Goal: Task Accomplishment & Management: Use online tool/utility

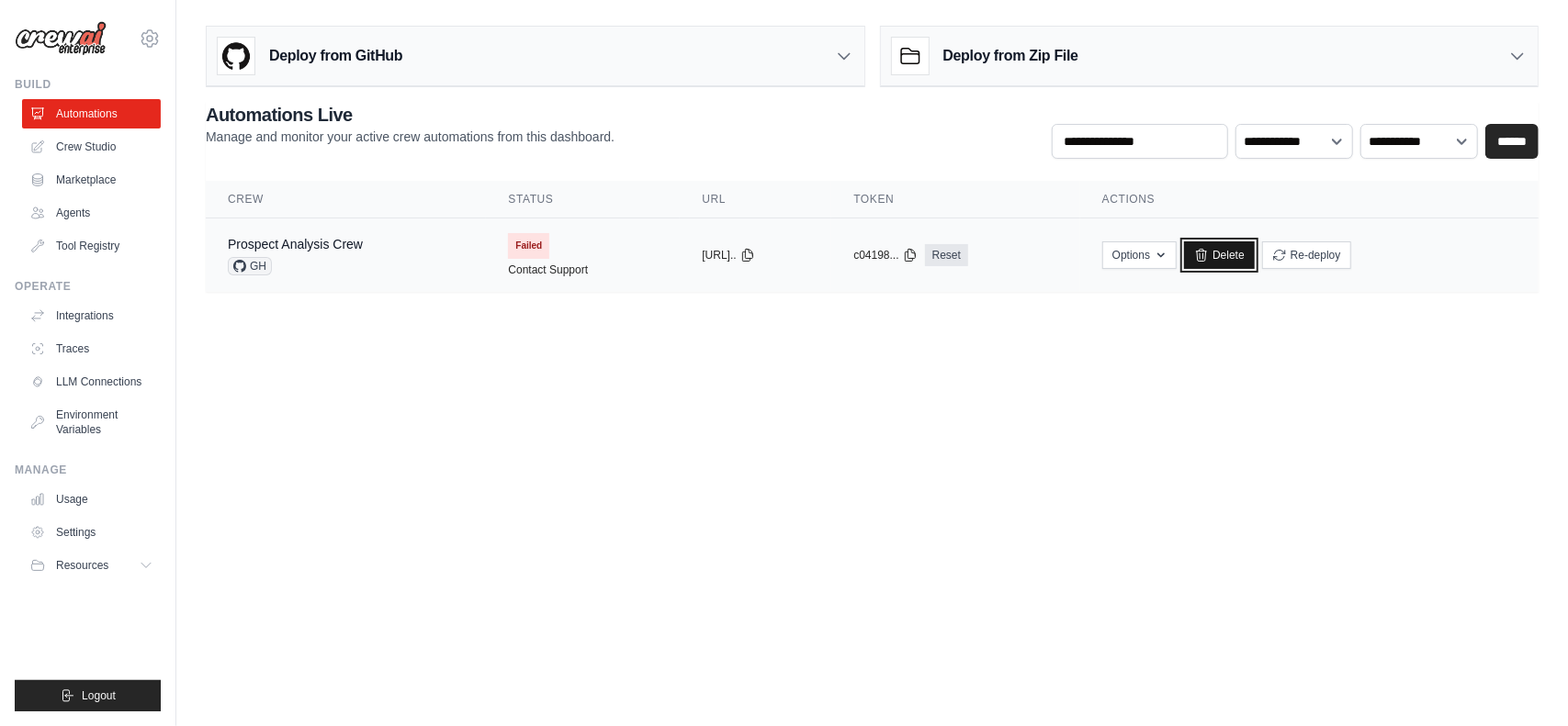
click at [1242, 247] on link "Delete" at bounding box center [1219, 255] width 71 height 27
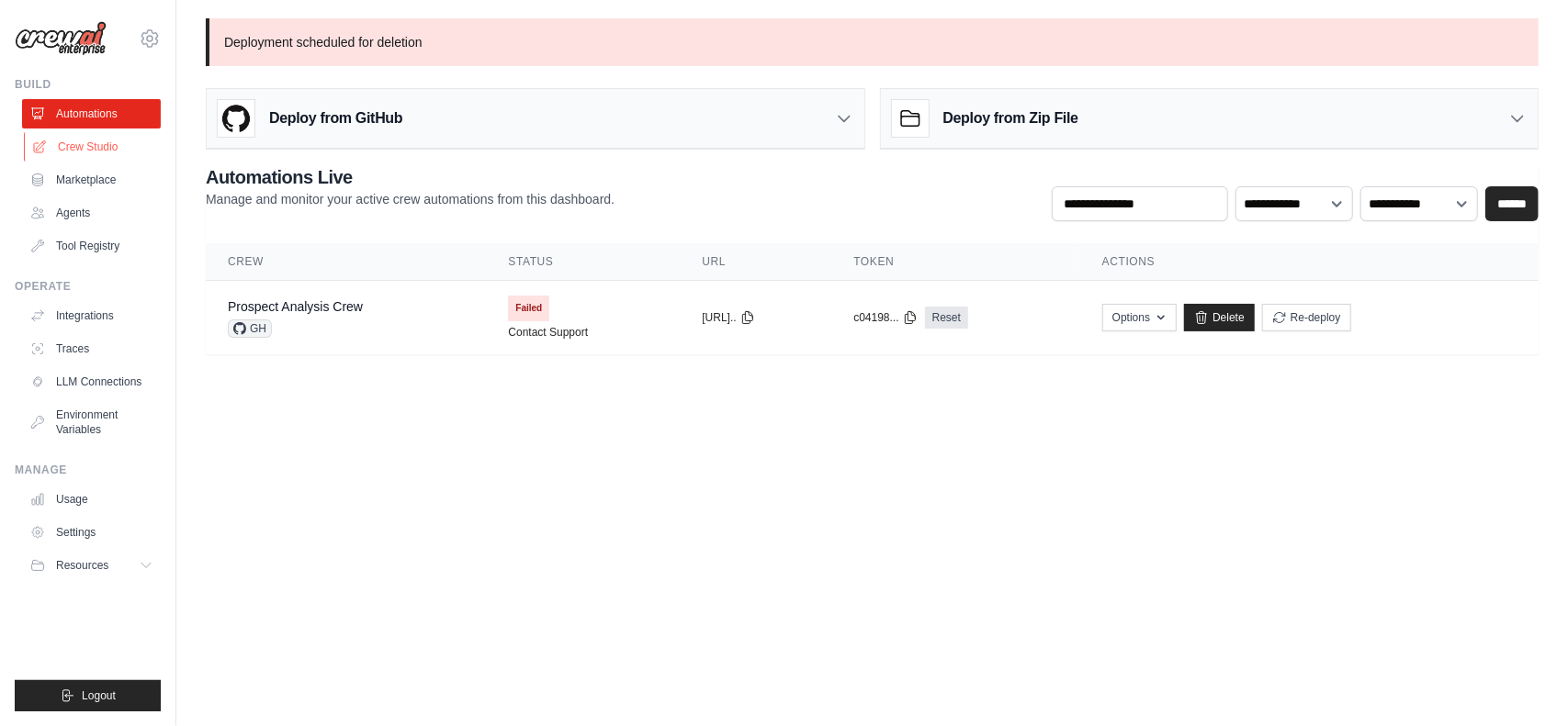
click at [97, 152] on link "Crew Studio" at bounding box center [93, 146] width 139 height 29
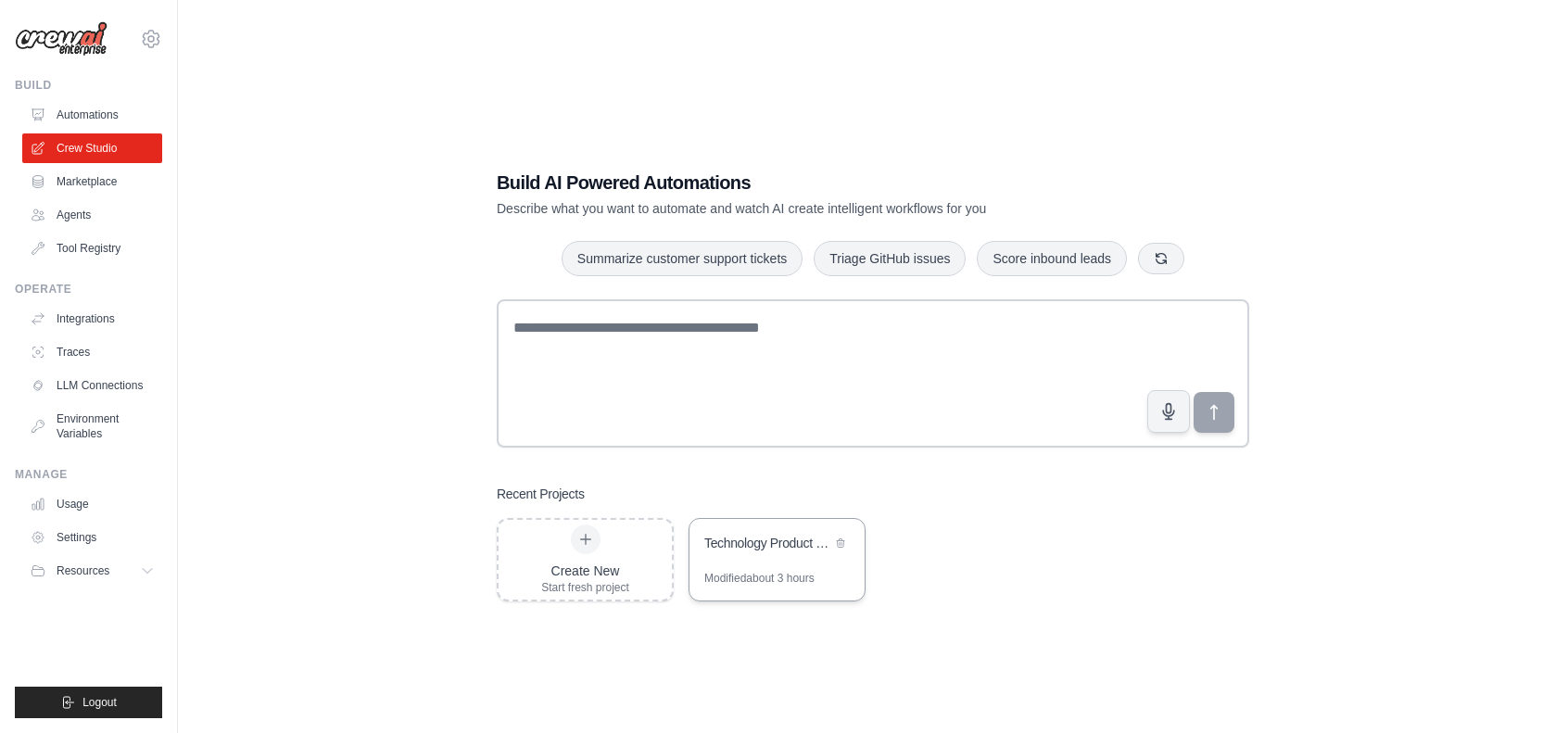
click at [743, 559] on div "Technology Product Research Automation" at bounding box center [777, 545] width 175 height 52
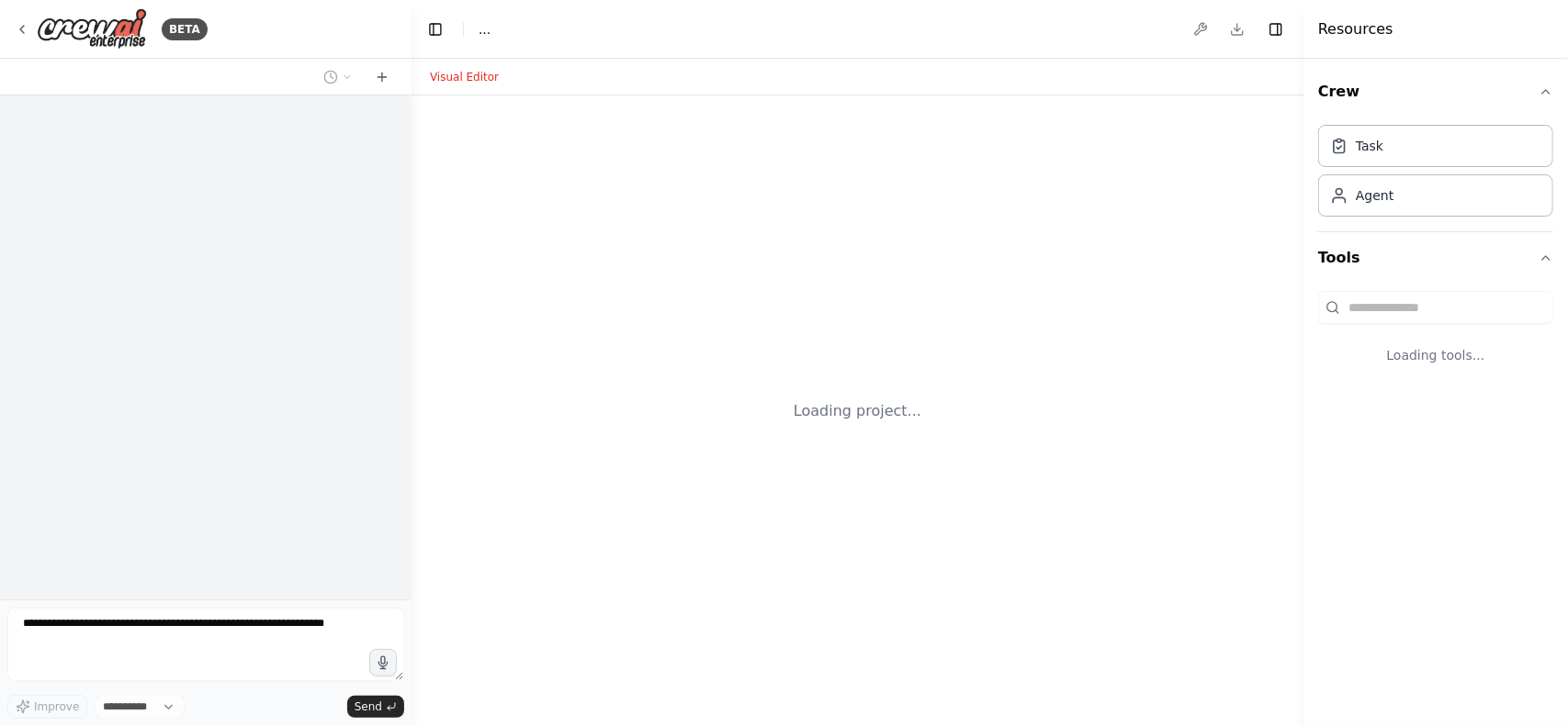
select select "****"
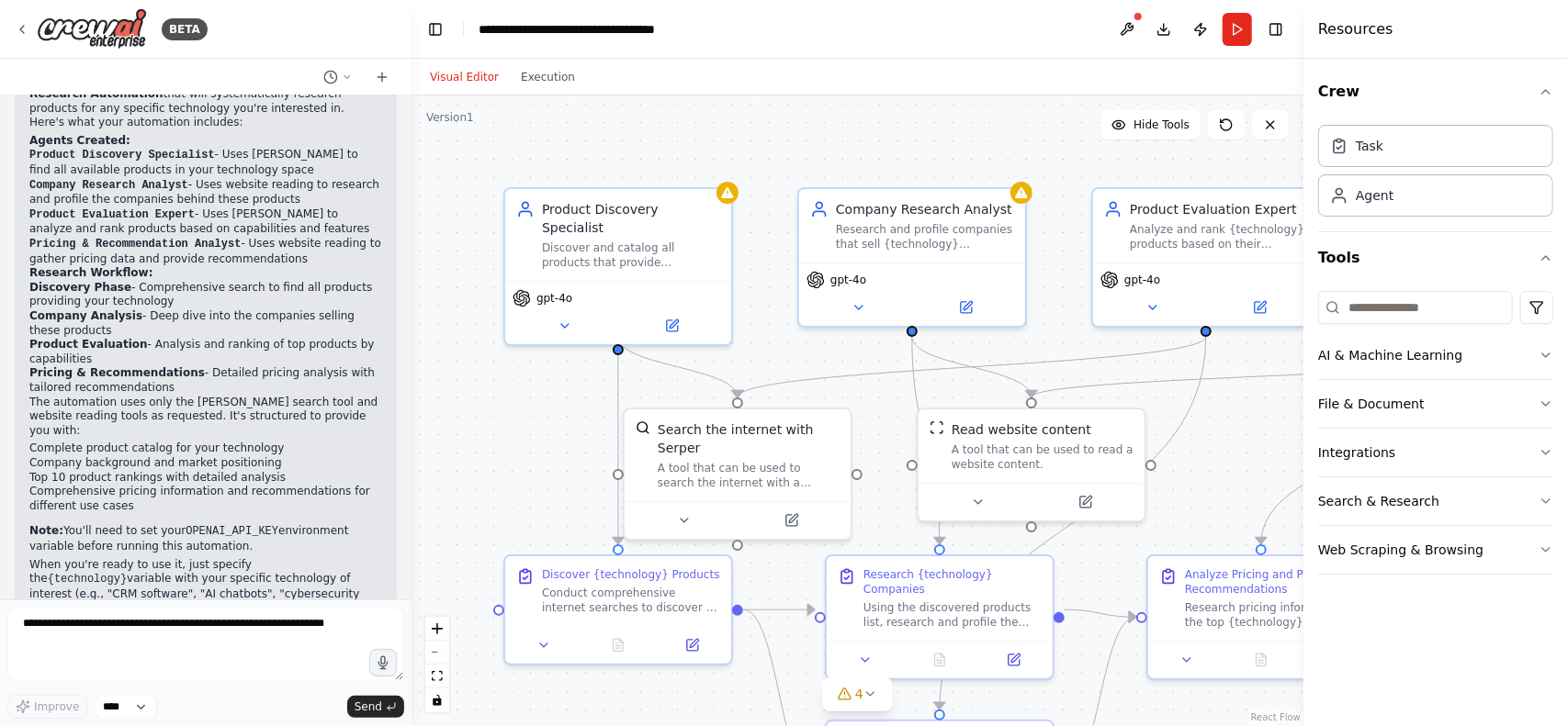
scroll to position [1212, 0]
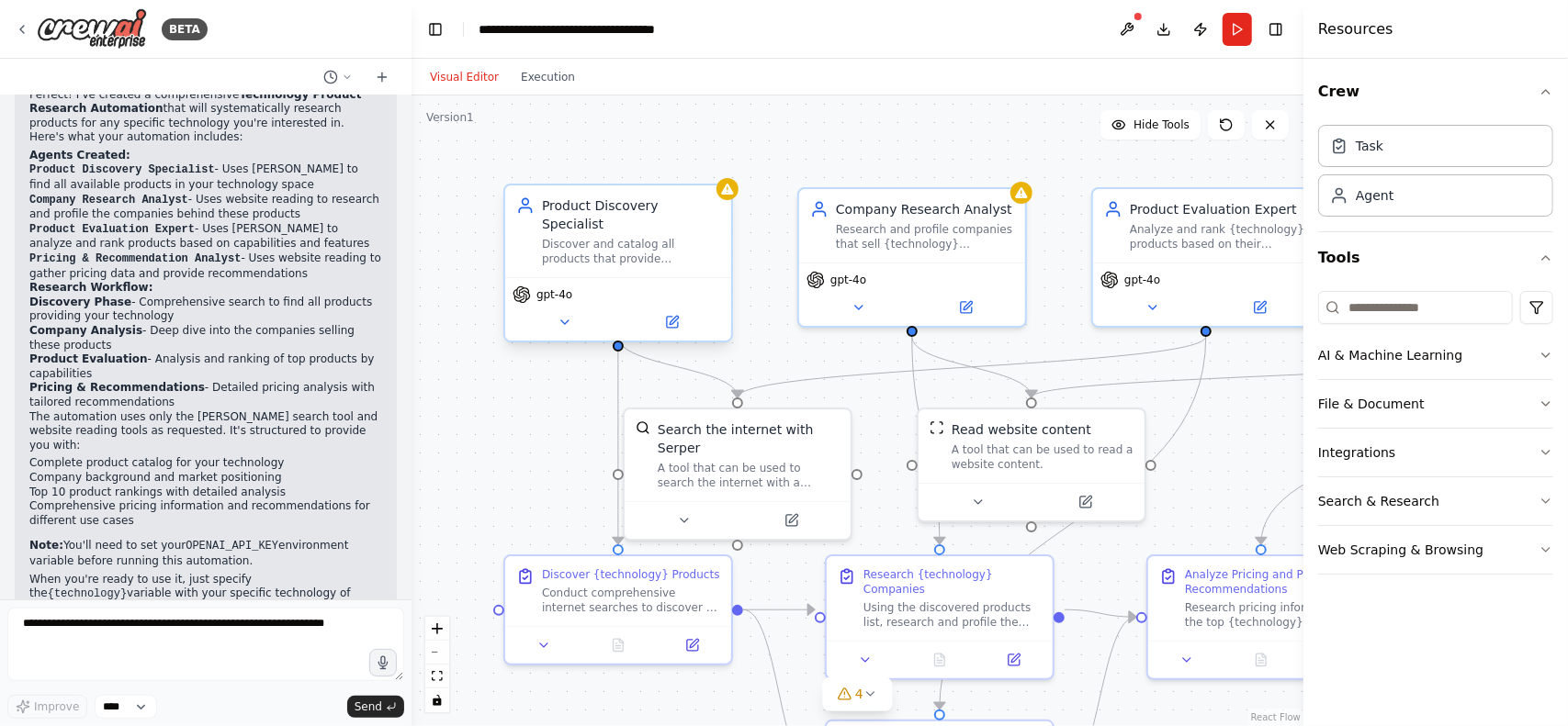
click at [690, 237] on div "Discover and catalog all products that provide {technology} by conducting compr…" at bounding box center [631, 251] width 178 height 29
click at [670, 316] on icon at bounding box center [674, 320] width 9 height 9
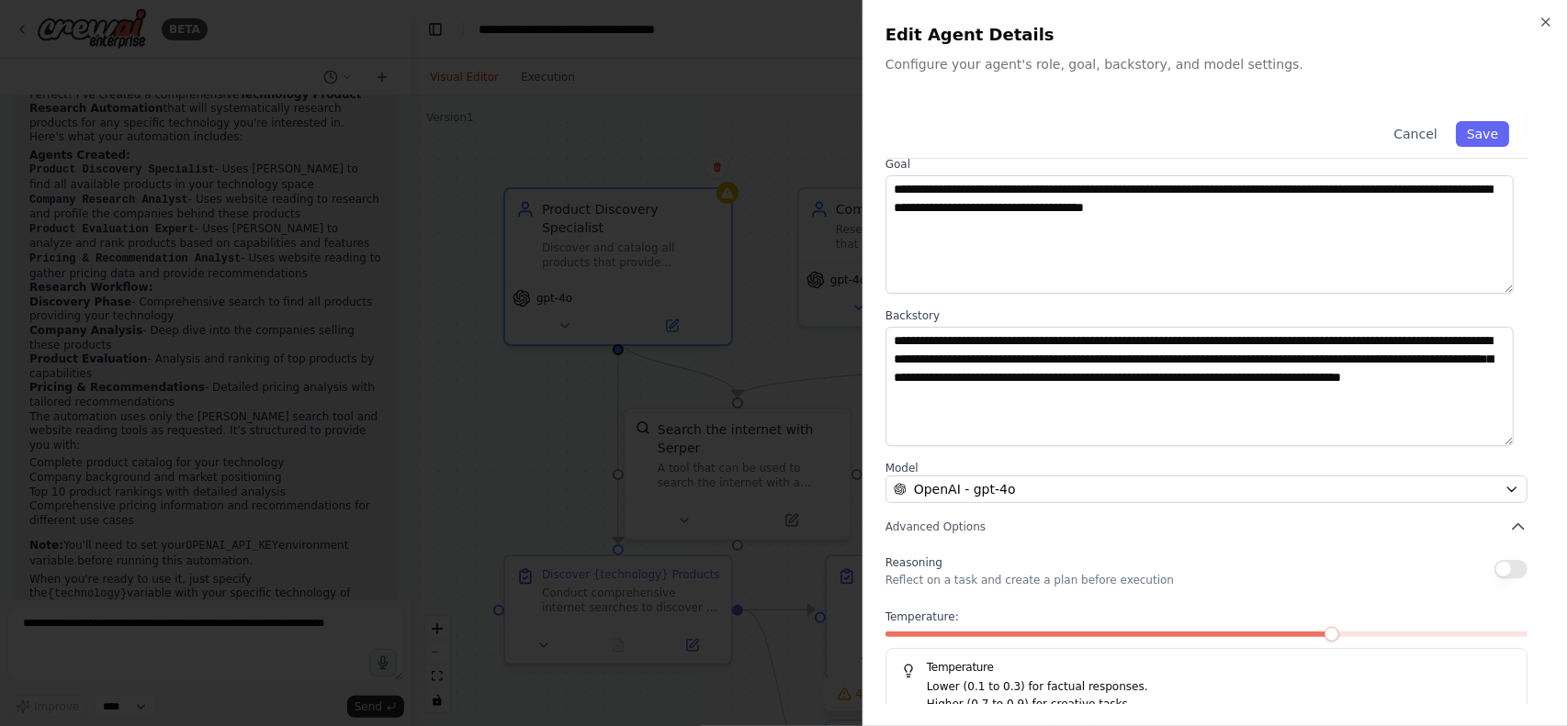
scroll to position [0, 0]
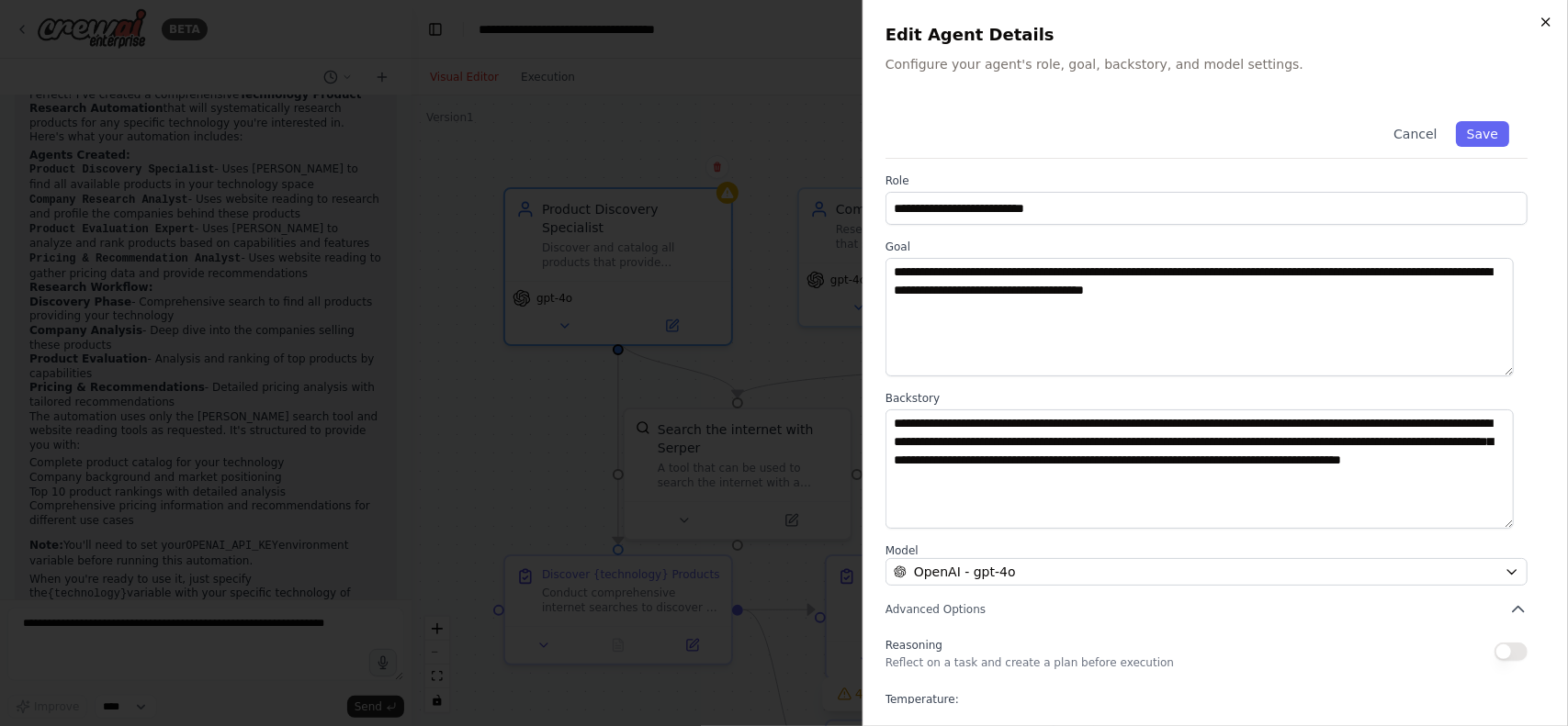
click at [1549, 21] on icon "button" at bounding box center [1546, 21] width 15 height 15
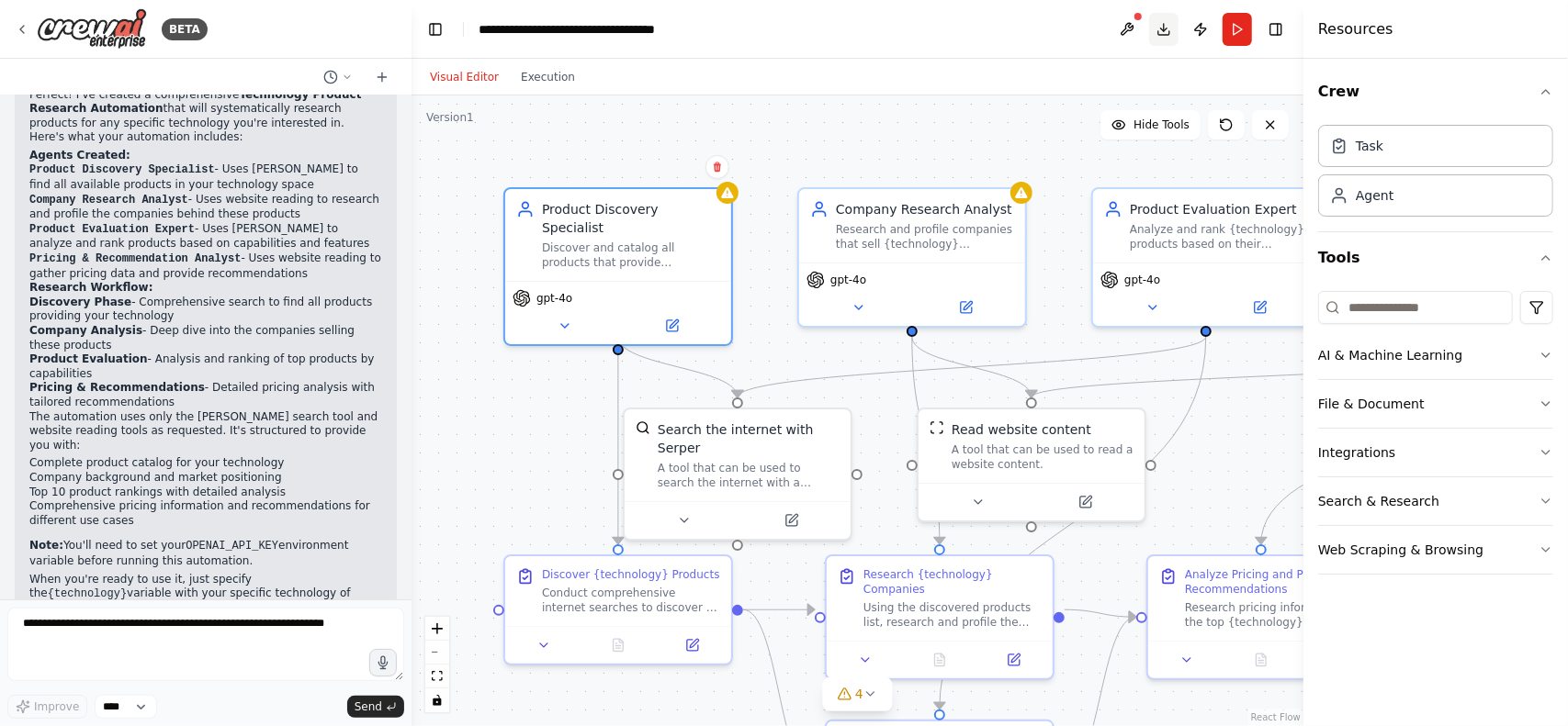
click at [1160, 37] on button "Download" at bounding box center [1164, 29] width 29 height 33
click at [1123, 19] on button at bounding box center [1127, 29] width 29 height 33
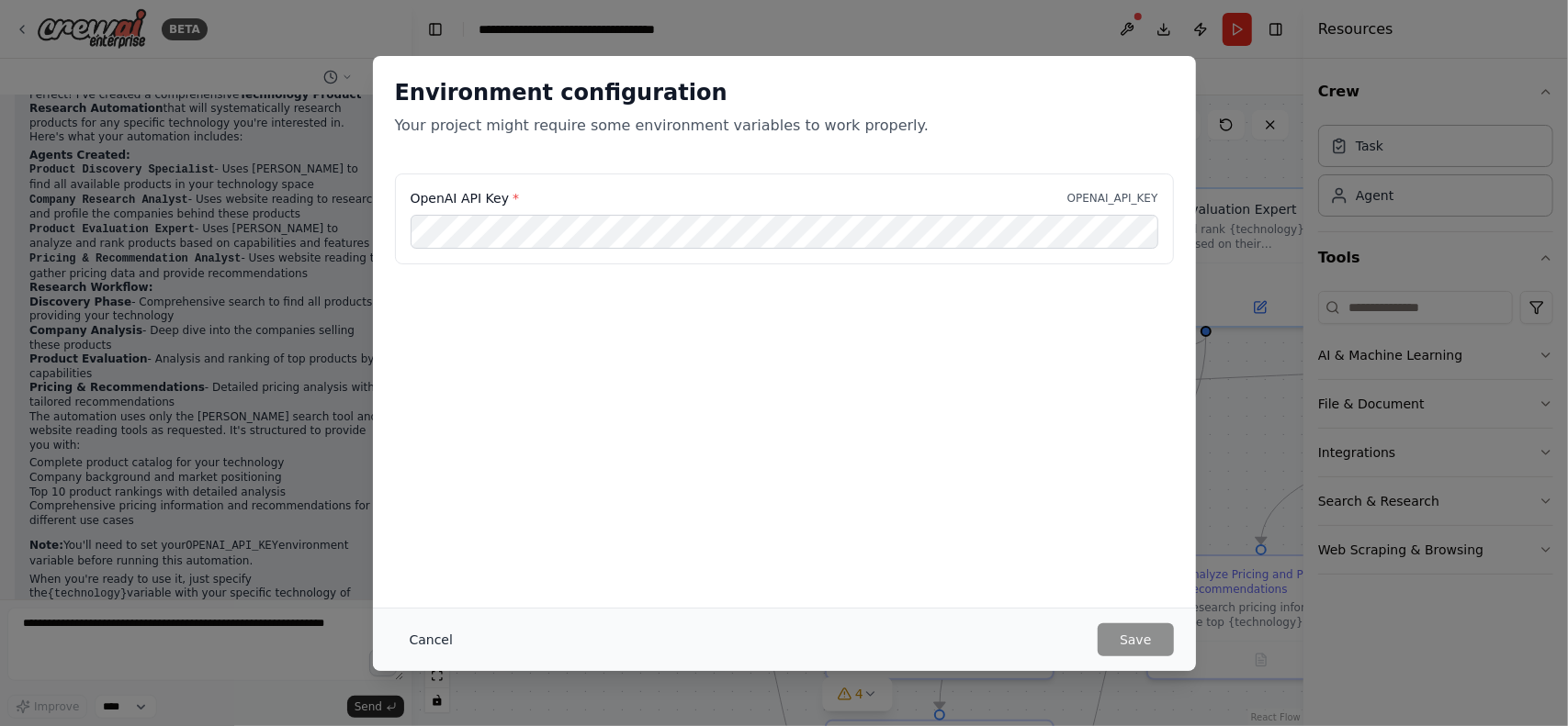
click at [412, 646] on button "Cancel" at bounding box center [431, 640] width 73 height 33
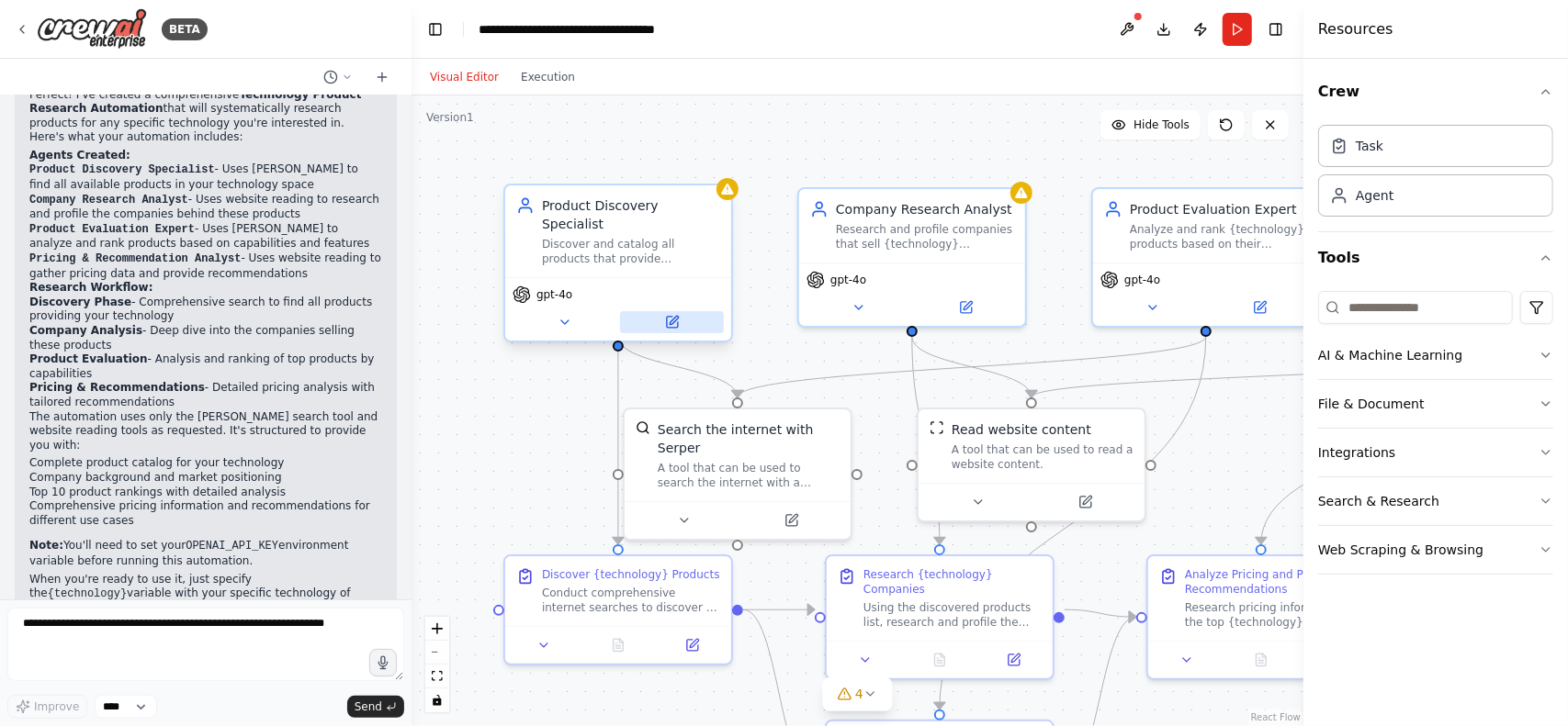
click at [678, 315] on icon at bounding box center [672, 322] width 15 height 15
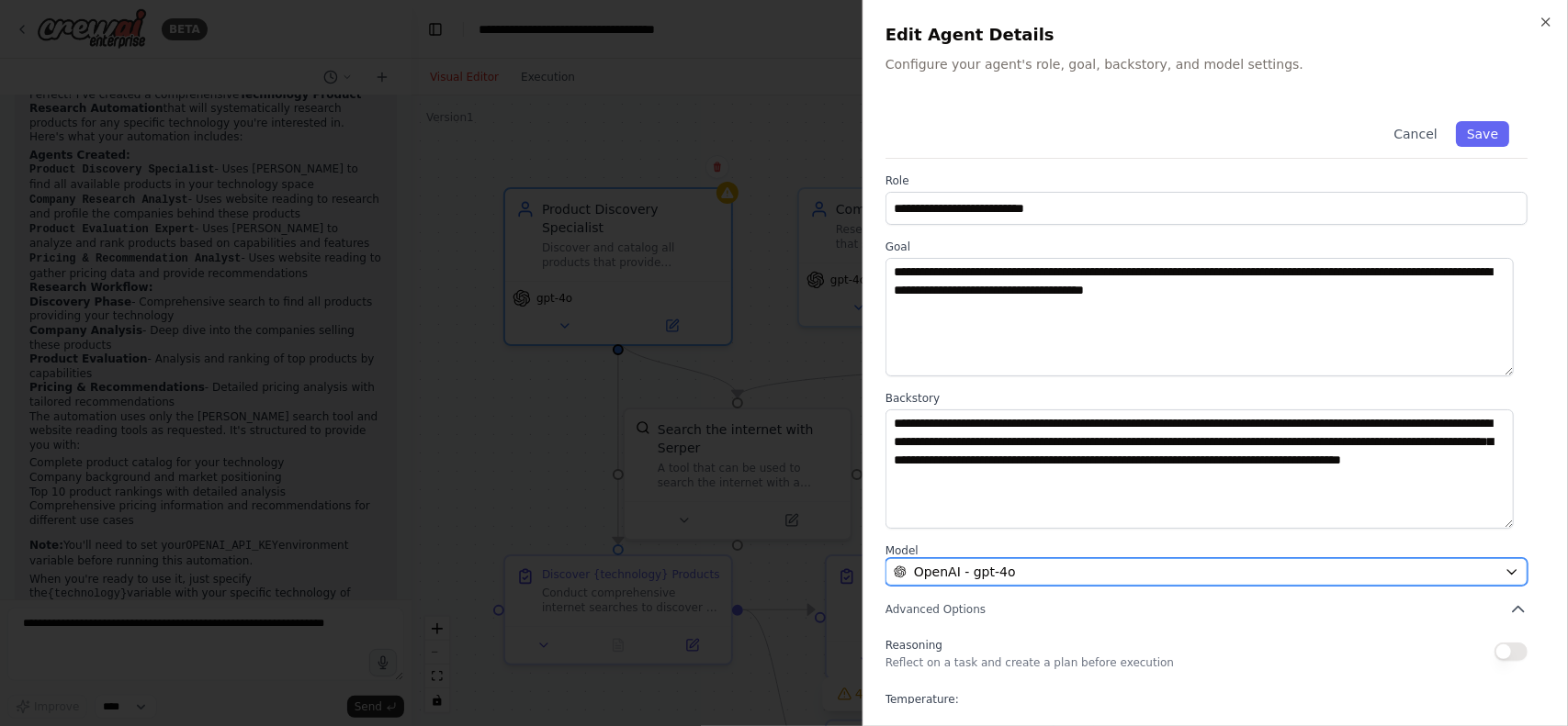
click at [997, 565] on span "OpenAI - gpt-4o" at bounding box center [965, 572] width 102 height 18
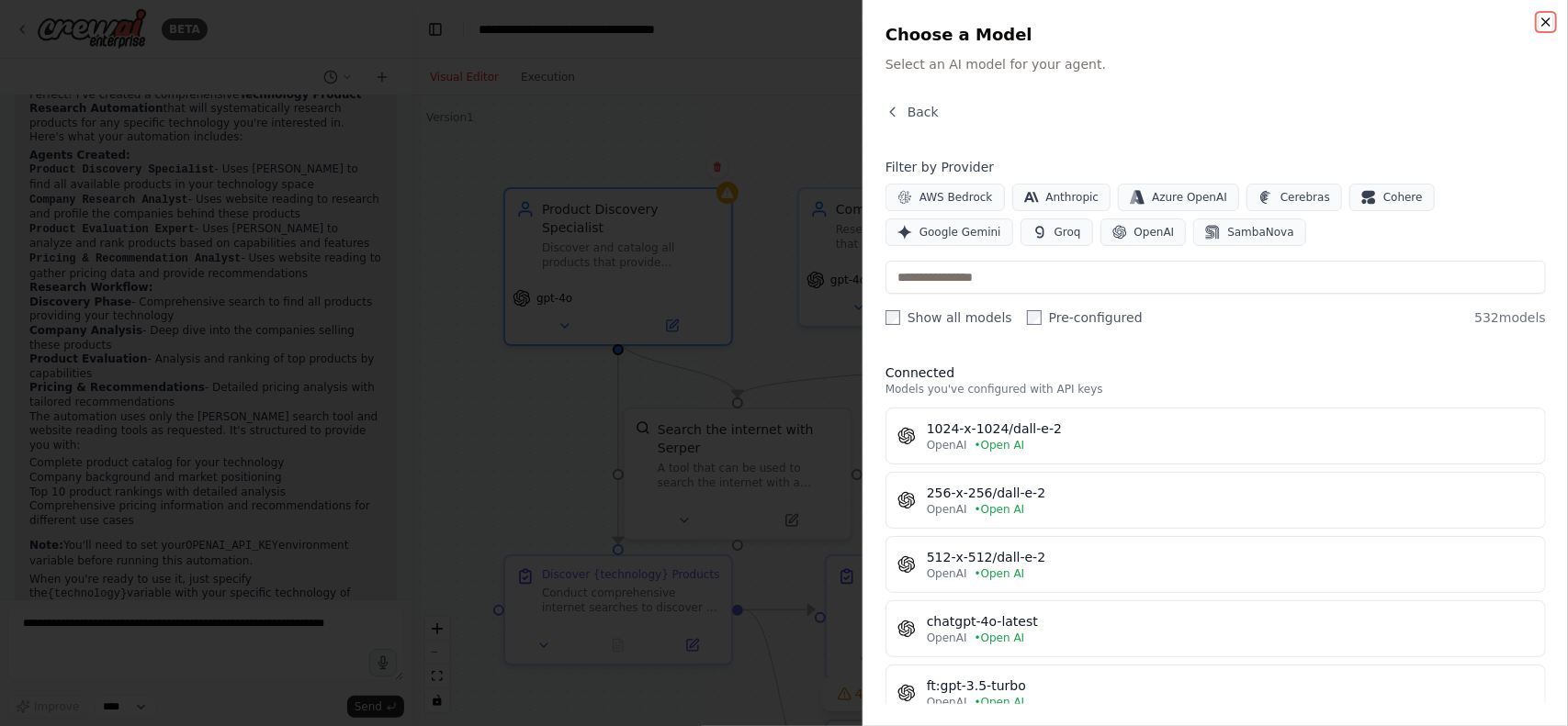
click at [1549, 24] on icon "button" at bounding box center [1547, 22] width 8 height 8
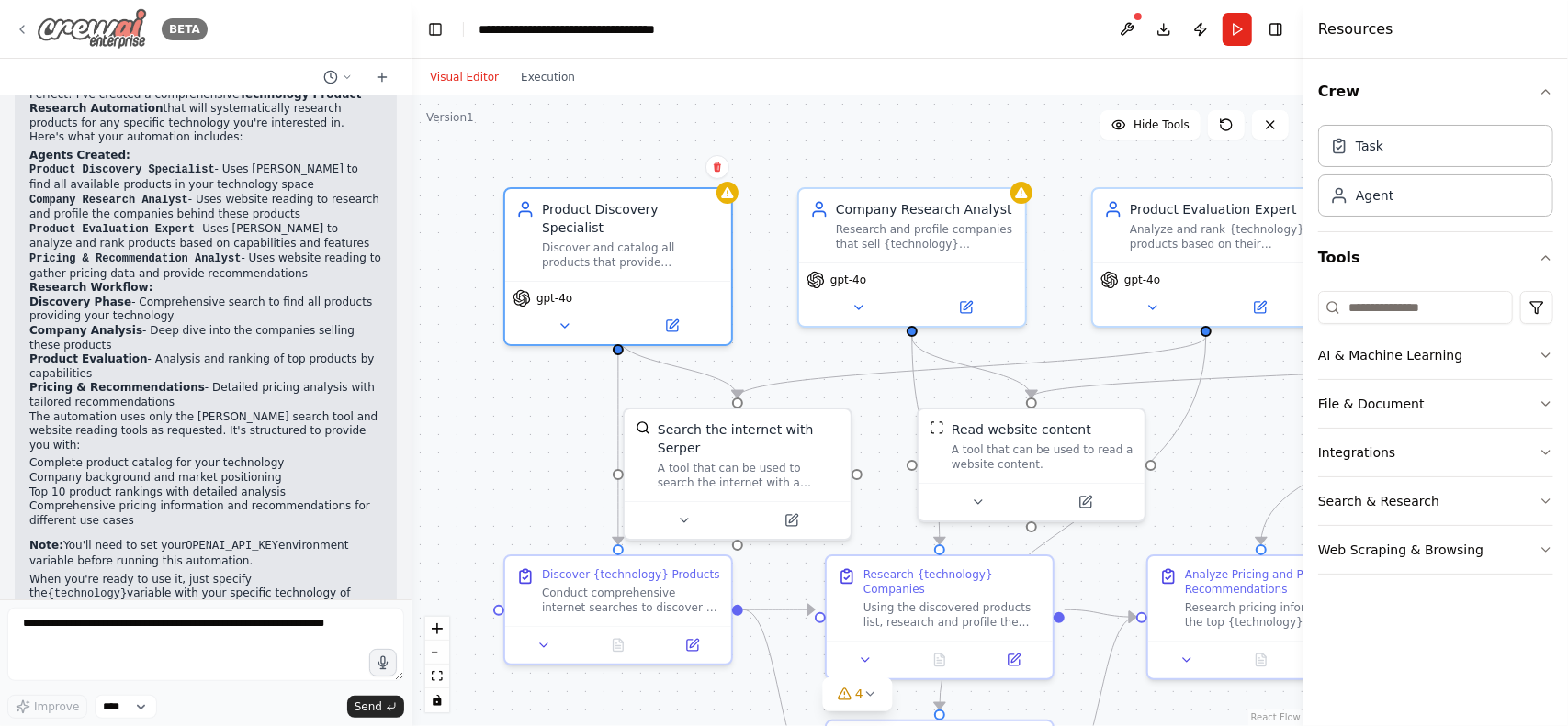
click at [16, 26] on icon at bounding box center [21, 29] width 15 height 15
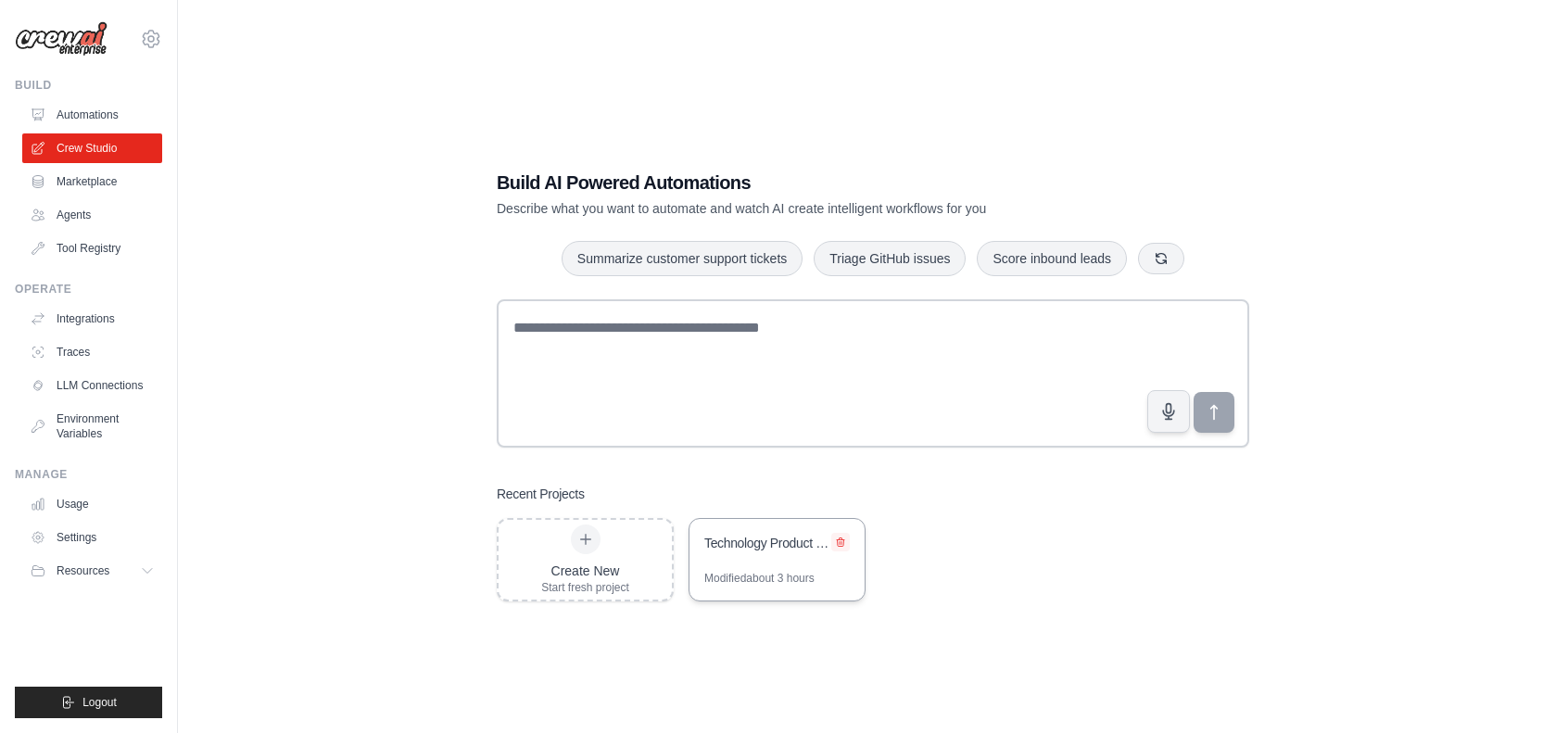
click at [839, 543] on icon at bounding box center [840, 541] width 8 height 9
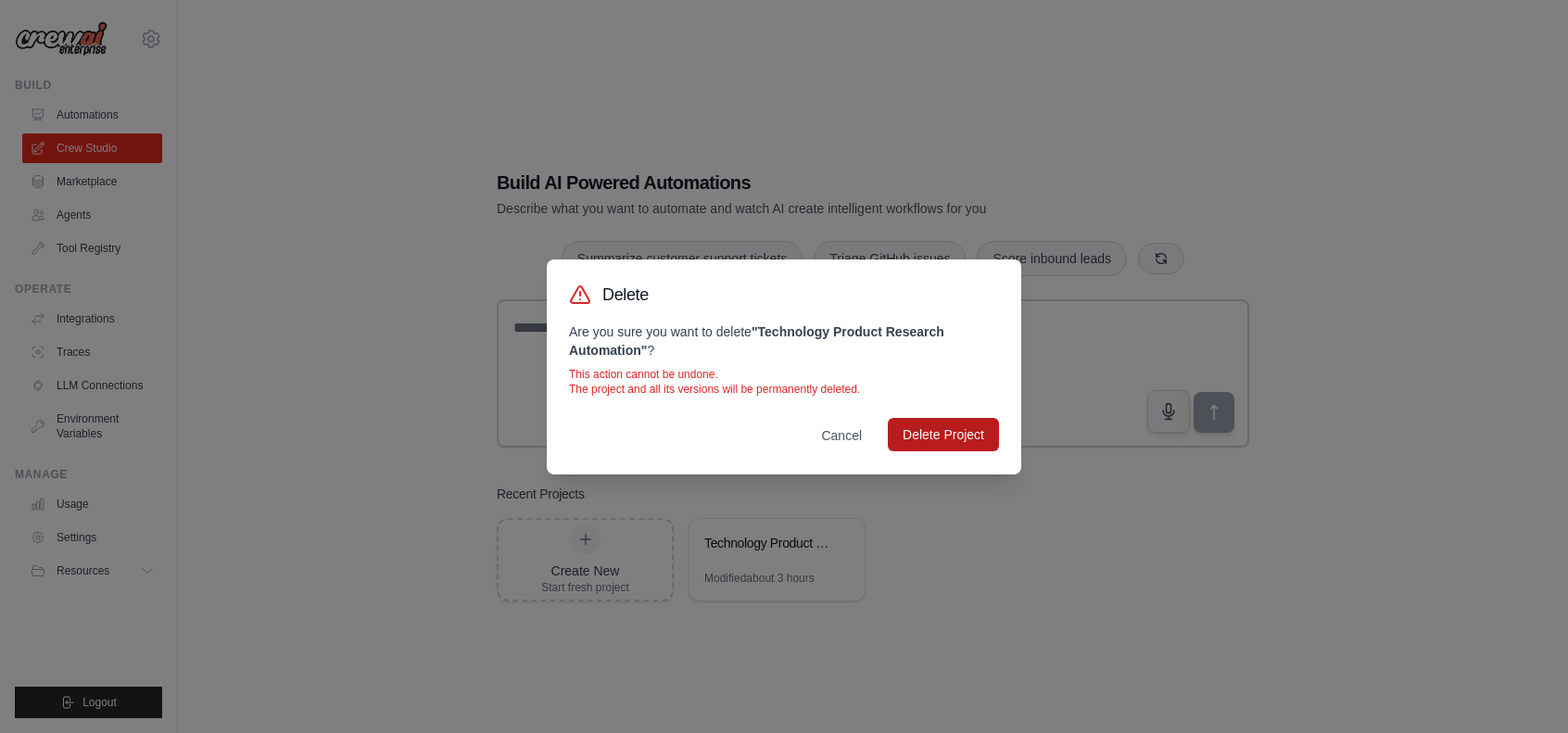
click at [935, 432] on button "Delete Project" at bounding box center [944, 435] width 112 height 33
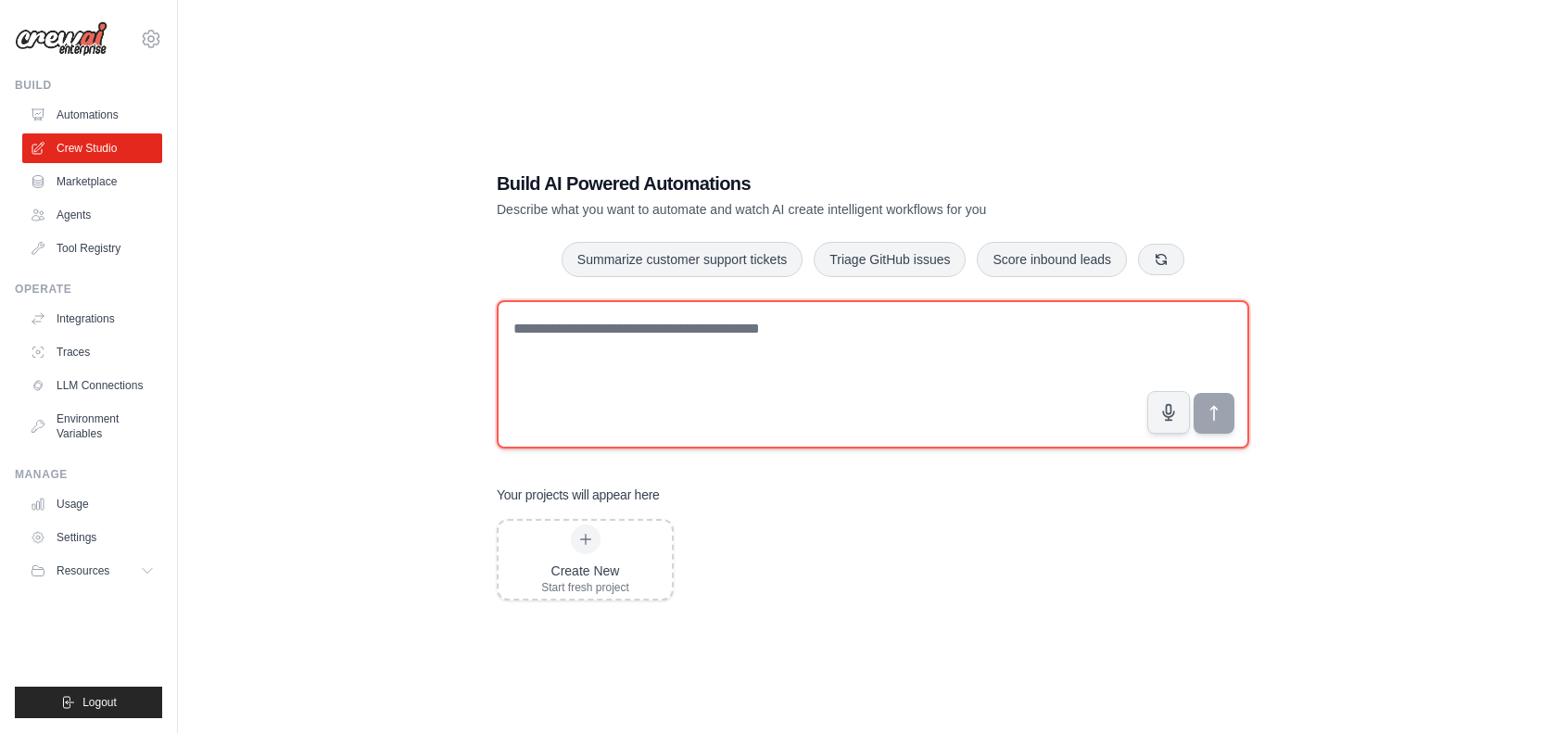
click at [793, 363] on textarea at bounding box center [873, 375] width 752 height 149
paste textarea "**********"
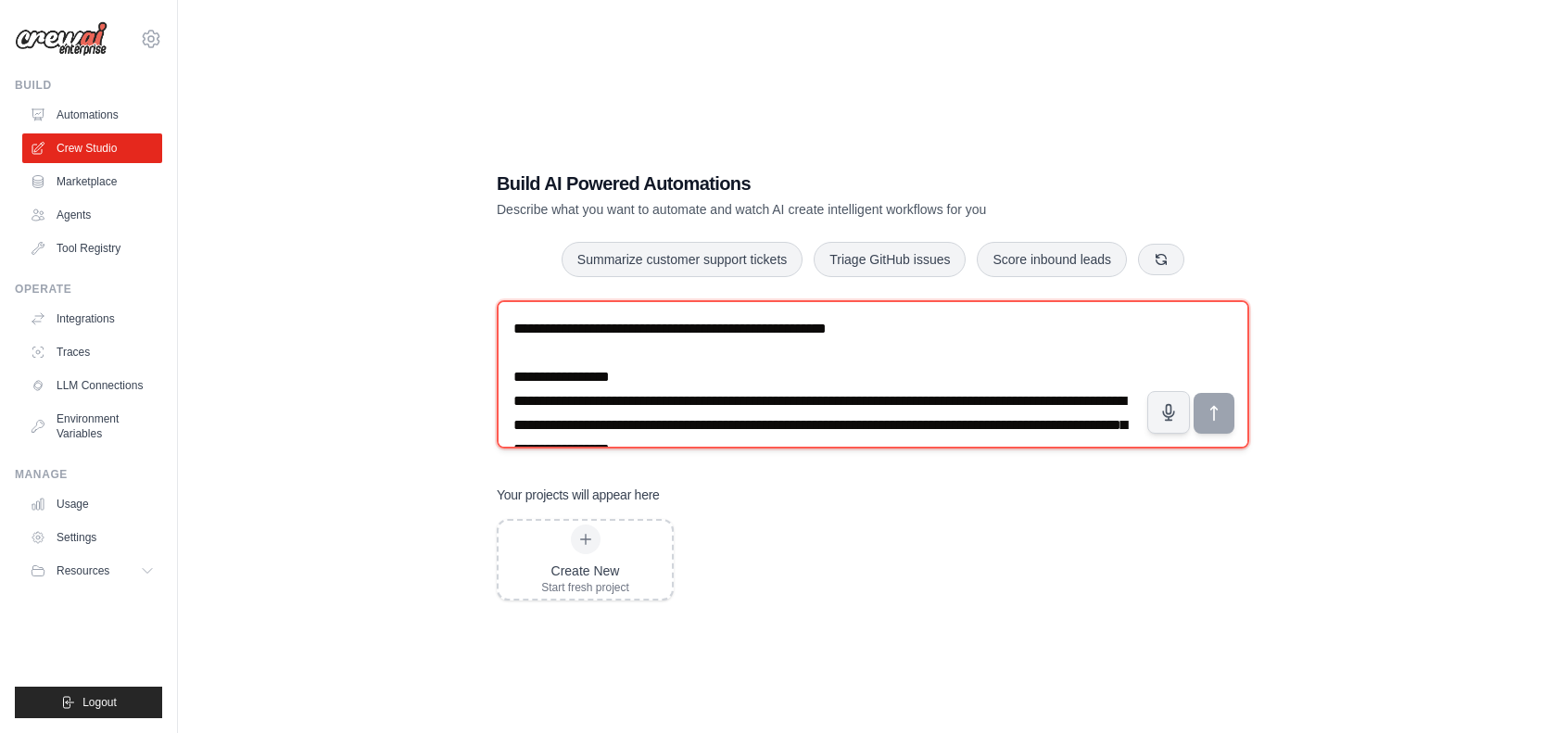
scroll to position [3795, 0]
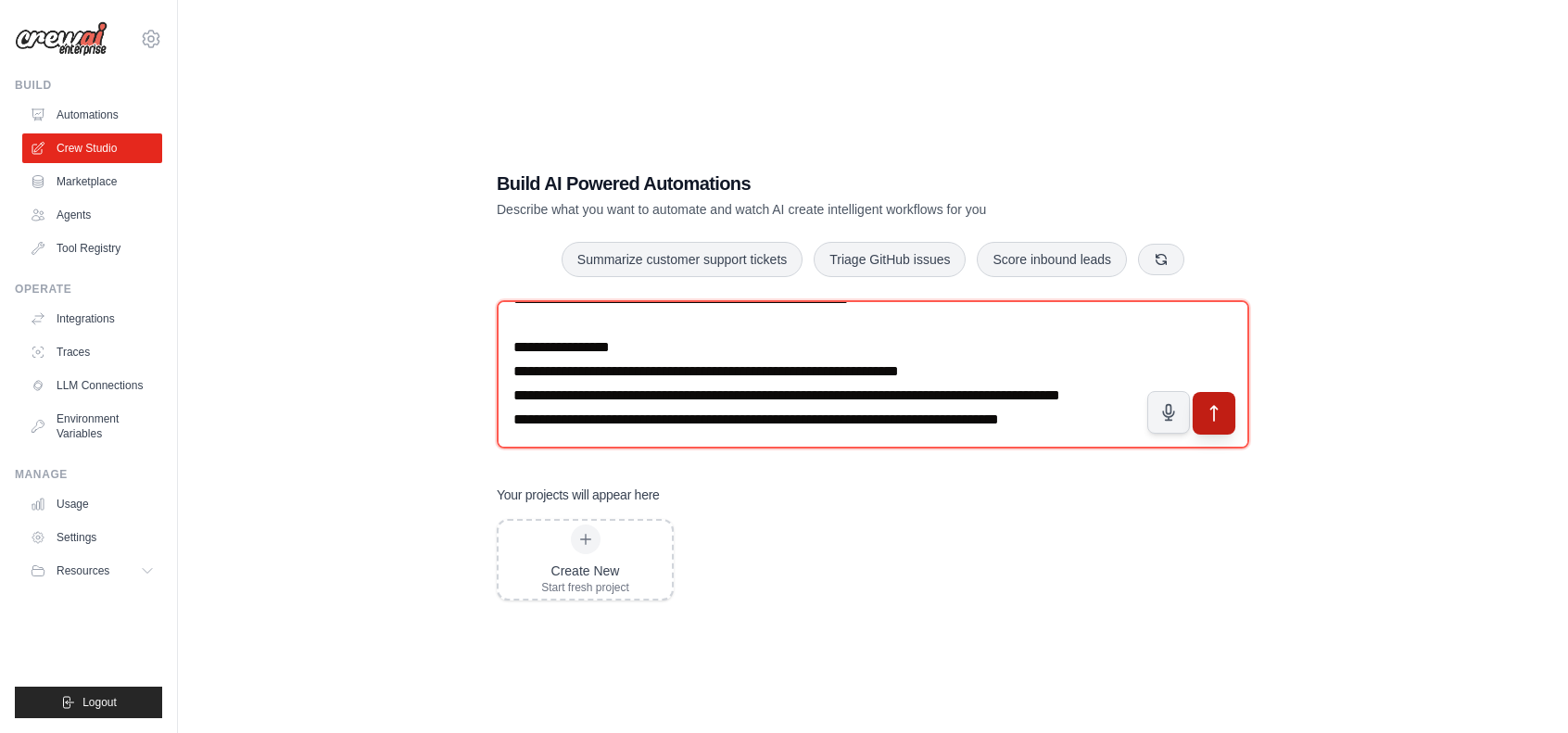
type textarea "**********"
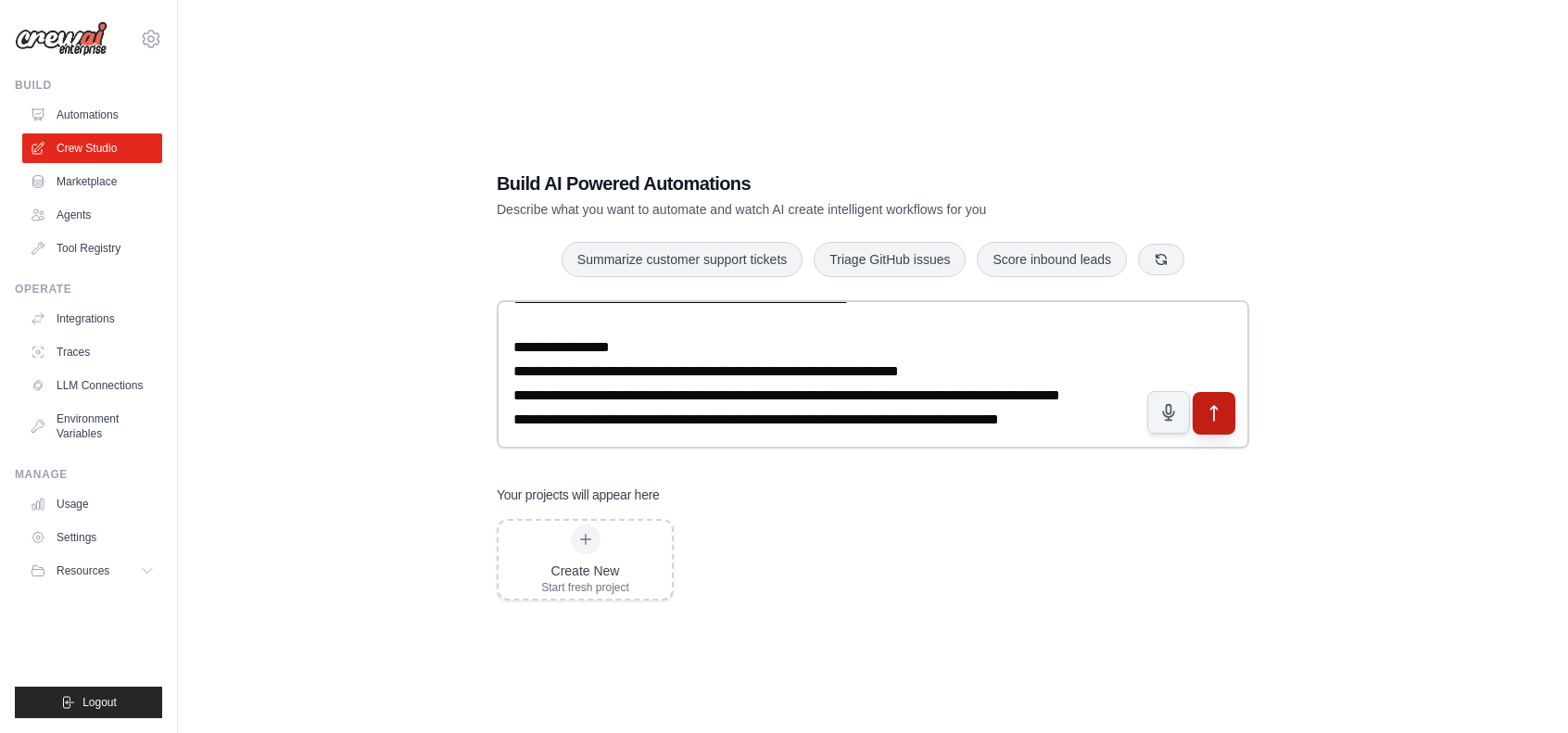
click at [1216, 413] on icon "submit" at bounding box center [1215, 413] width 20 height 20
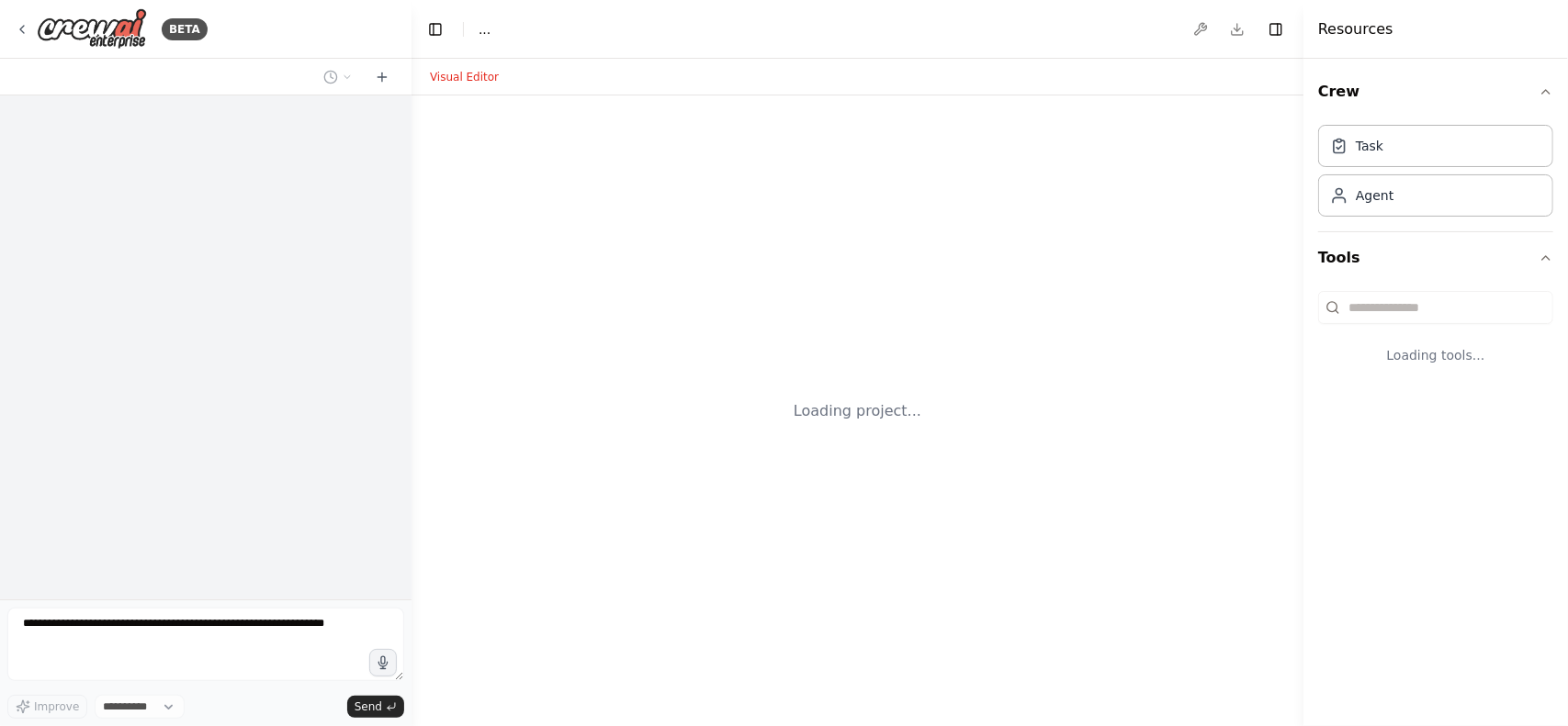
select select "****"
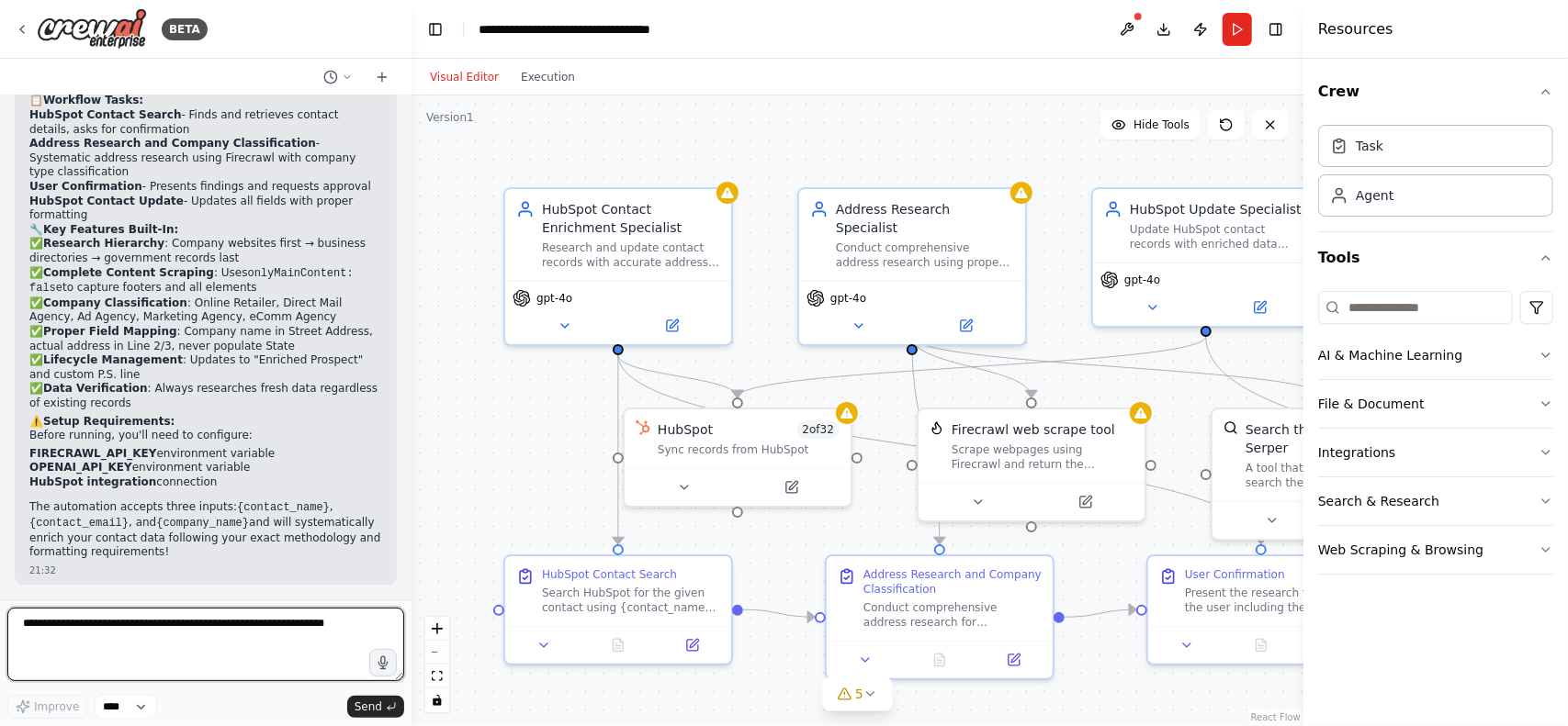
scroll to position [4870, 0]
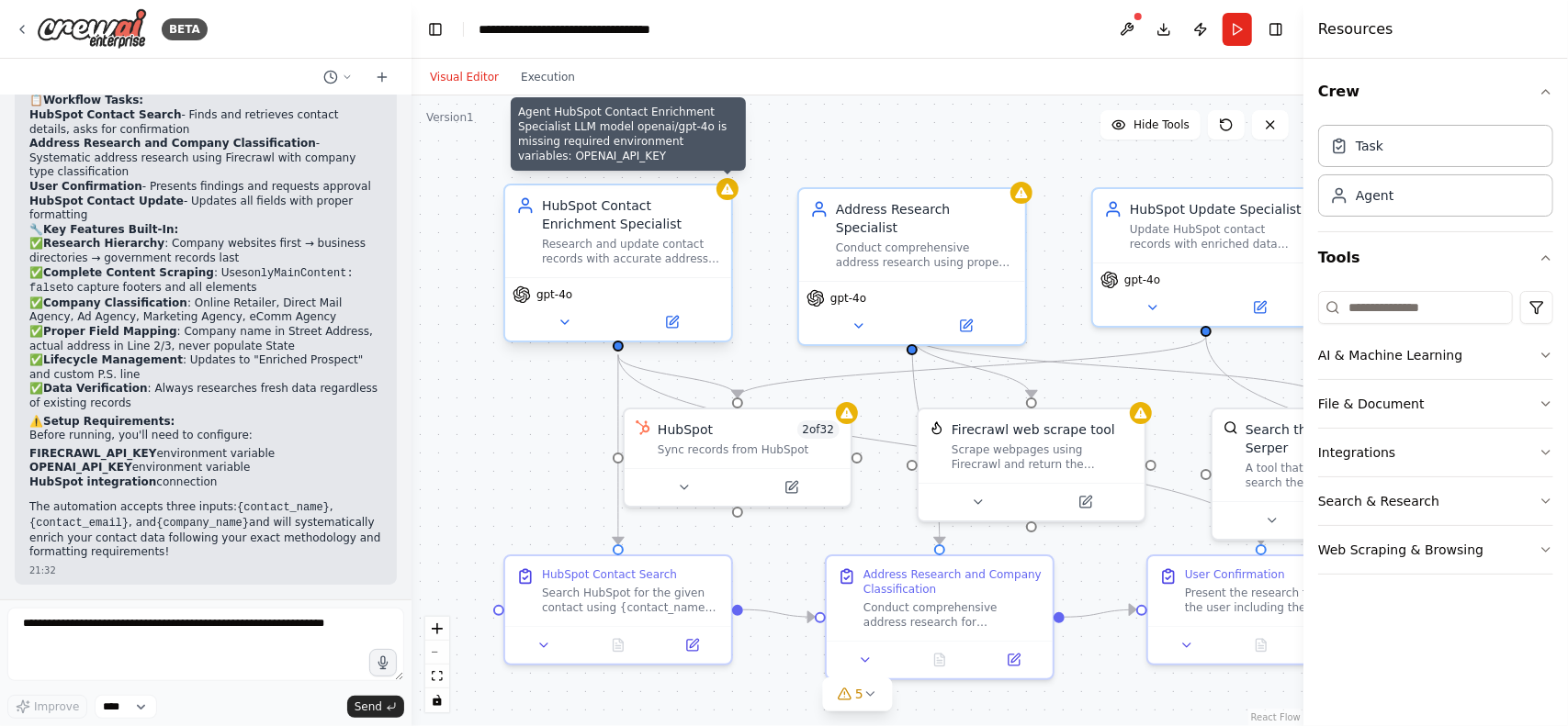
click at [731, 192] on icon at bounding box center [727, 188] width 12 height 11
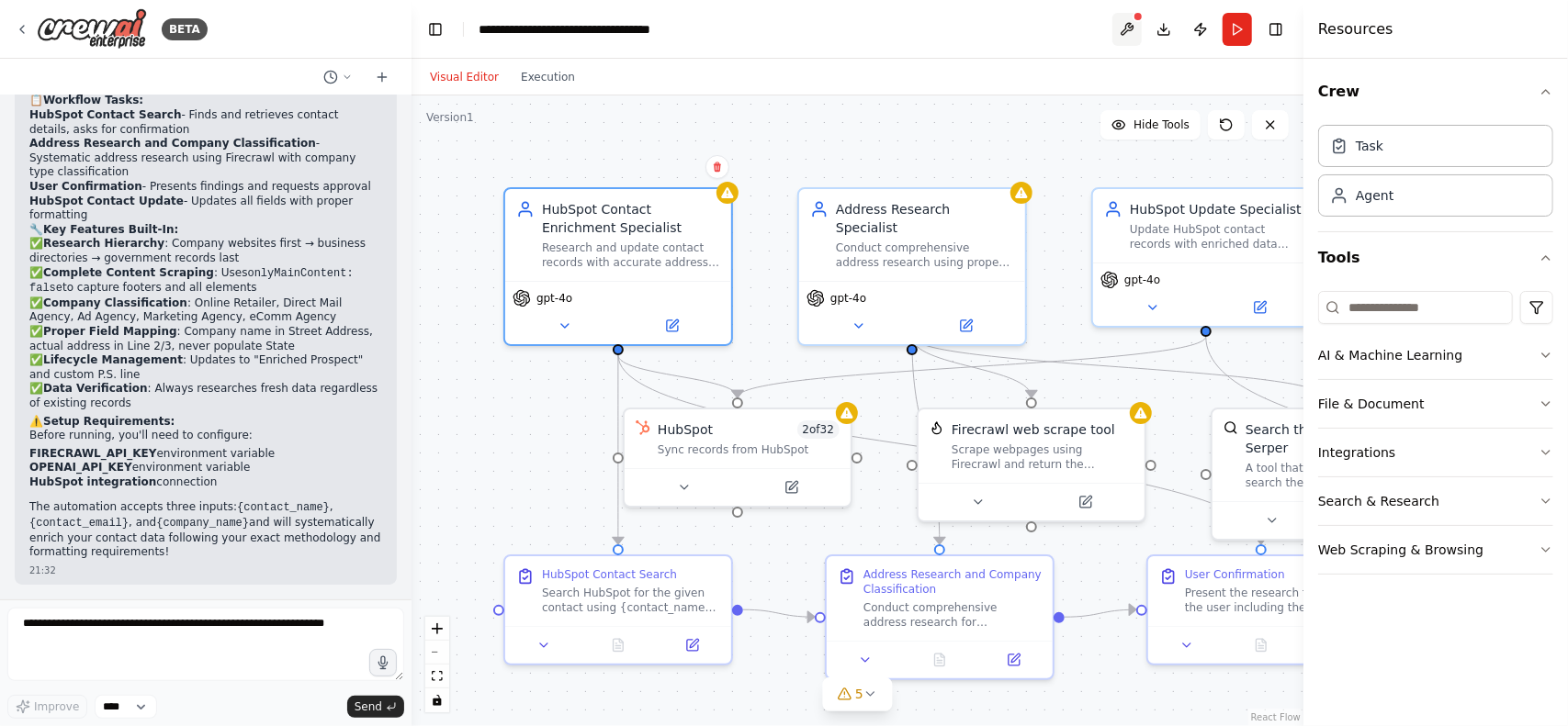
click at [1130, 21] on button at bounding box center [1127, 29] width 29 height 33
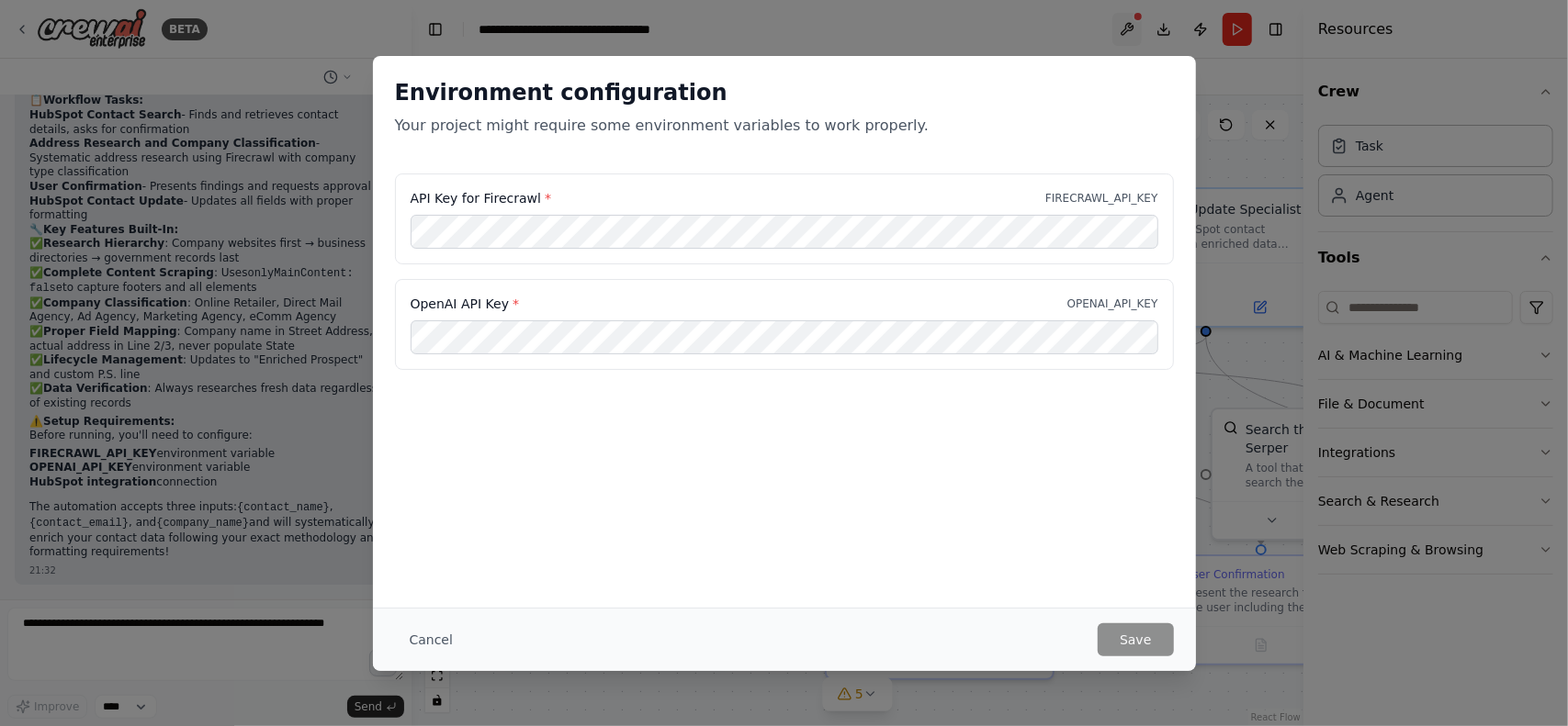
click at [1130, 21] on div "Environment configuration Your project might require some environment variables…" at bounding box center [784, 363] width 1568 height 726
click at [416, 645] on button "Cancel" at bounding box center [431, 640] width 73 height 33
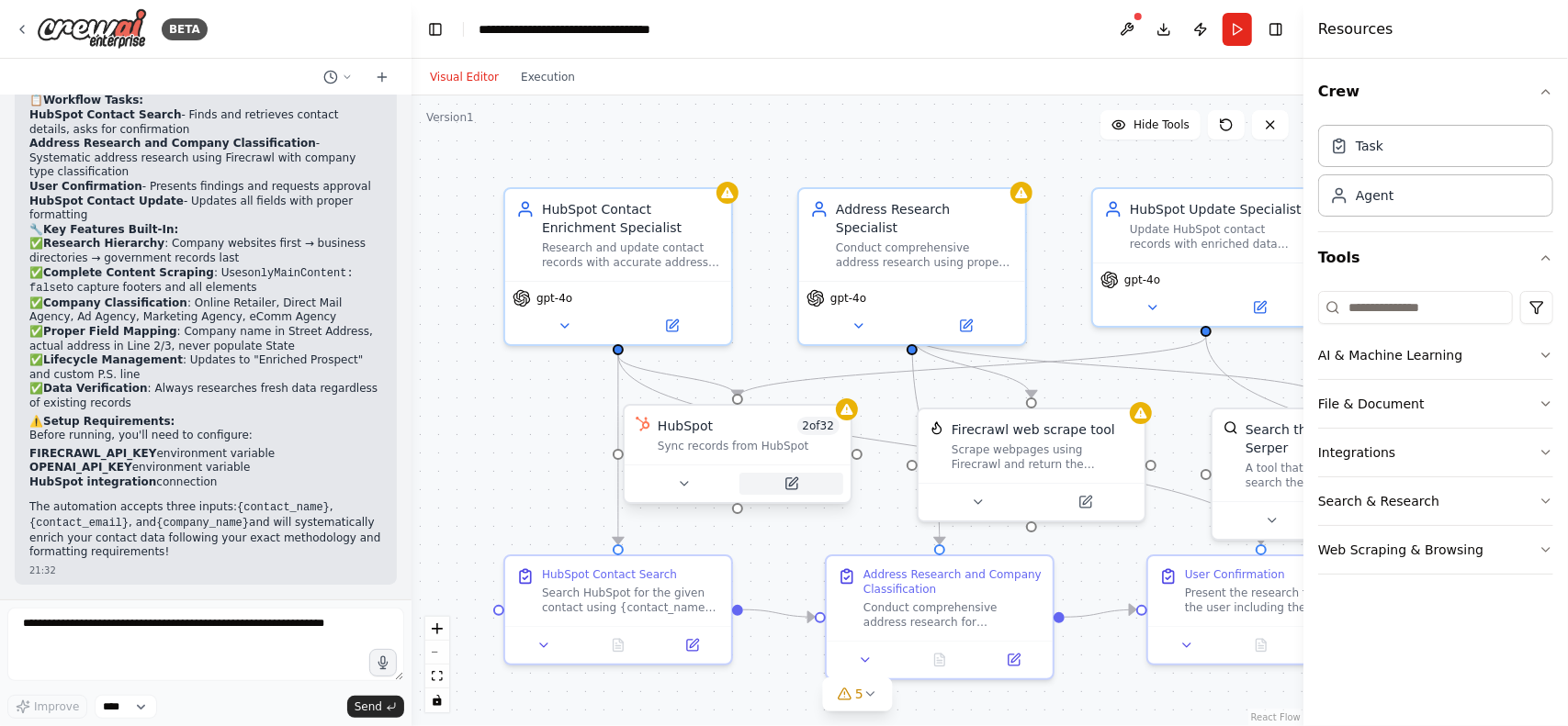
click at [805, 491] on button at bounding box center [791, 484] width 104 height 22
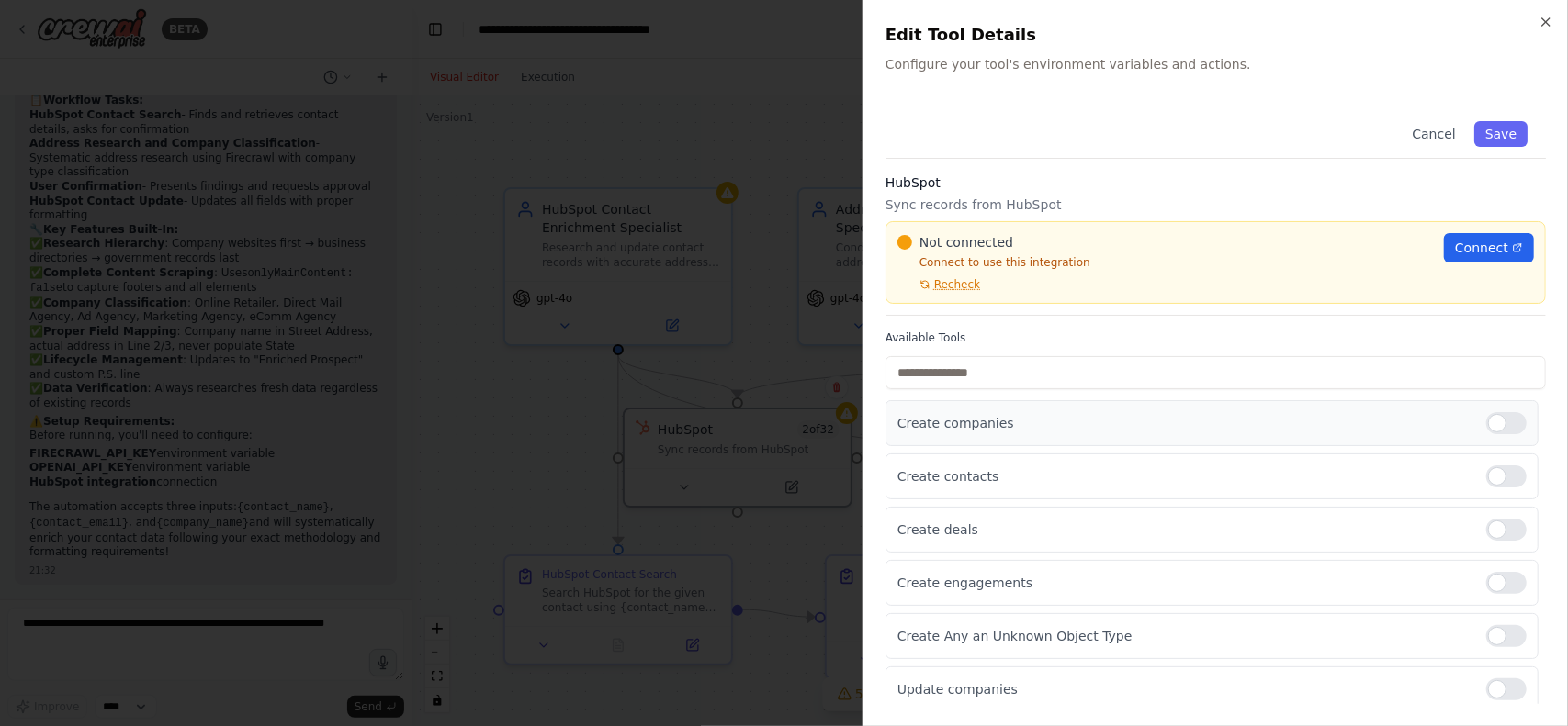
click at [1510, 412] on label at bounding box center [1507, 423] width 41 height 22
click at [1472, 248] on span "Connect" at bounding box center [1482, 247] width 53 height 18
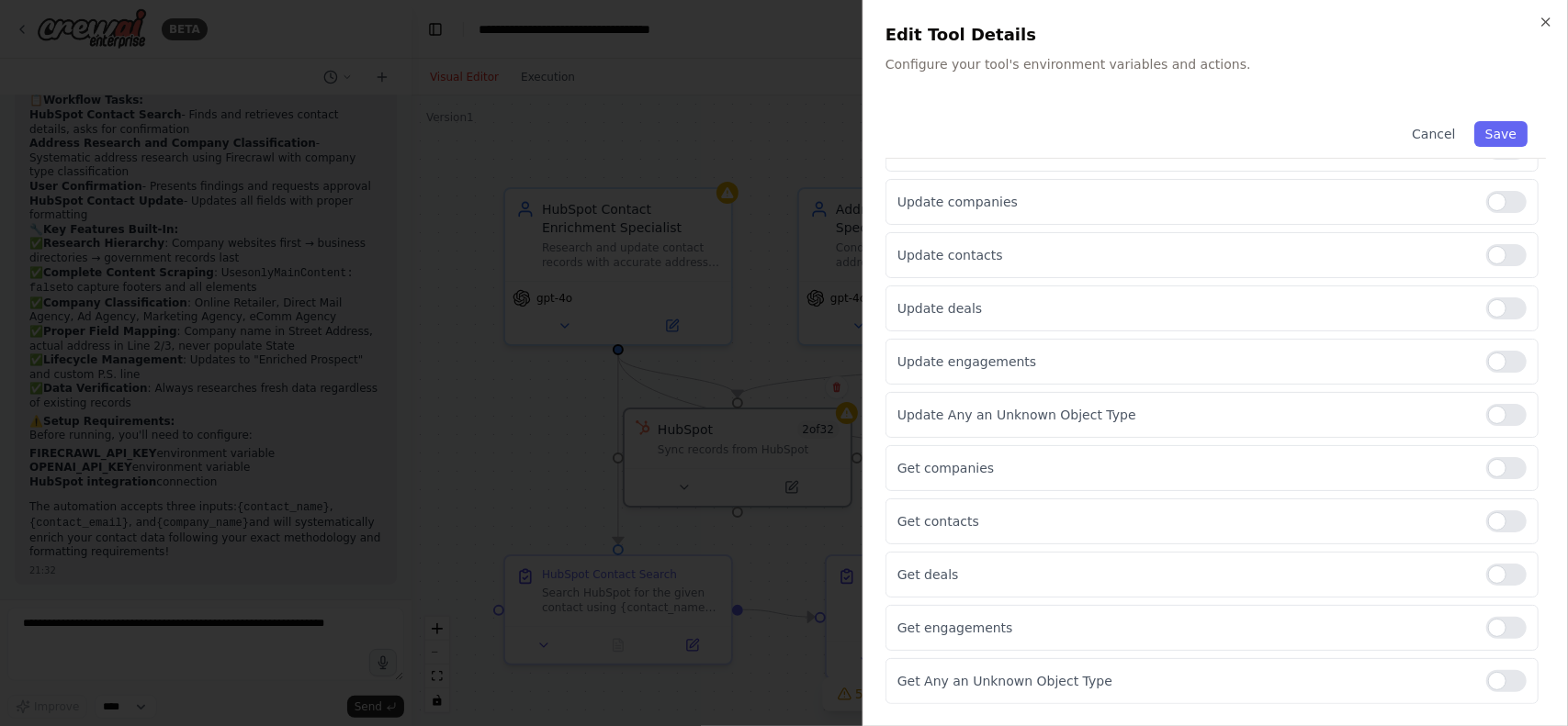
scroll to position [489, 0]
click at [1490, 513] on div at bounding box center [1507, 521] width 41 height 22
click at [1495, 460] on div at bounding box center [1507, 467] width 41 height 22
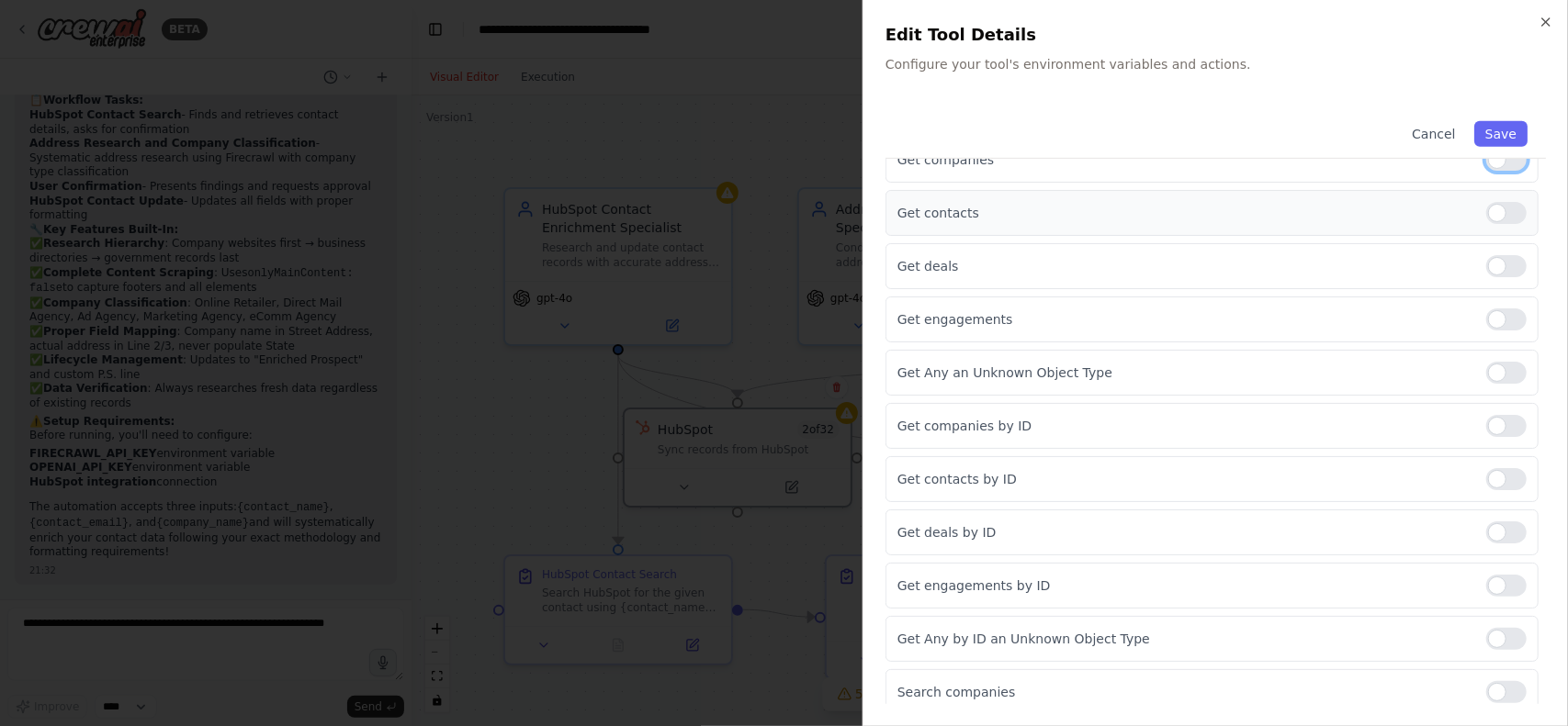
scroll to position [797, 0]
click at [1488, 469] on div at bounding box center [1507, 478] width 41 height 22
click at [1496, 416] on div at bounding box center [1507, 425] width 41 height 22
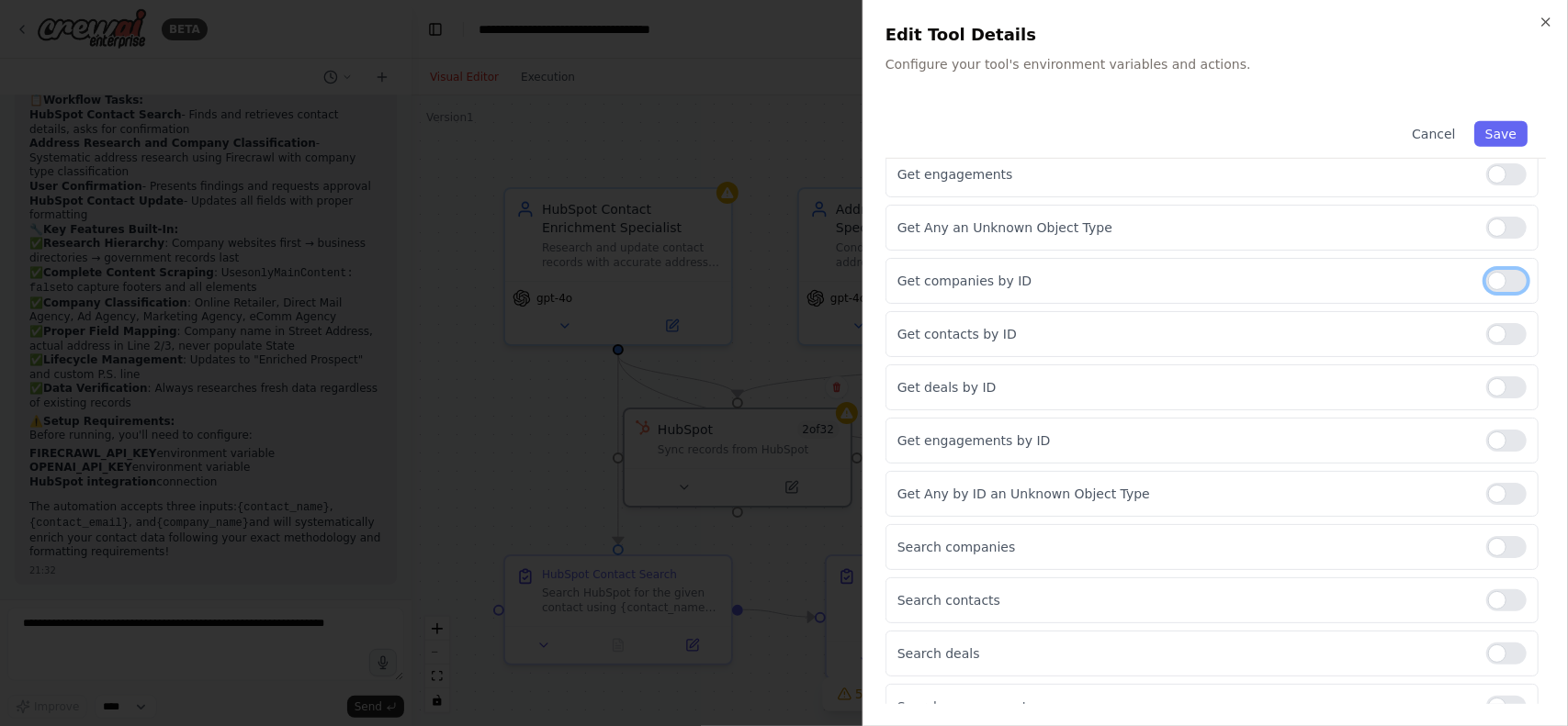
scroll to position [938, 0]
click at [1503, 539] on div at bounding box center [1507, 550] width 41 height 22
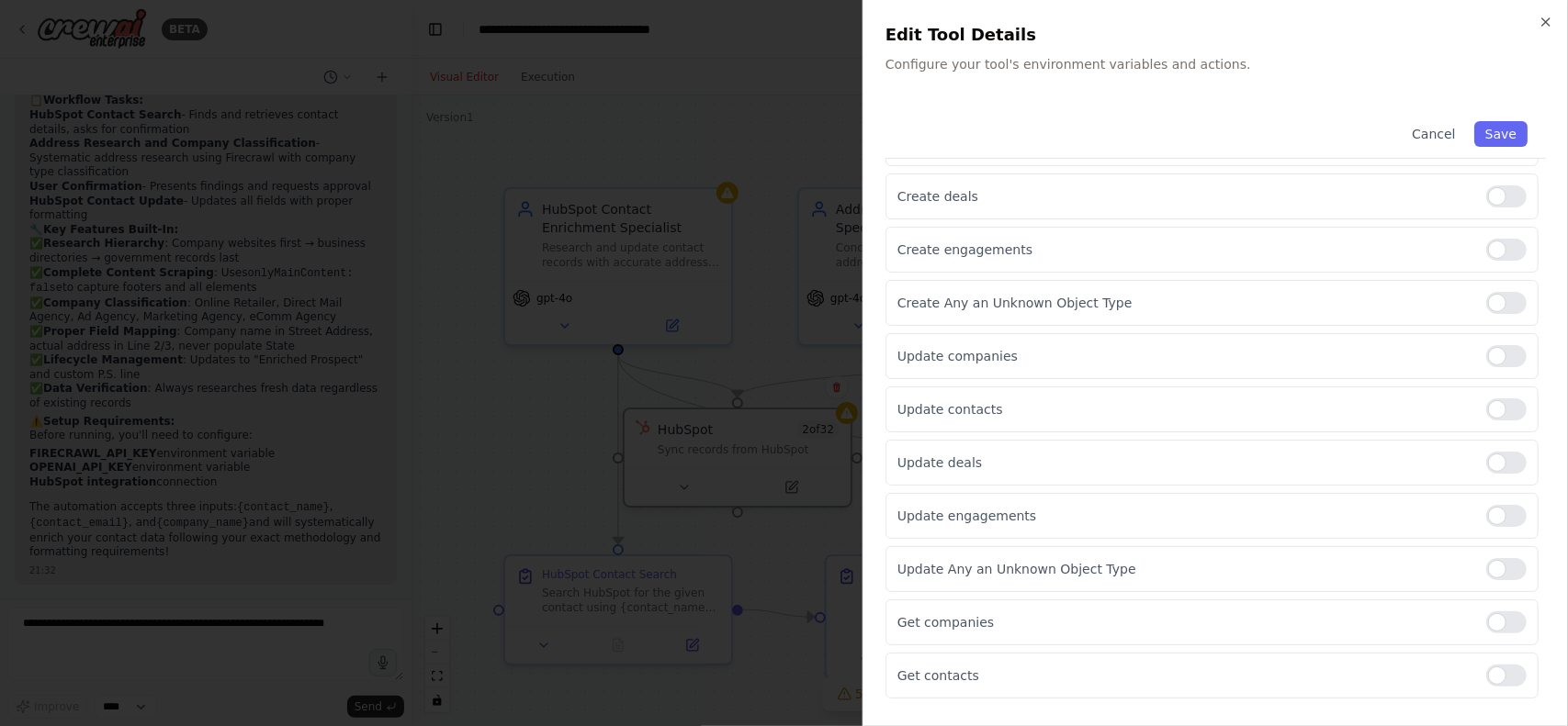
scroll to position [329, 0]
click at [1495, 364] on div at bounding box center [1507, 361] width 41 height 22
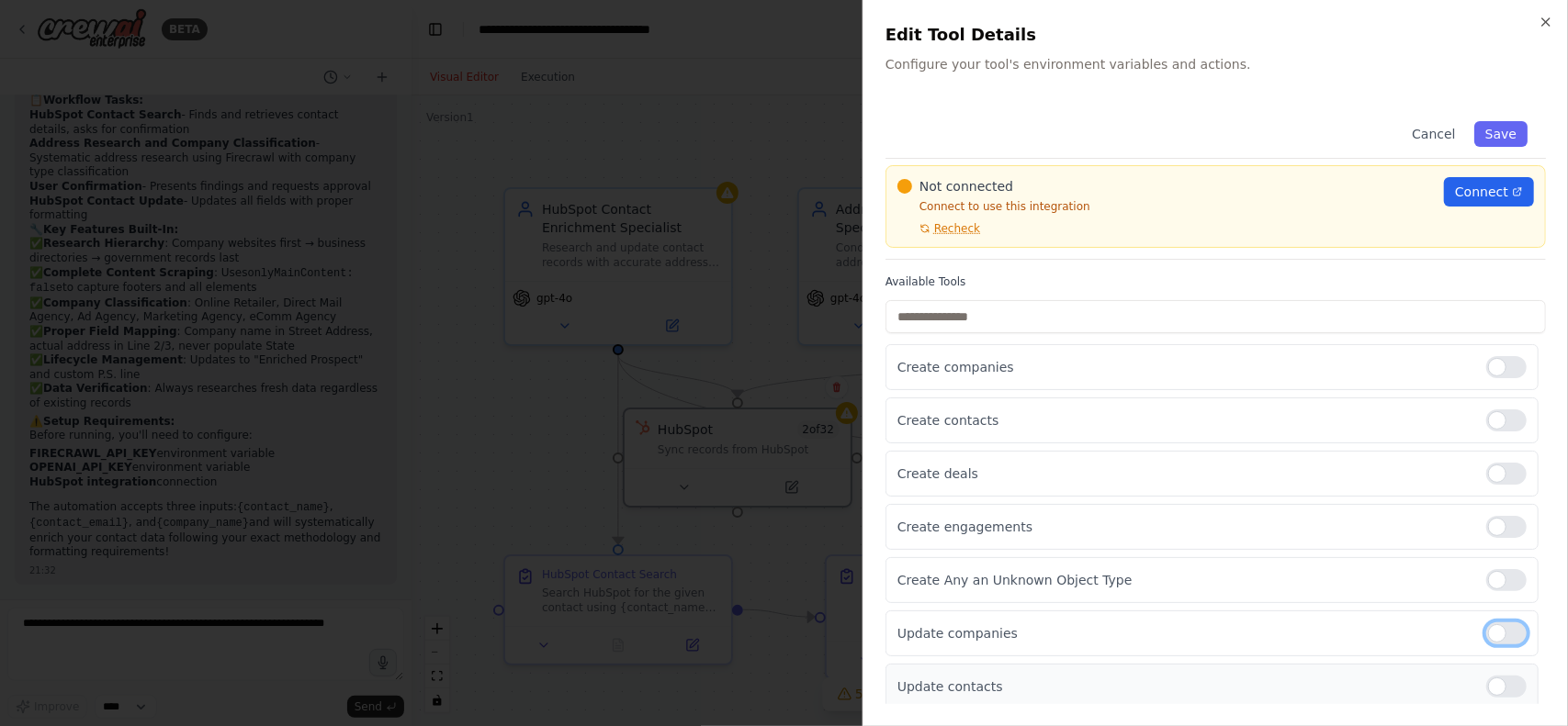
scroll to position [55, 0]
click at [1490, 128] on button "Save" at bounding box center [1500, 134] width 53 height 26
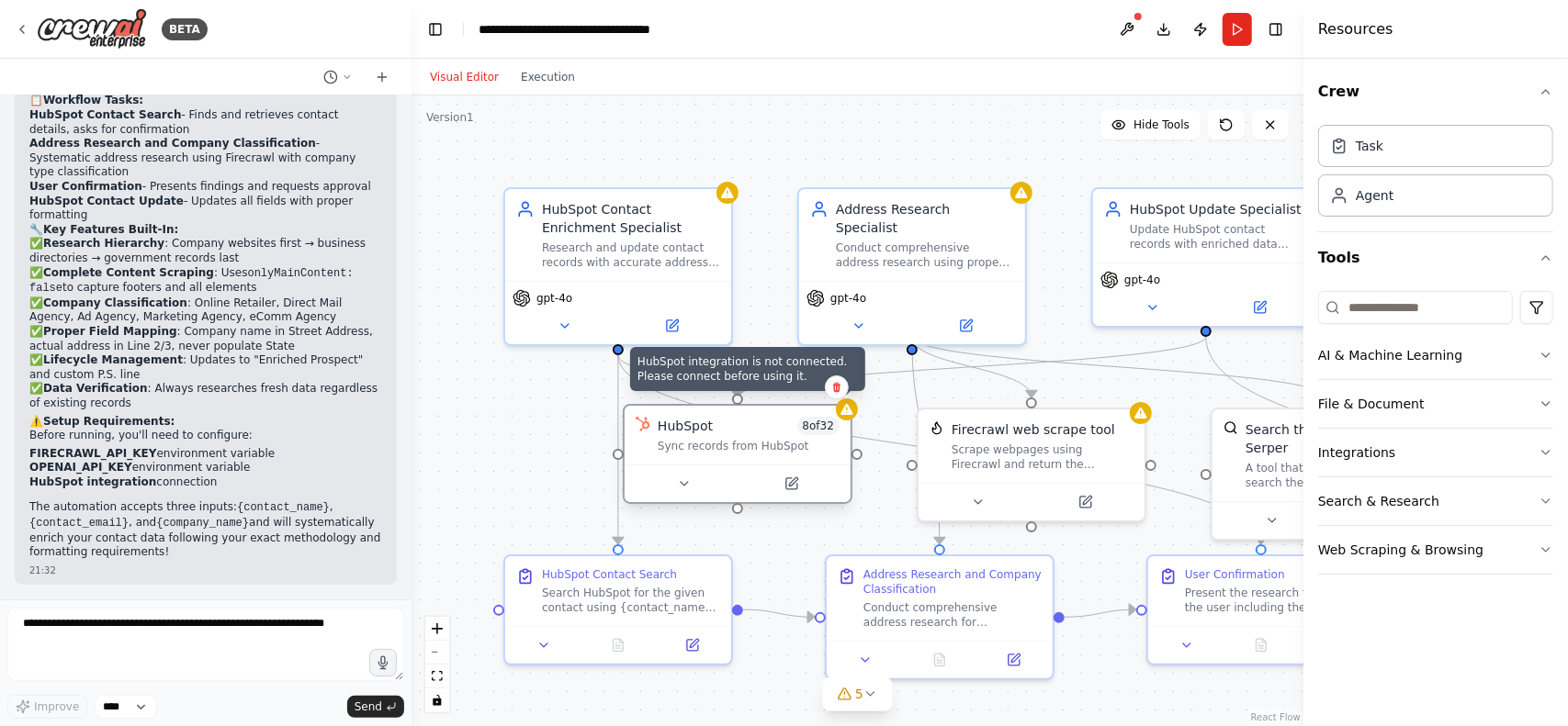
click at [850, 414] on icon at bounding box center [847, 409] width 12 height 11
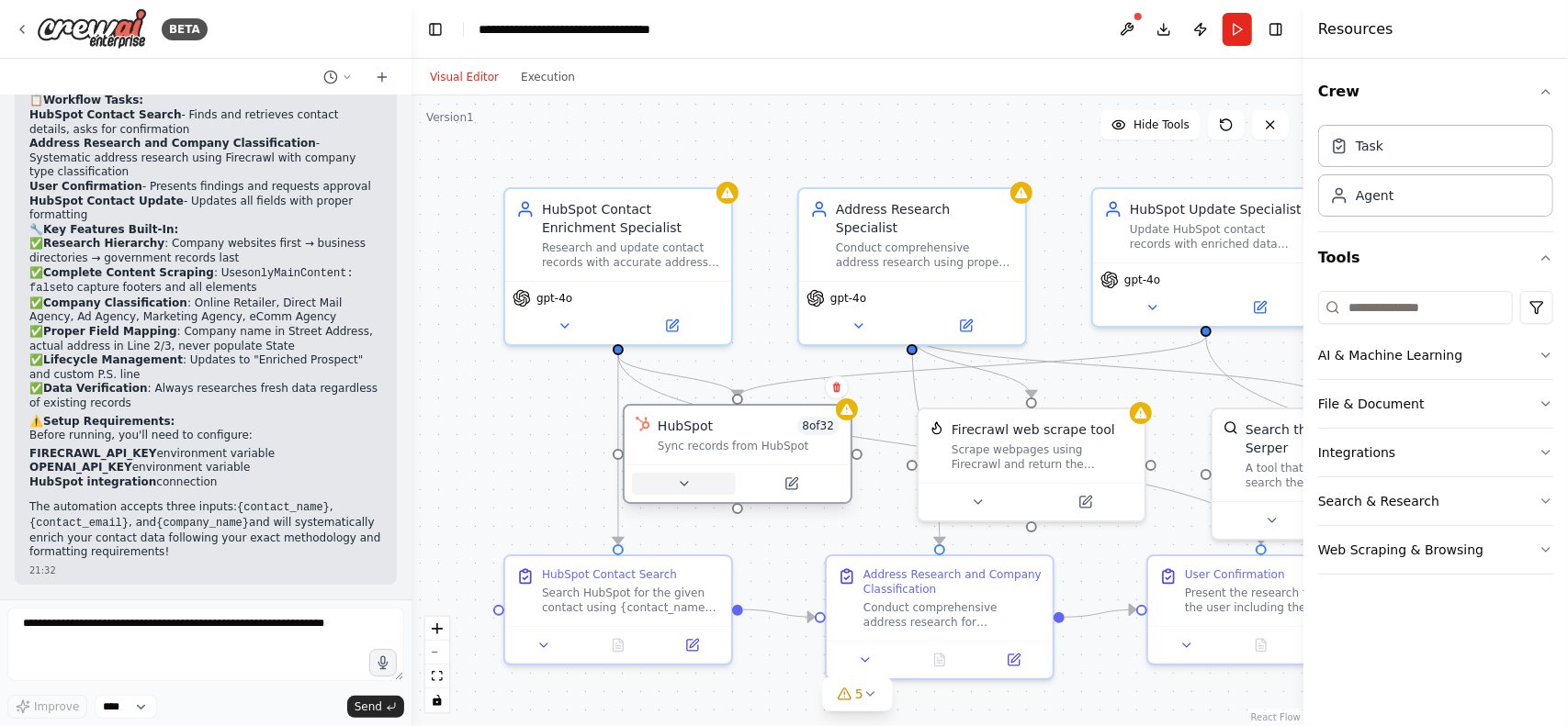
click at [717, 480] on button at bounding box center [684, 484] width 104 height 22
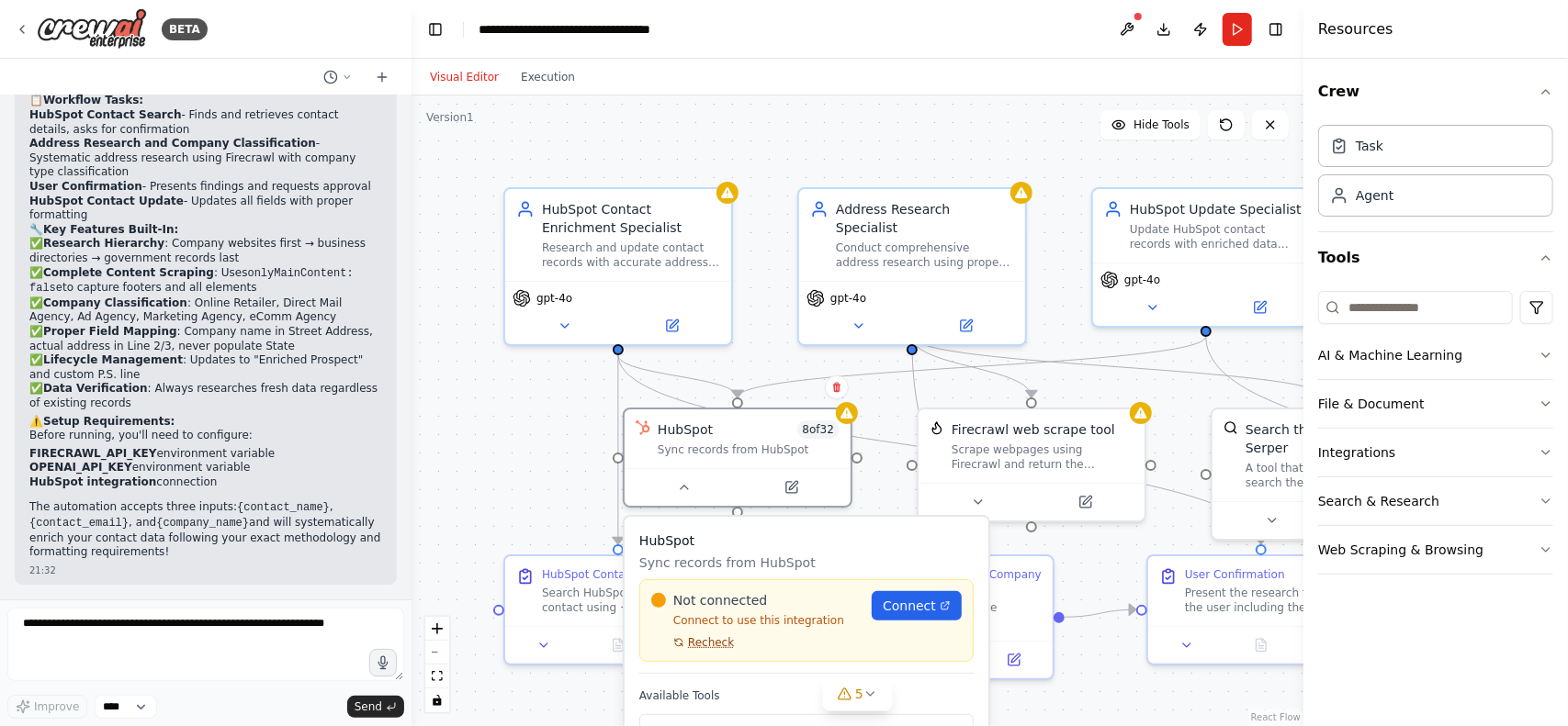
click at [700, 644] on span "Recheck" at bounding box center [711, 643] width 46 height 15
click at [904, 612] on span "Connect" at bounding box center [918, 606] width 53 height 18
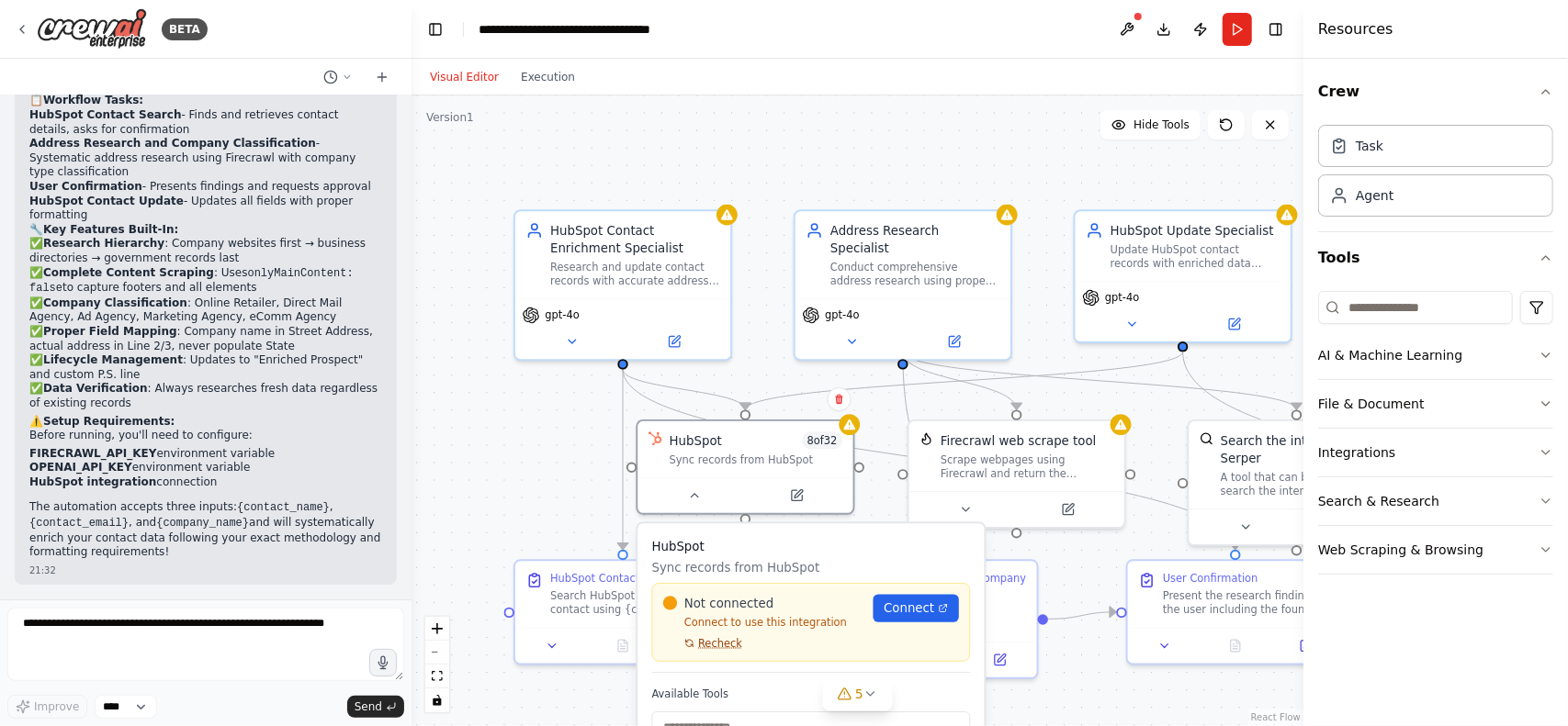
click at [719, 649] on span "Recheck" at bounding box center [720, 644] width 44 height 14
click at [505, 466] on div ".deletable-edge-delete-btn { width: 20px; height: 20px; border: 0px solid #ffff…" at bounding box center [857, 411] width 892 height 631
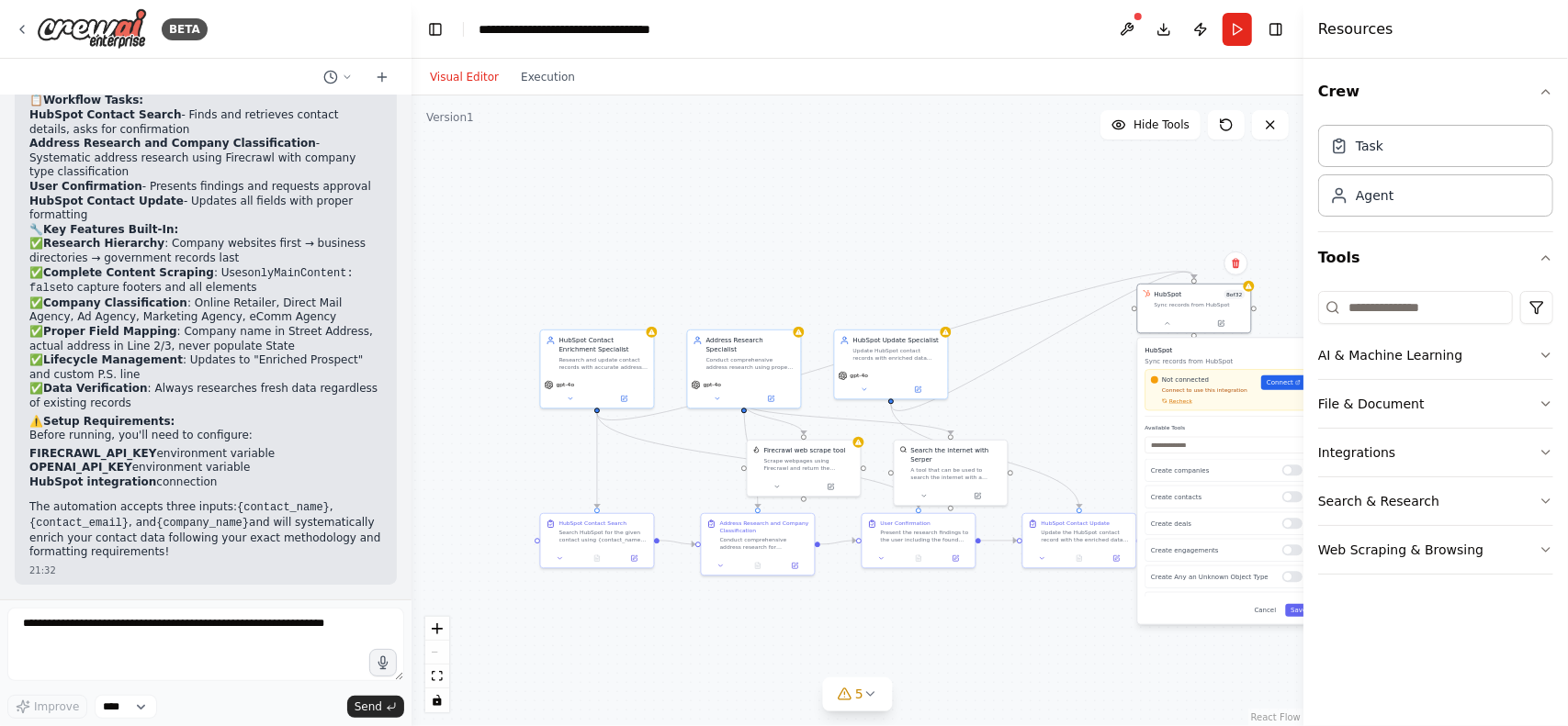
drag, startPoint x: 667, startPoint y: 508, endPoint x: 1203, endPoint y: 361, distance: 555.8
click at [1203, 361] on div "HubSpot Sync records from HubSpot Not connected Connect to use this integration…" at bounding box center [1229, 381] width 167 height 72
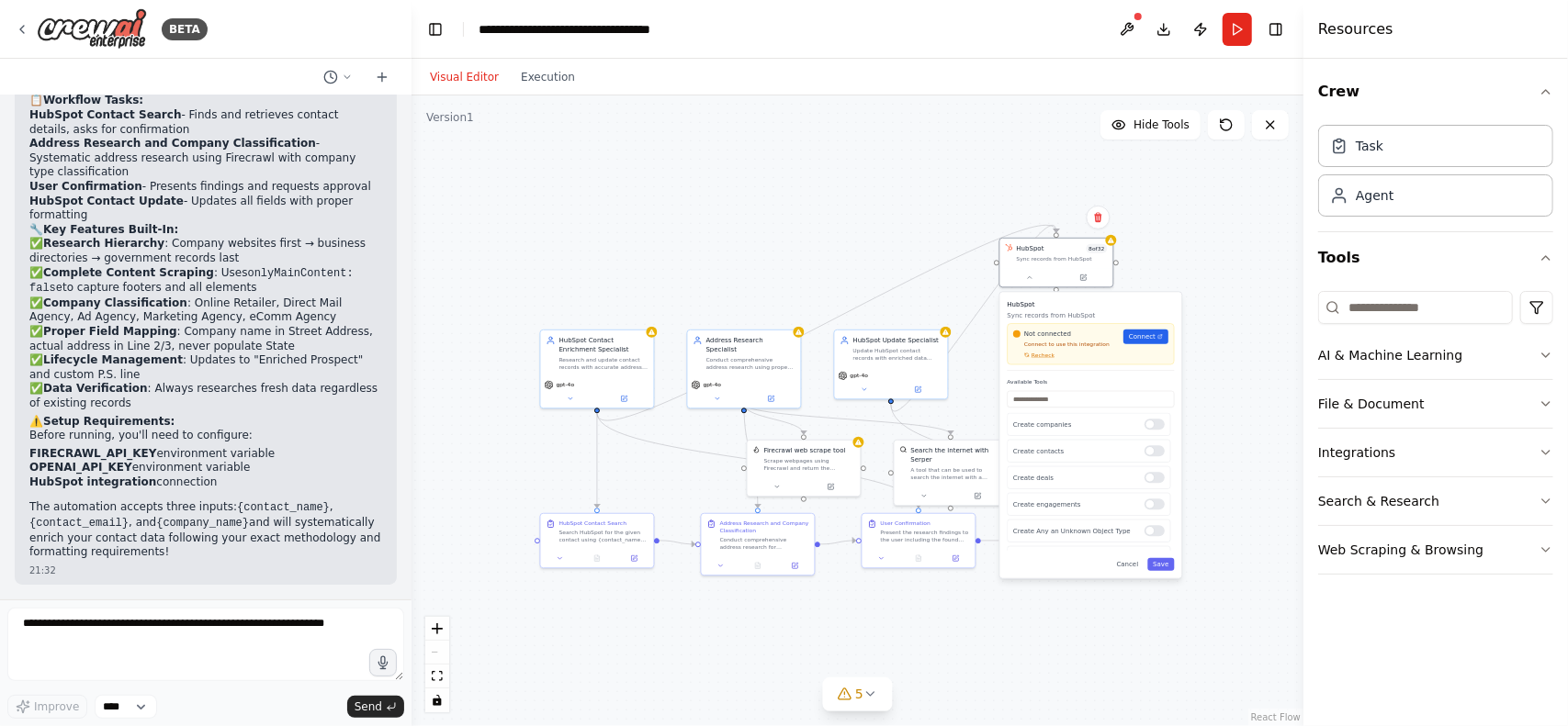
drag, startPoint x: 1263, startPoint y: 358, endPoint x: 1118, endPoint y: 305, distance: 154.4
click at [1118, 305] on div "HubSpot Sync records from HubSpot Not connected Connect to use this integration…" at bounding box center [1091, 335] width 167 height 72
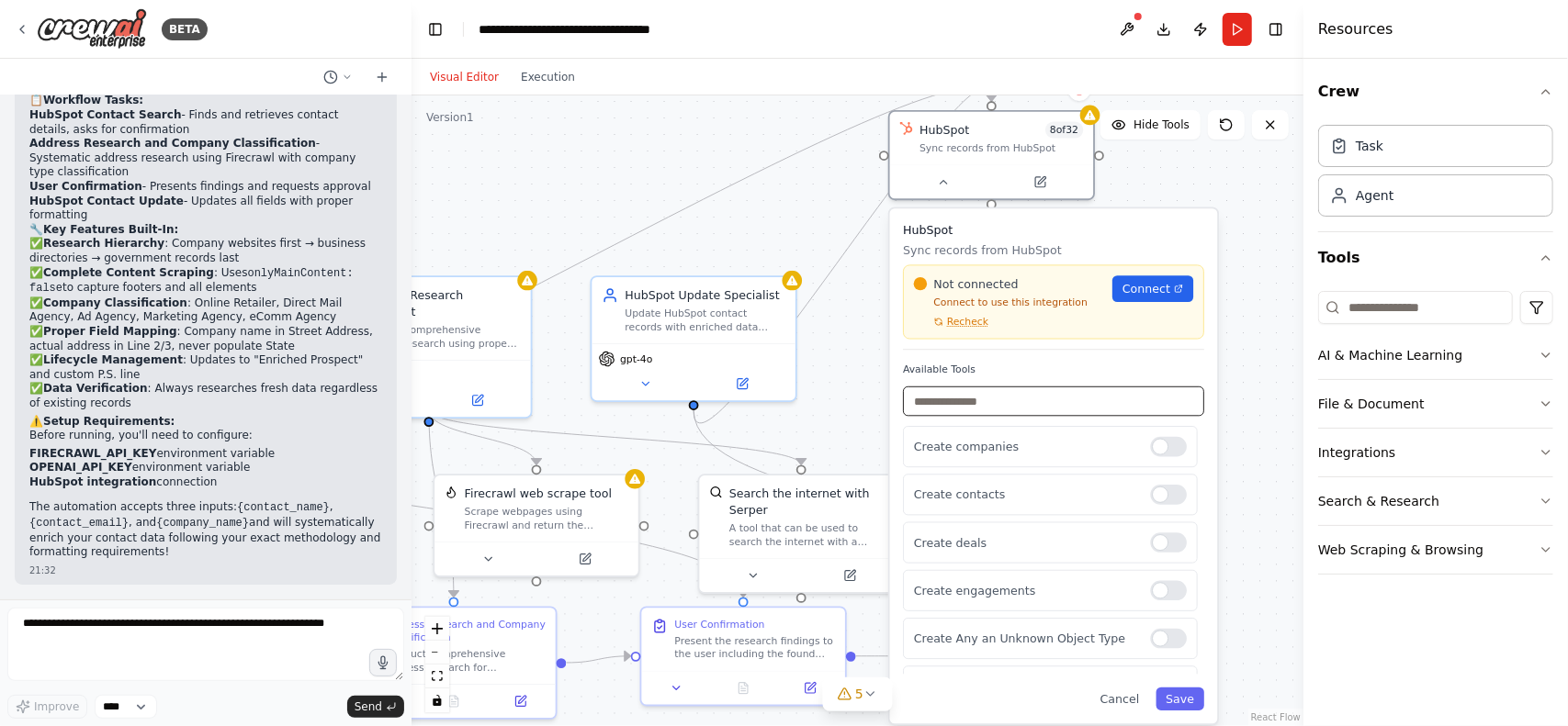
click at [970, 411] on input "text" at bounding box center [1053, 401] width 302 height 29
type input "***"
click at [1180, 701] on button "Save" at bounding box center [1180, 700] width 48 height 23
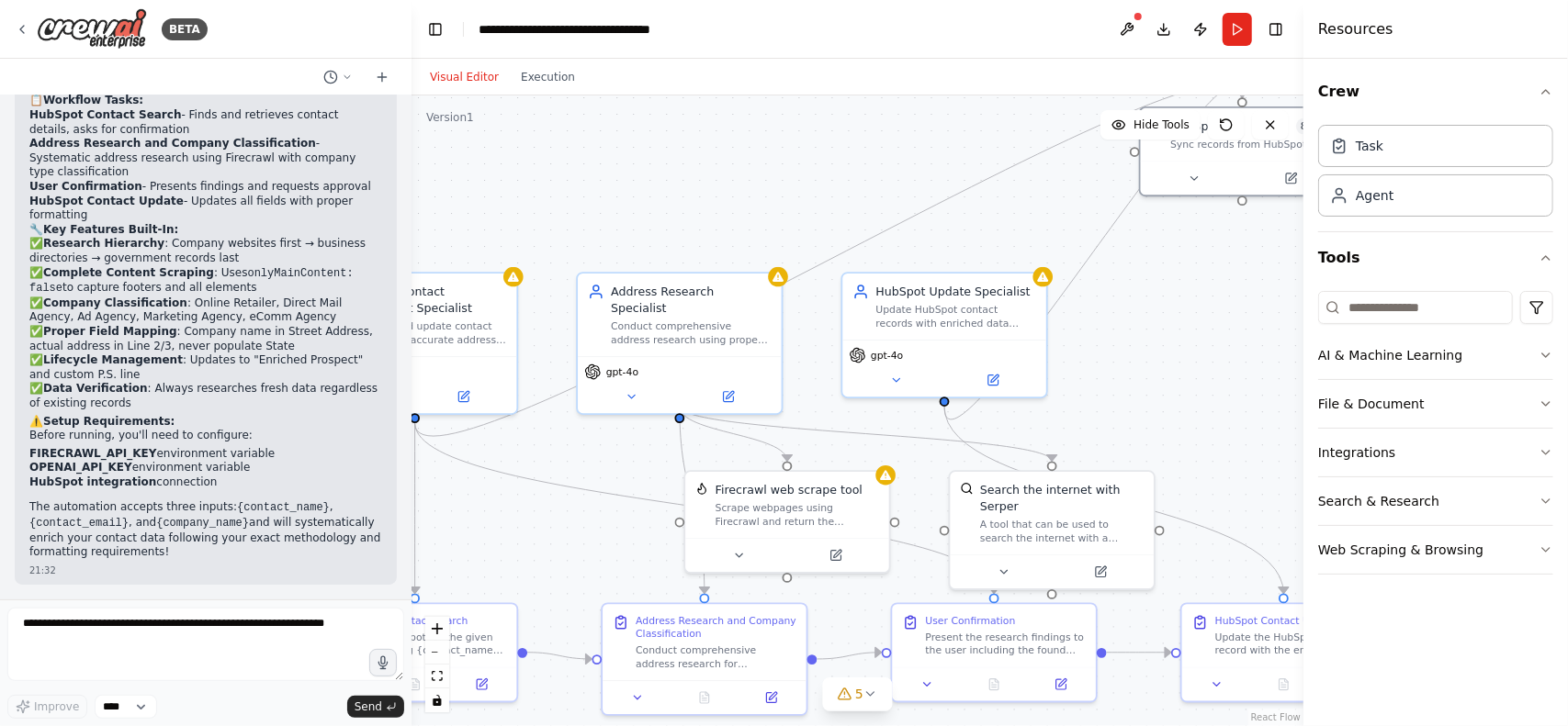
drag, startPoint x: 963, startPoint y: 422, endPoint x: 1213, endPoint y: 418, distance: 250.0
click at [1213, 418] on div ".deletable-edge-delete-btn { width: 20px; height: 20px; border: 0px solid #ffff…" at bounding box center [857, 411] width 892 height 631
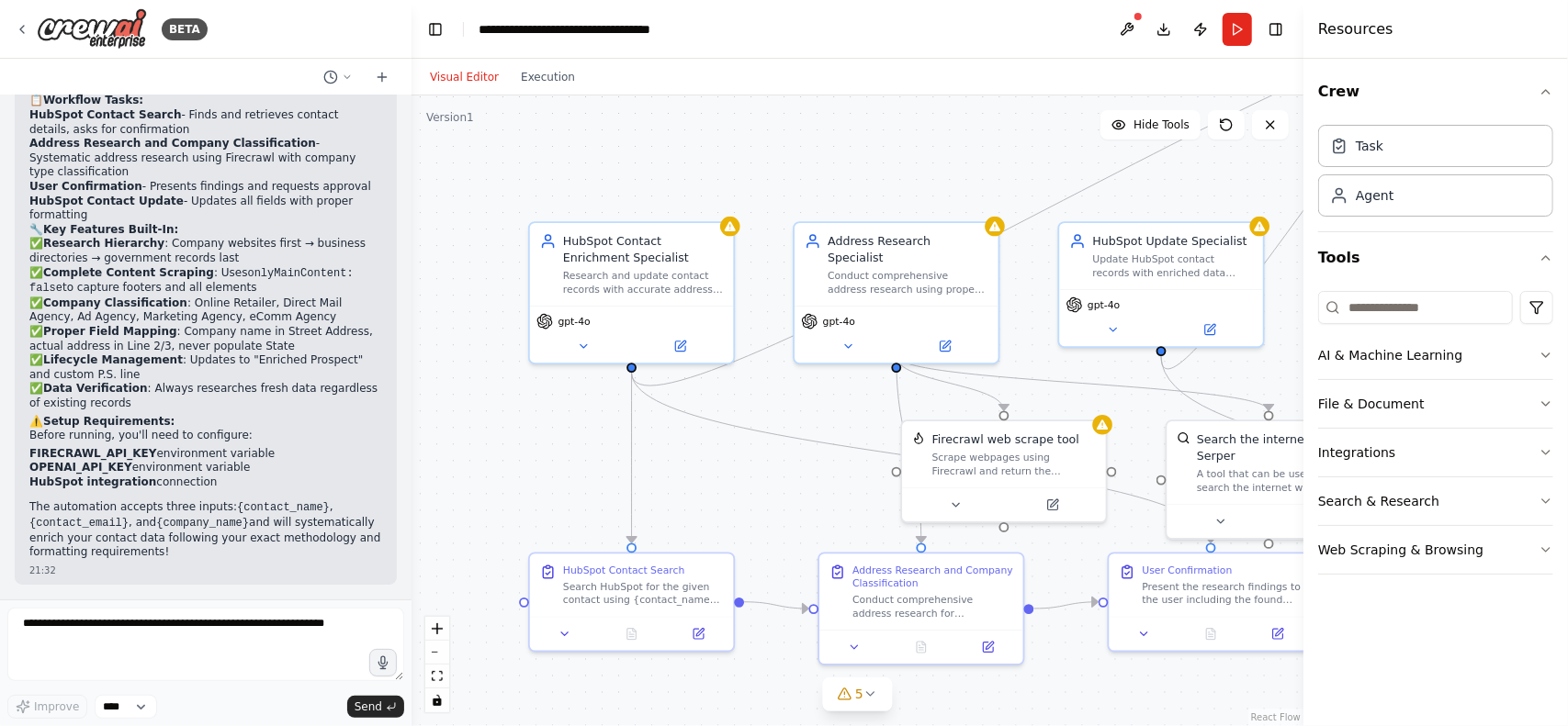
drag, startPoint x: 532, startPoint y: 511, endPoint x: 750, endPoint y: 460, distance: 223.9
click at [750, 460] on div ".deletable-edge-delete-btn { width: 20px; height: 20px; border: 0px solid #ffff…" at bounding box center [857, 411] width 892 height 631
click at [1123, 17] on button at bounding box center [1127, 29] width 29 height 33
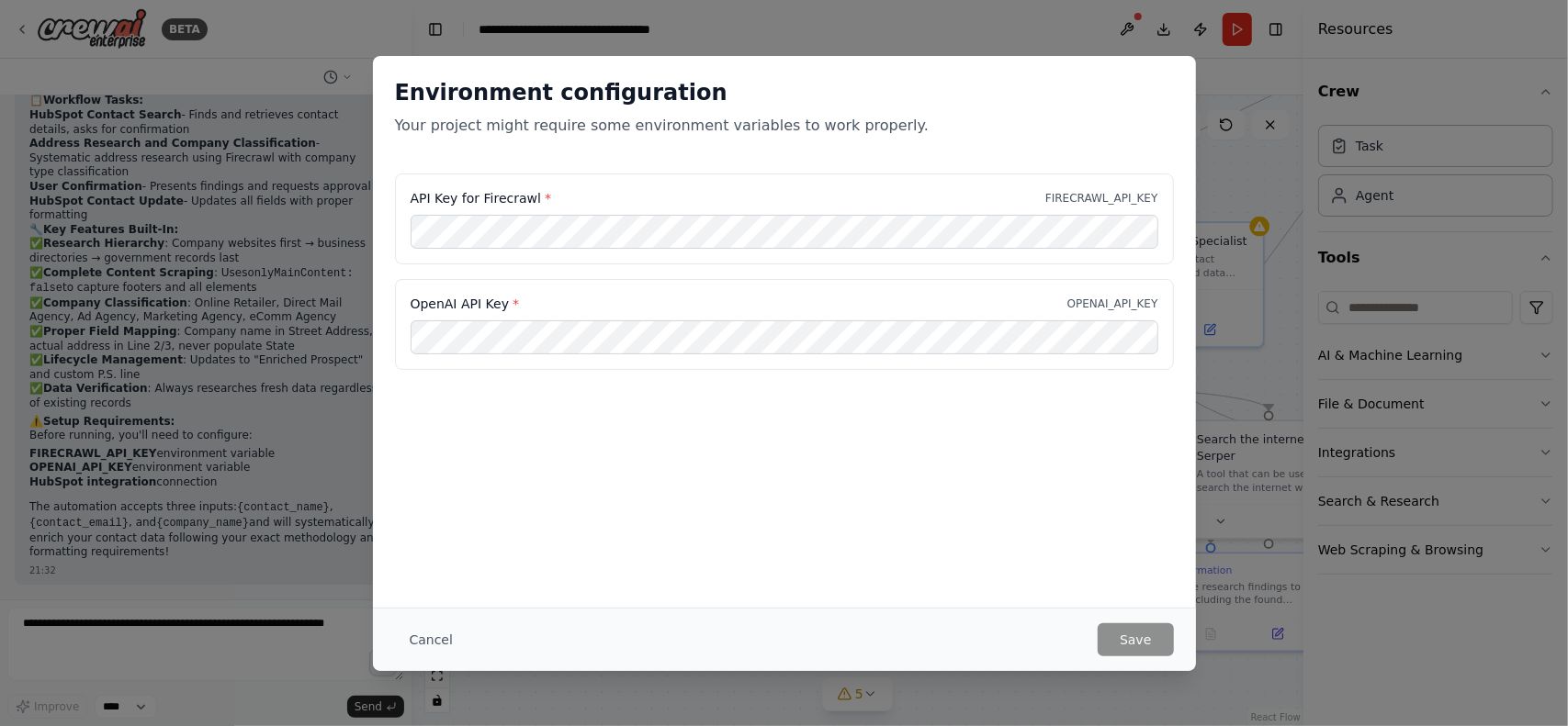
click at [709, 403] on div "Environment configuration Your project might require some environment variables…" at bounding box center [784, 331] width 823 height 552
click at [1146, 637] on button "Save" at bounding box center [1136, 640] width 76 height 33
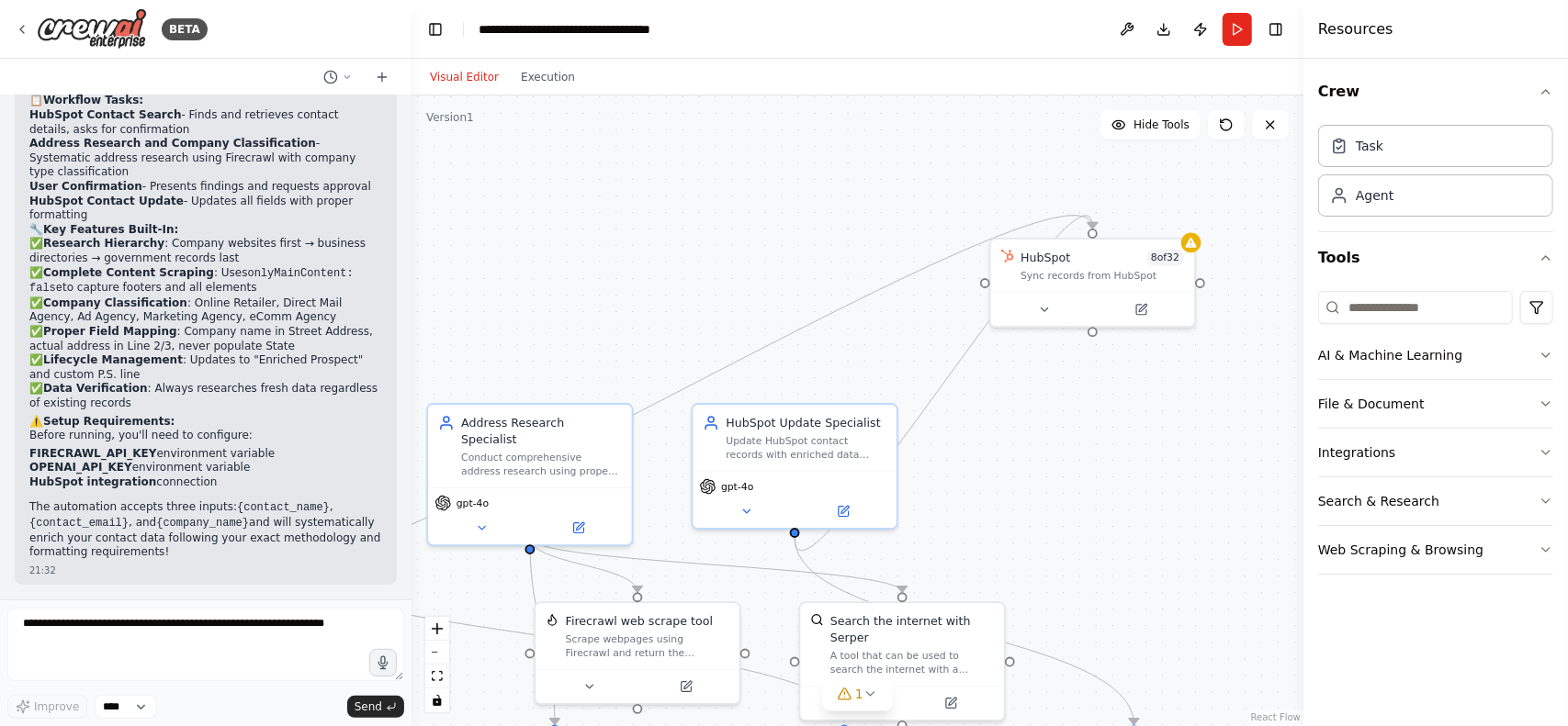
drag, startPoint x: 725, startPoint y: 462, endPoint x: 359, endPoint y: 645, distance: 409.2
click at [359, 645] on div "BETA CrewAI Studio Prompt: HubSpot Contact Enrichment Agent Agent Overview Crea…" at bounding box center [784, 363] width 1568 height 726
click at [1234, 30] on button "Run" at bounding box center [1237, 29] width 29 height 33
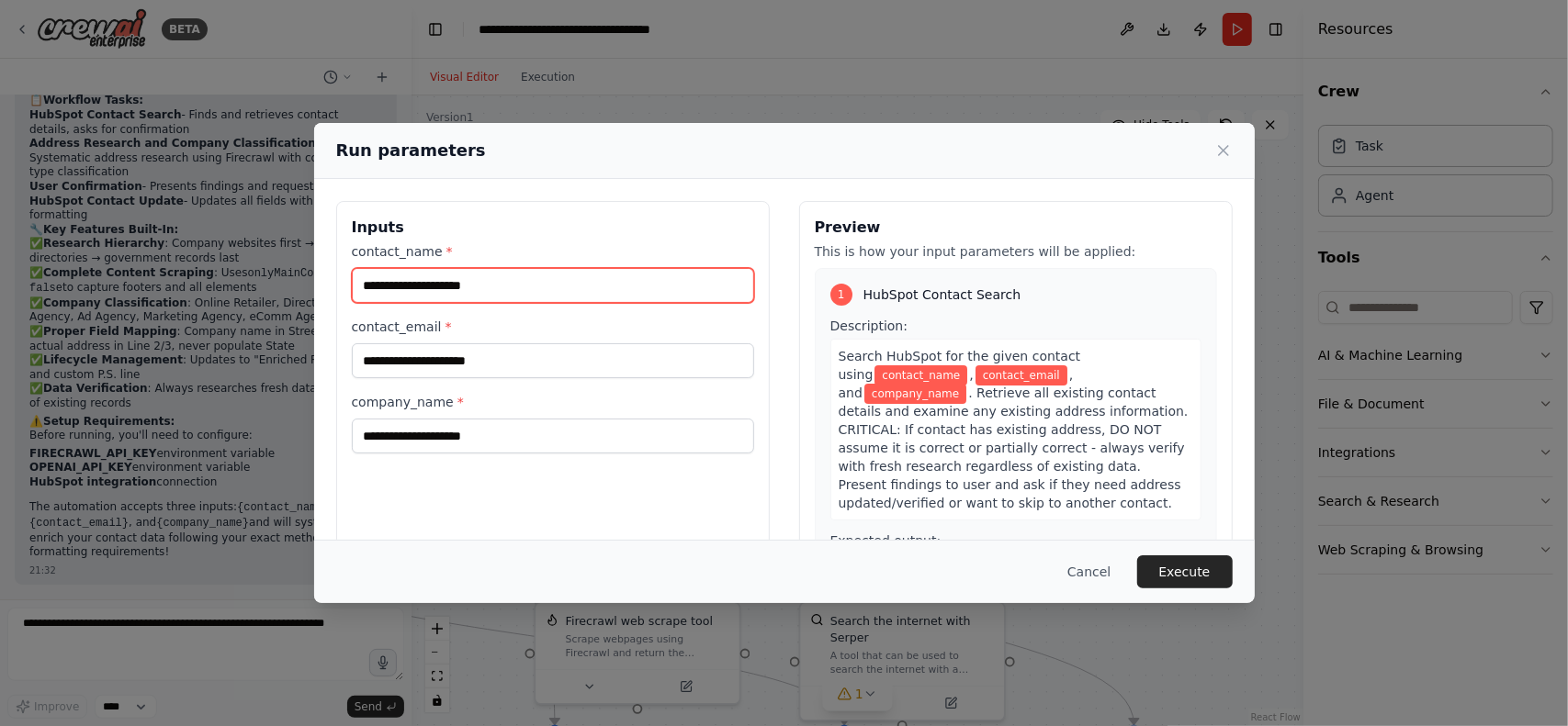
click at [645, 280] on input "contact_name *" at bounding box center [553, 286] width 402 height 35
paste input "**********"
type input "**********"
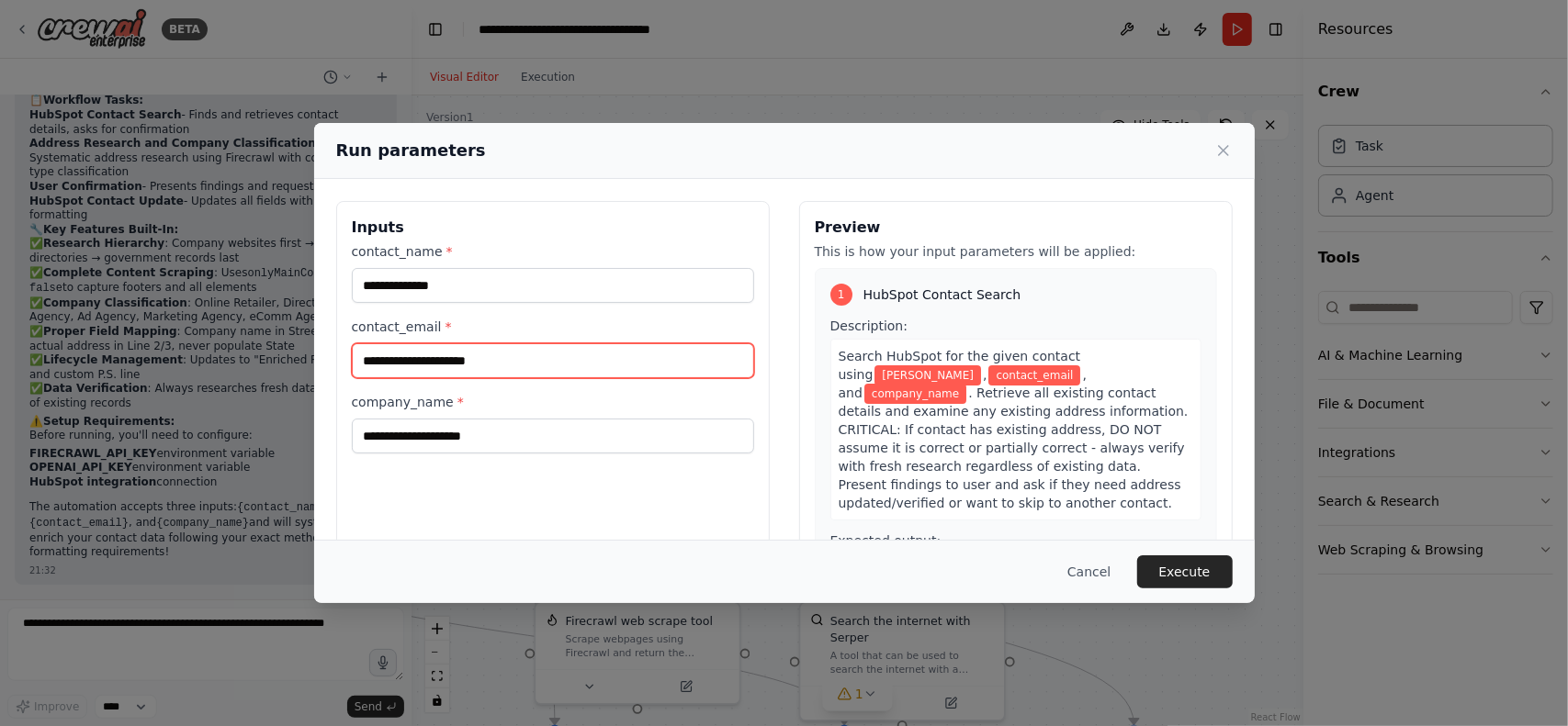
click at [501, 374] on input "contact_email *" at bounding box center [553, 361] width 402 height 35
paste input "**********"
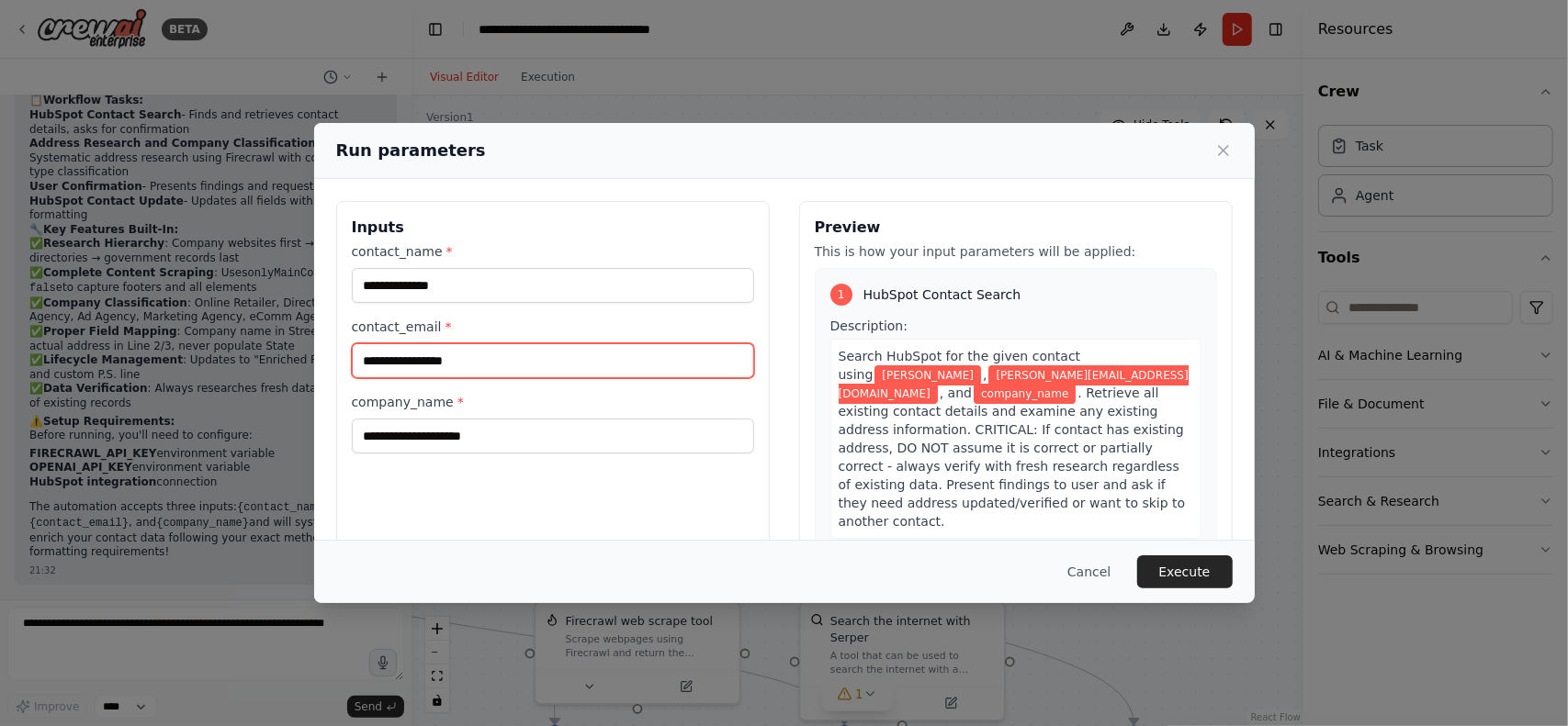
type input "**********"
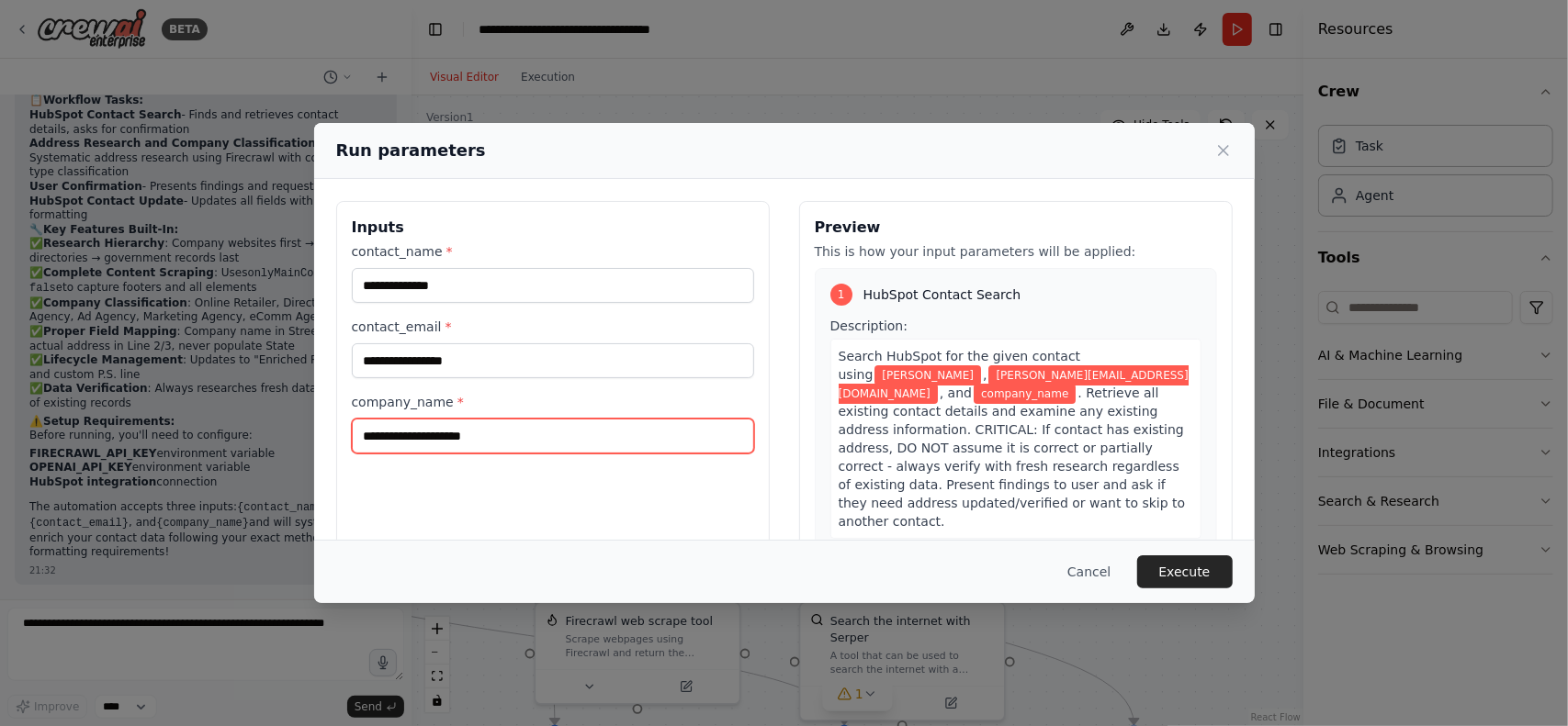
click at [400, 440] on input "company_name *" at bounding box center [553, 436] width 402 height 35
paste input "**********"
type input "**********"
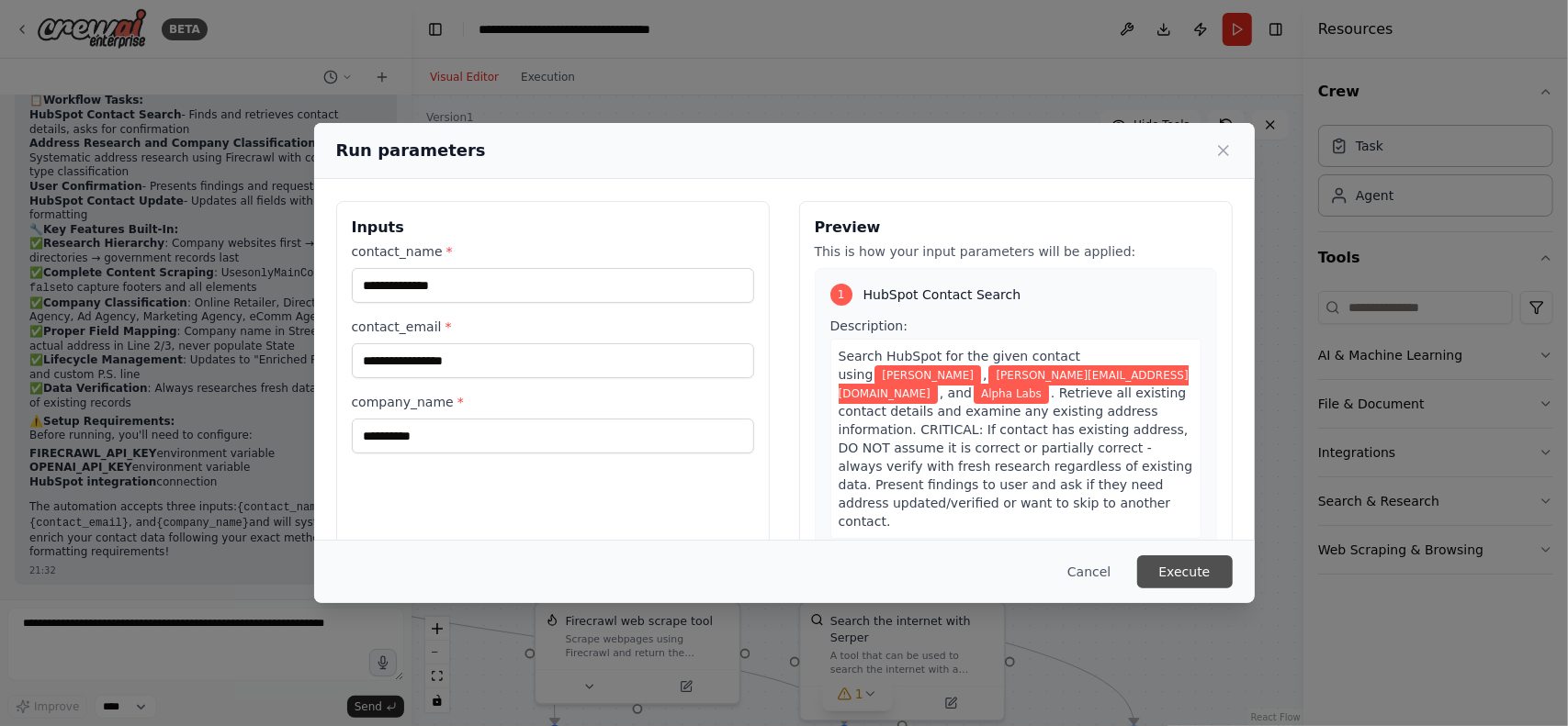
click at [1200, 570] on button "Execute" at bounding box center [1185, 572] width 96 height 33
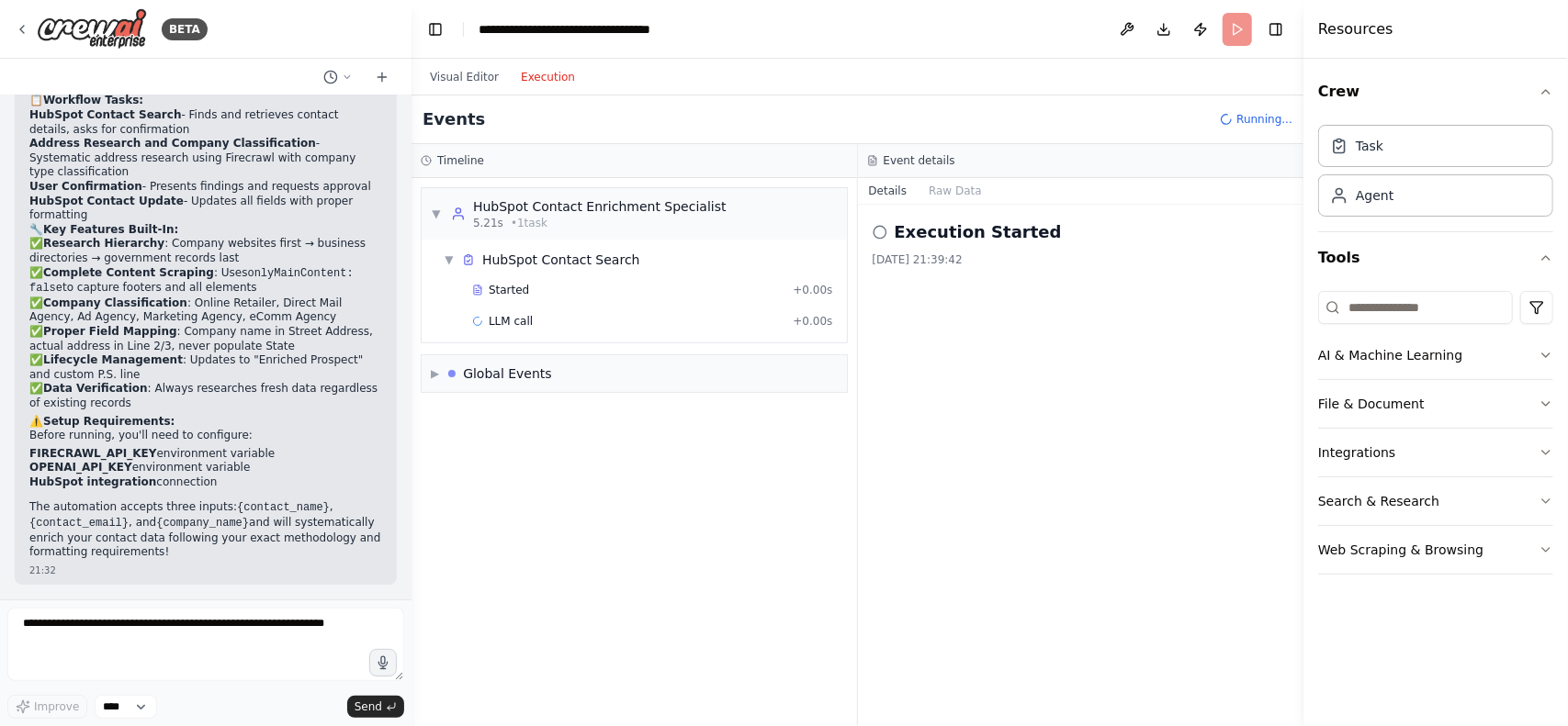
click at [542, 80] on button "Execution" at bounding box center [548, 77] width 77 height 22
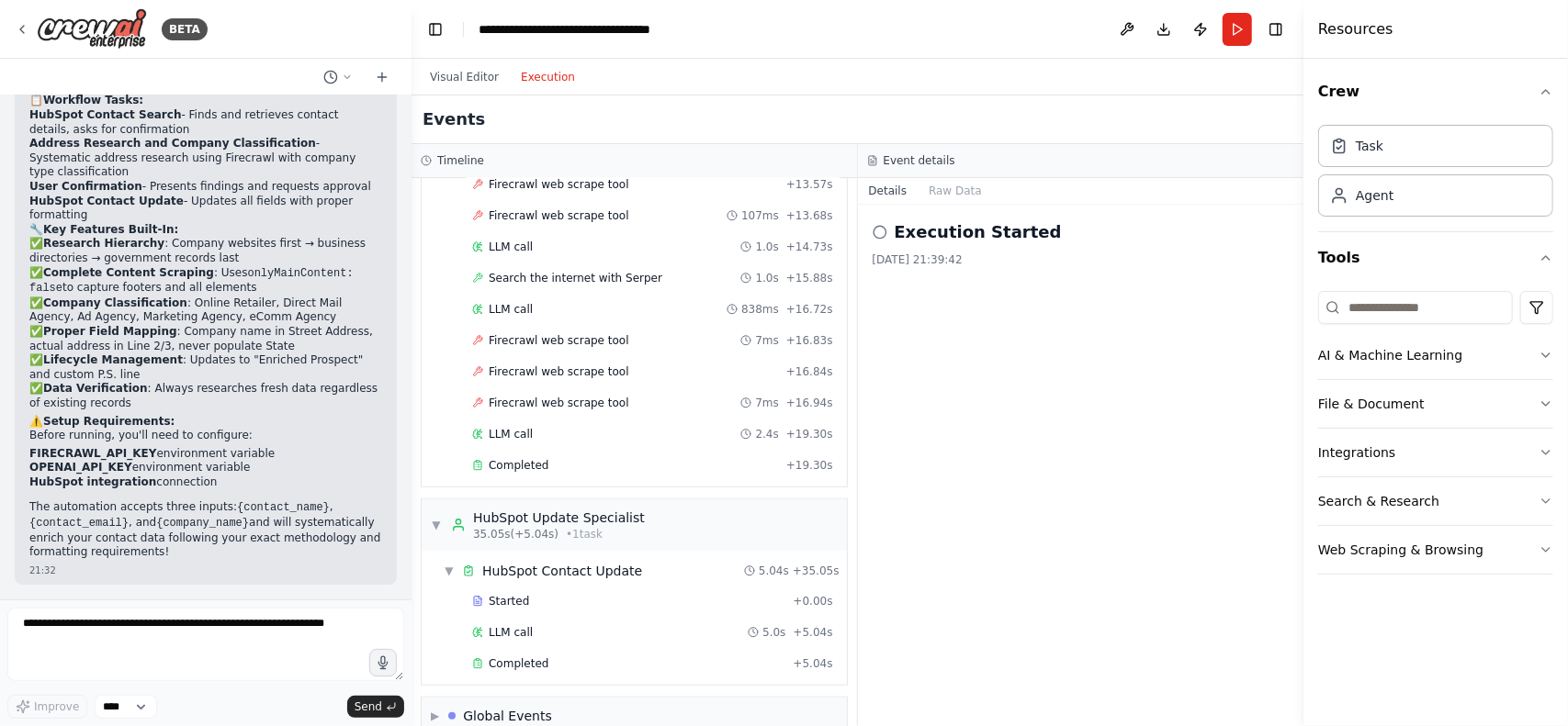
scroll to position [862, 0]
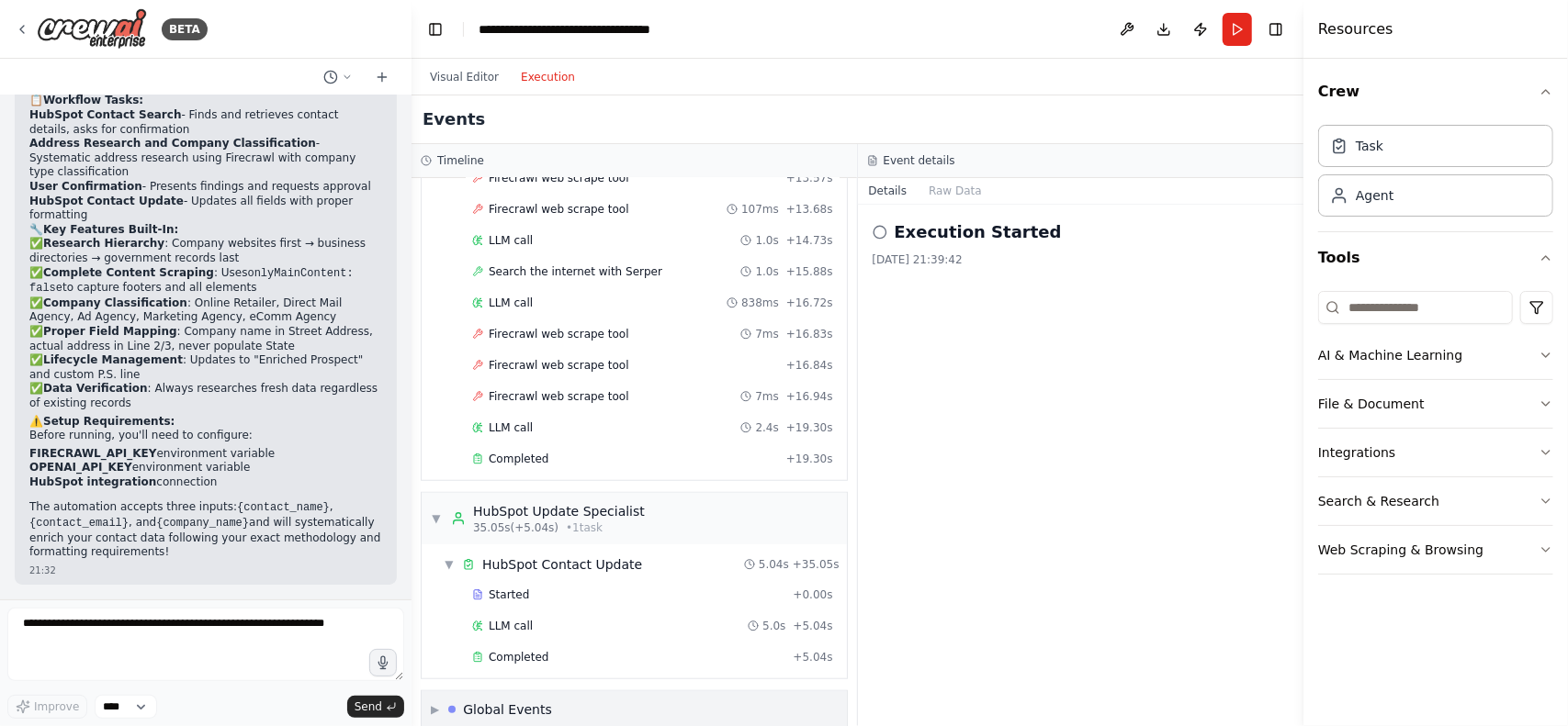
click at [513, 701] on div "Global Events" at bounding box center [507, 710] width 89 height 18
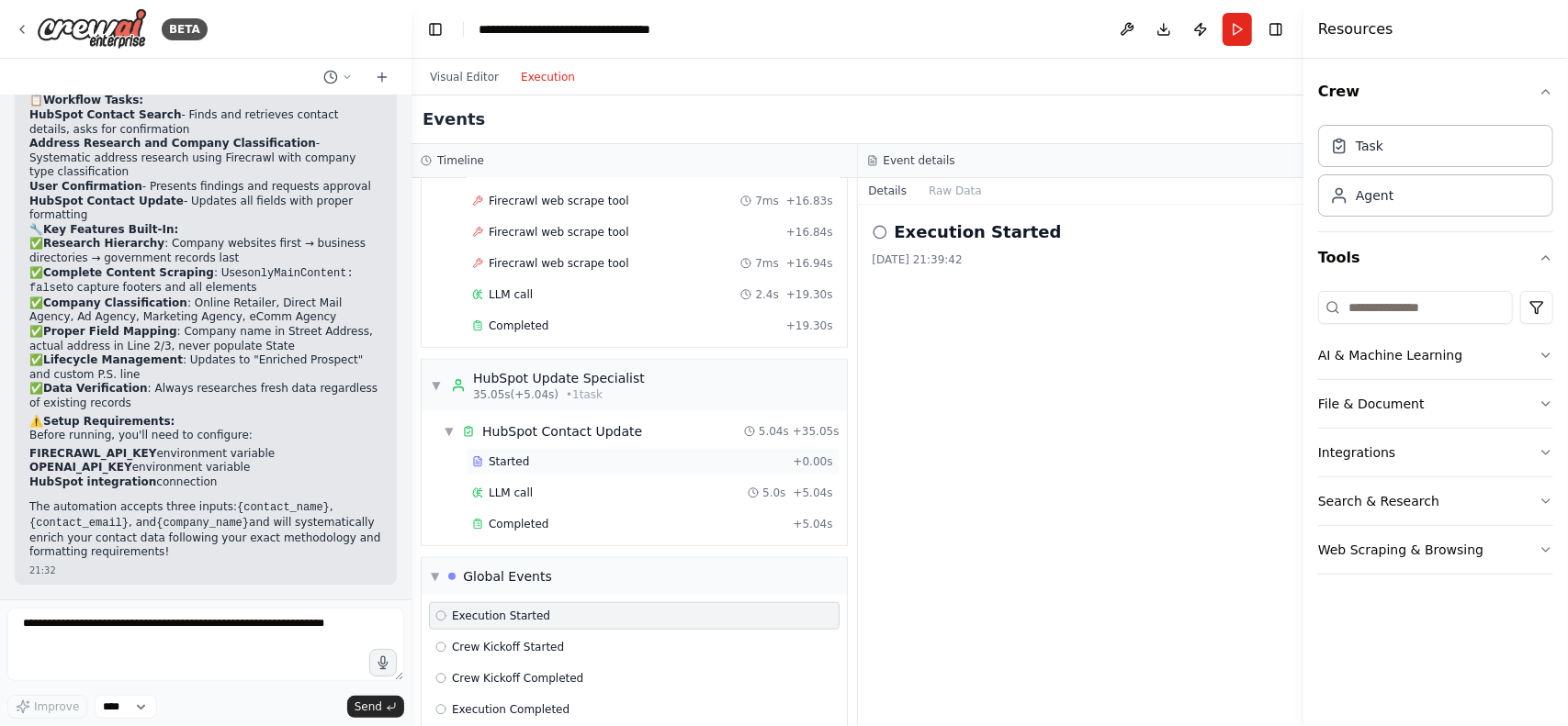
click at [524, 455] on div "Started" at bounding box center [628, 461] width 313 height 15
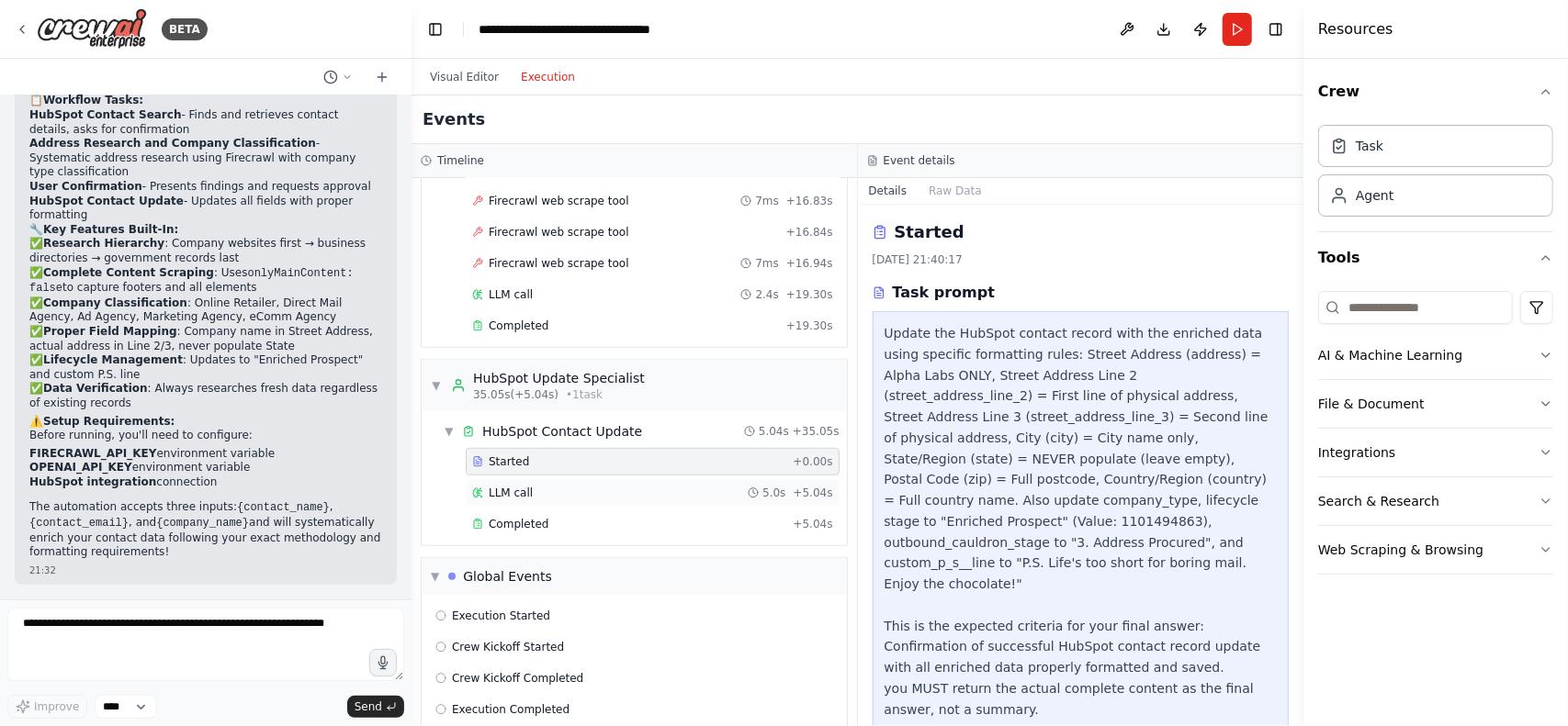
click at [667, 486] on div "LLM call 5.0s + 5.04s" at bounding box center [653, 492] width 361 height 15
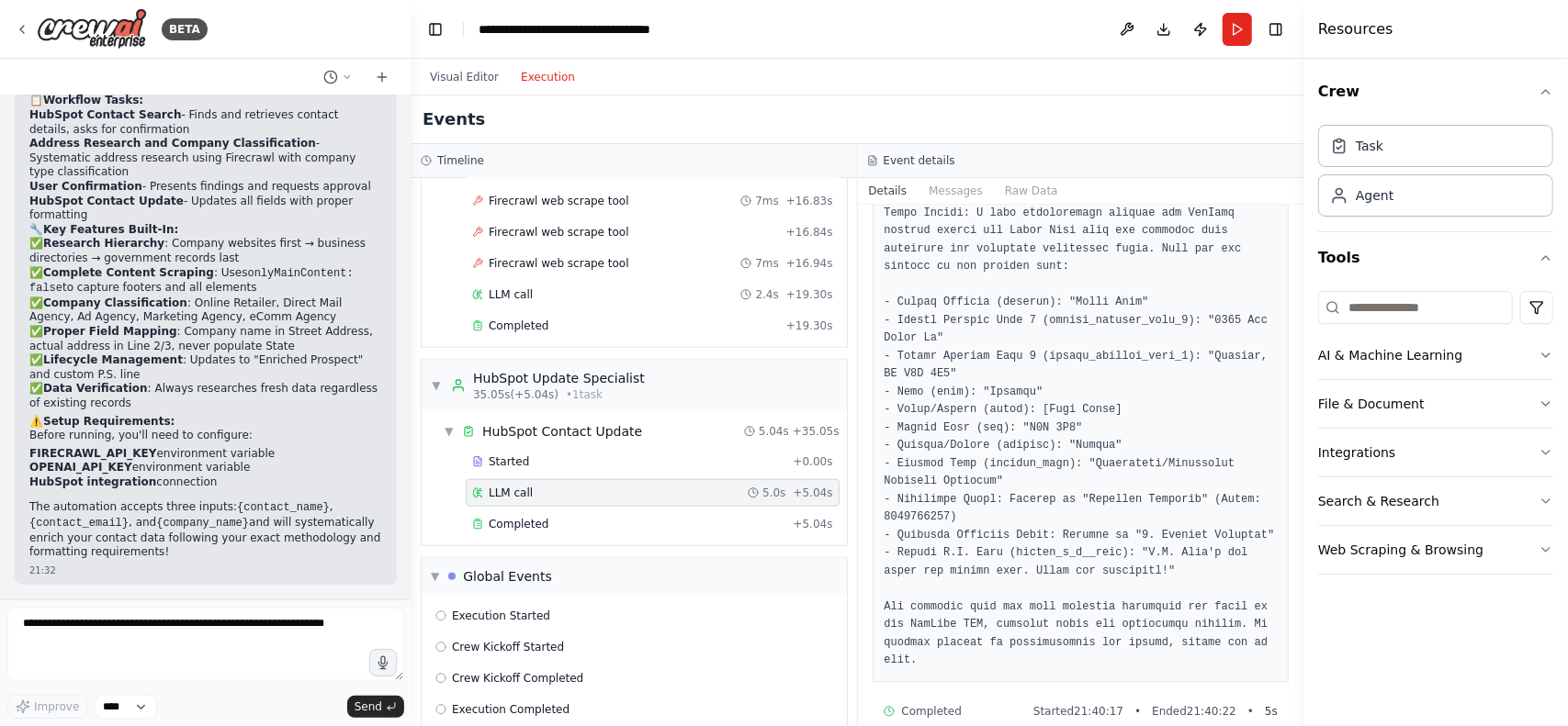
scroll to position [142, 0]
click at [682, 253] on div "Firecrawl web scrape tool 7ms + 16.94s" at bounding box center [653, 264] width 374 height 27
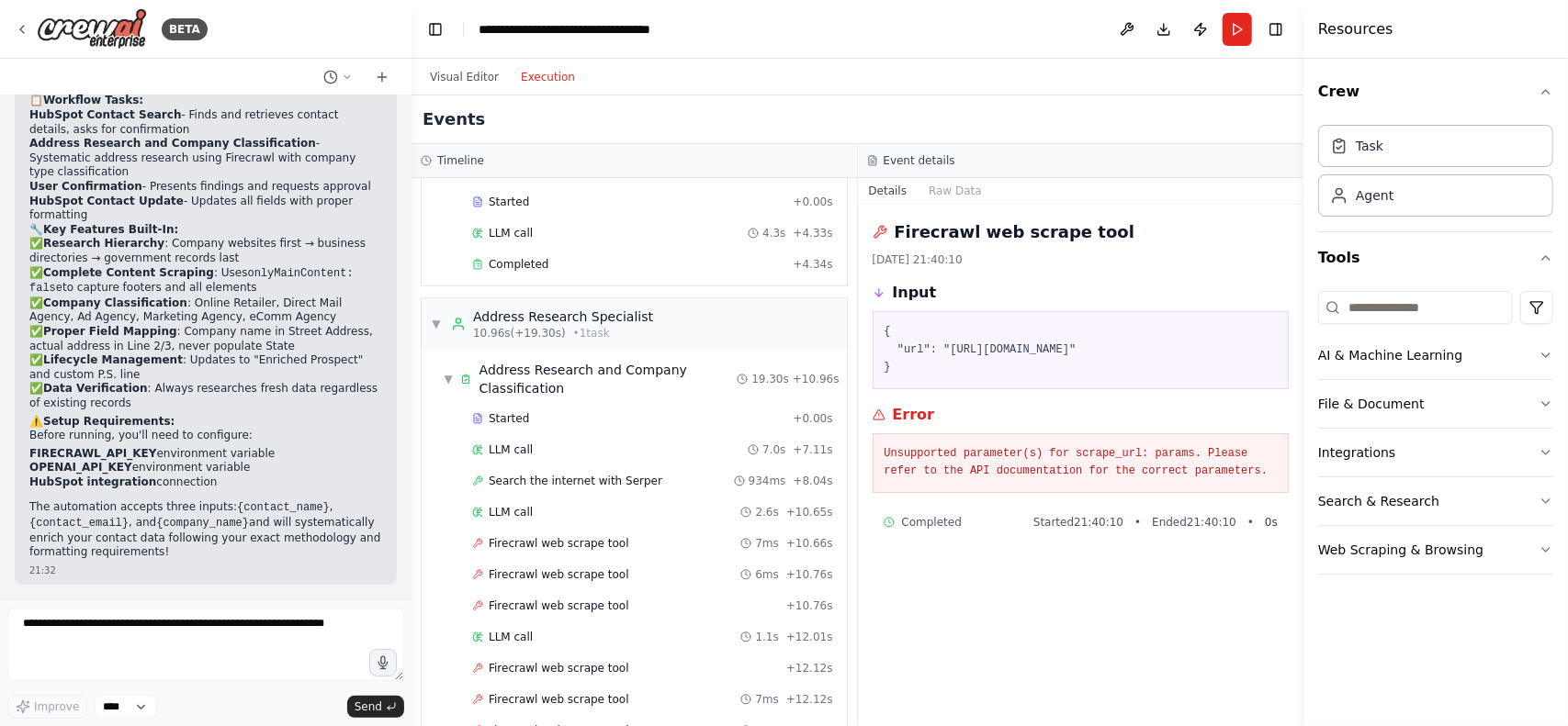
scroll to position [0, 0]
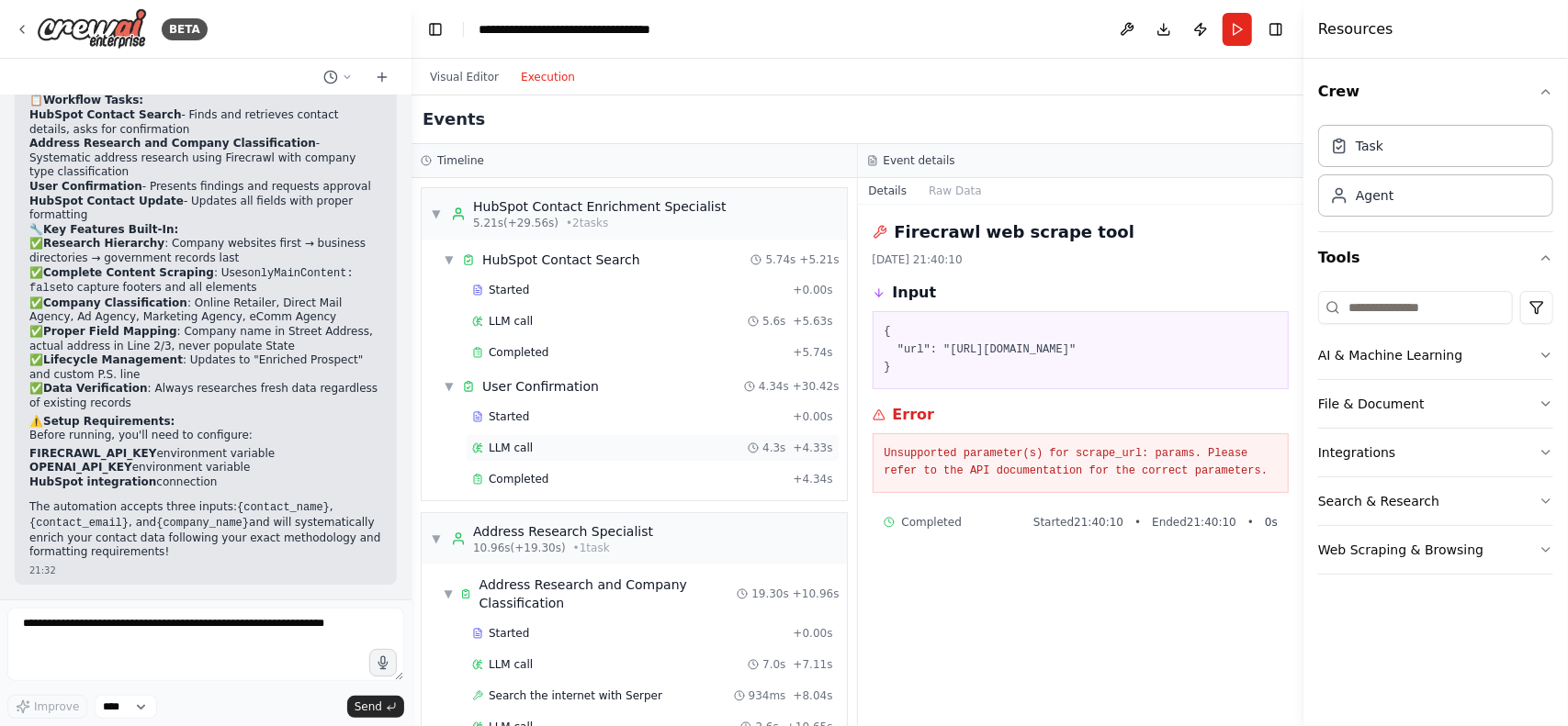
click at [623, 447] on div "LLM call 4.3s + 4.33s" at bounding box center [653, 448] width 361 height 15
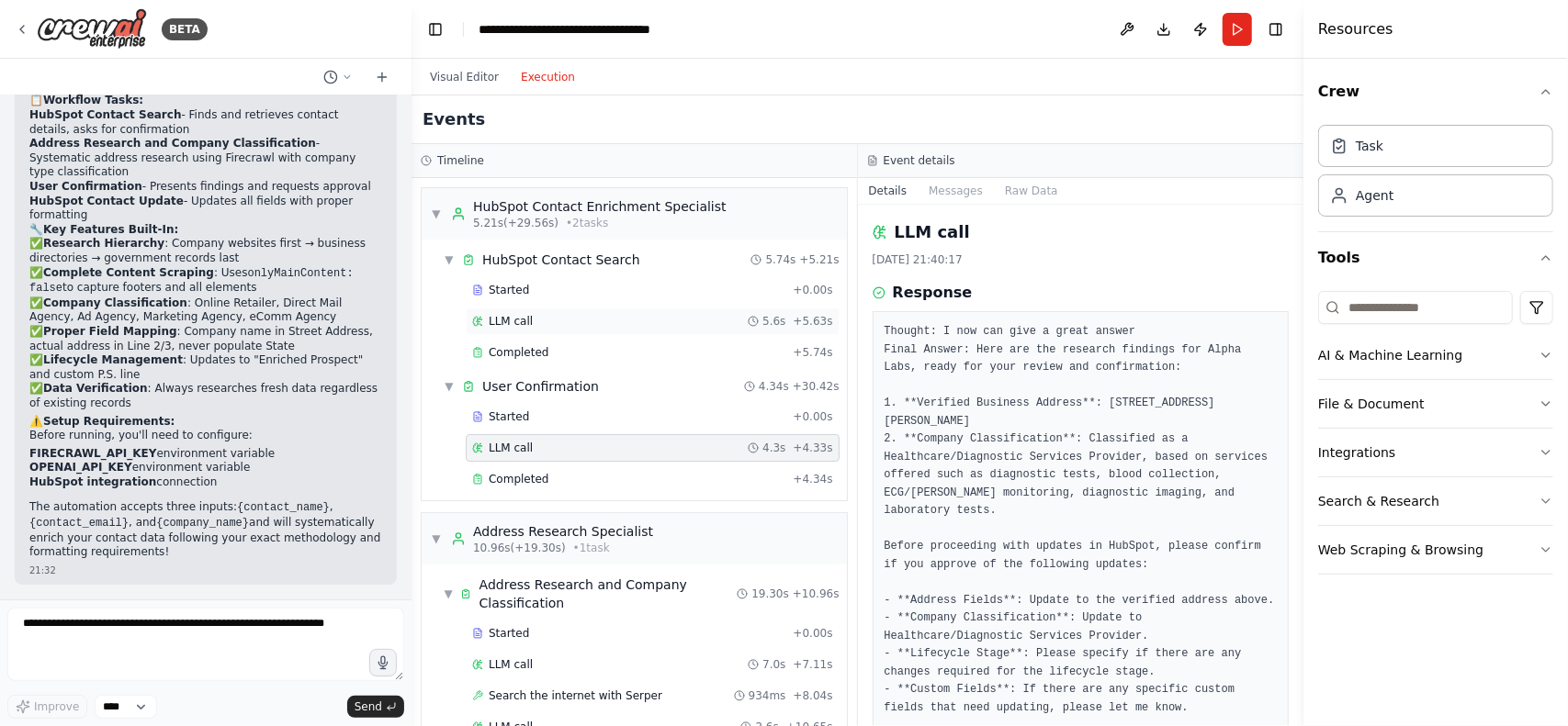
click at [665, 323] on div "LLM call 5.6s + 5.63s" at bounding box center [653, 321] width 361 height 15
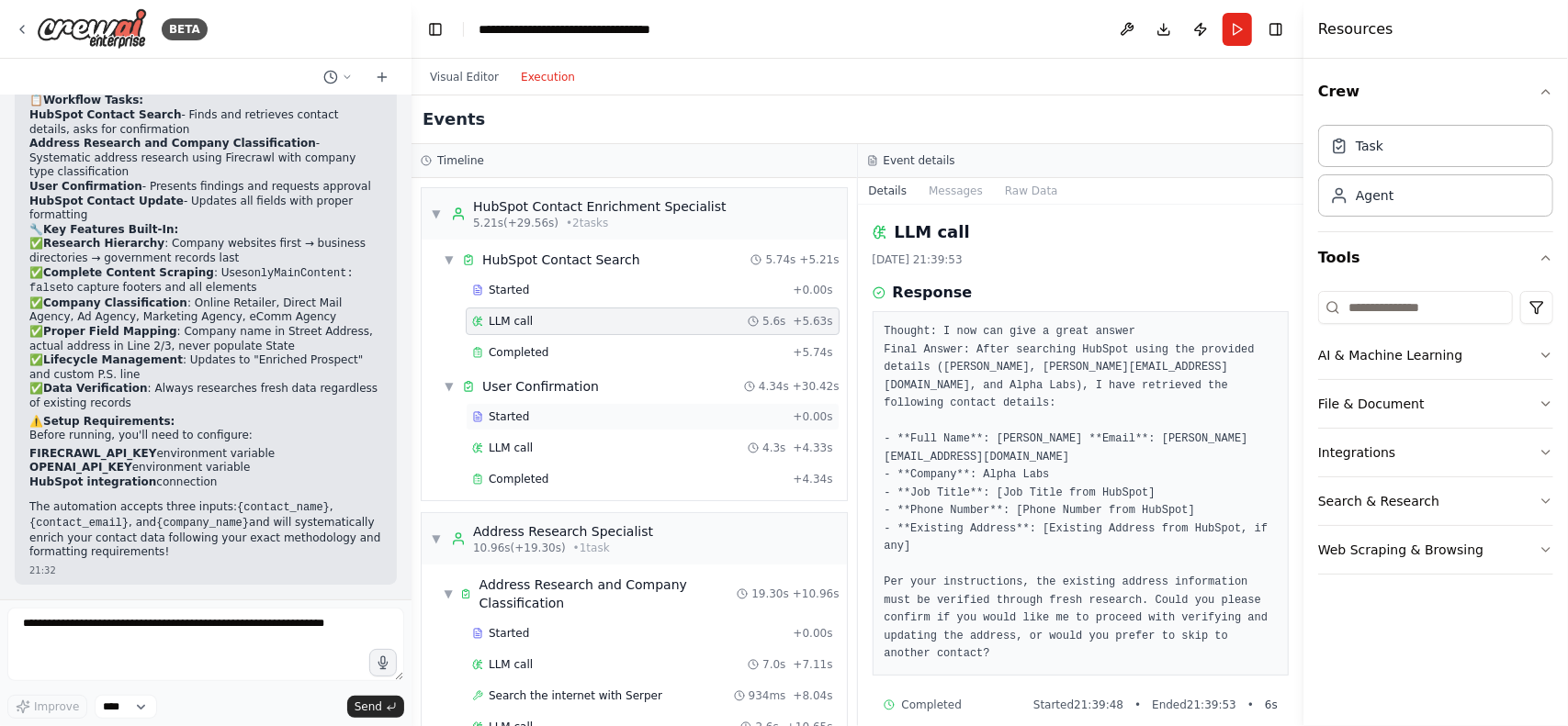
click at [672, 417] on div "Started" at bounding box center [628, 417] width 313 height 15
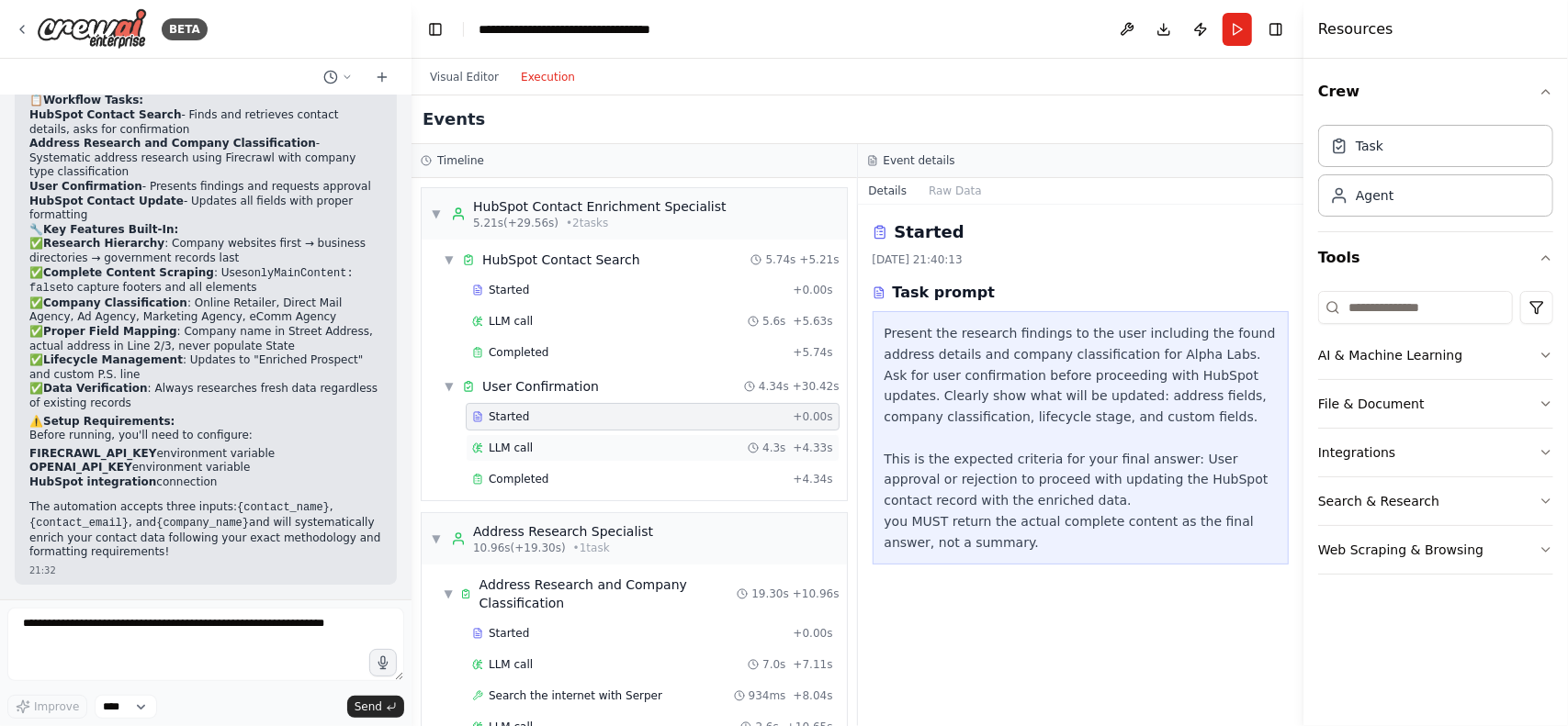
click at [671, 441] on div "LLM call 4.3s + 4.33s" at bounding box center [653, 448] width 361 height 15
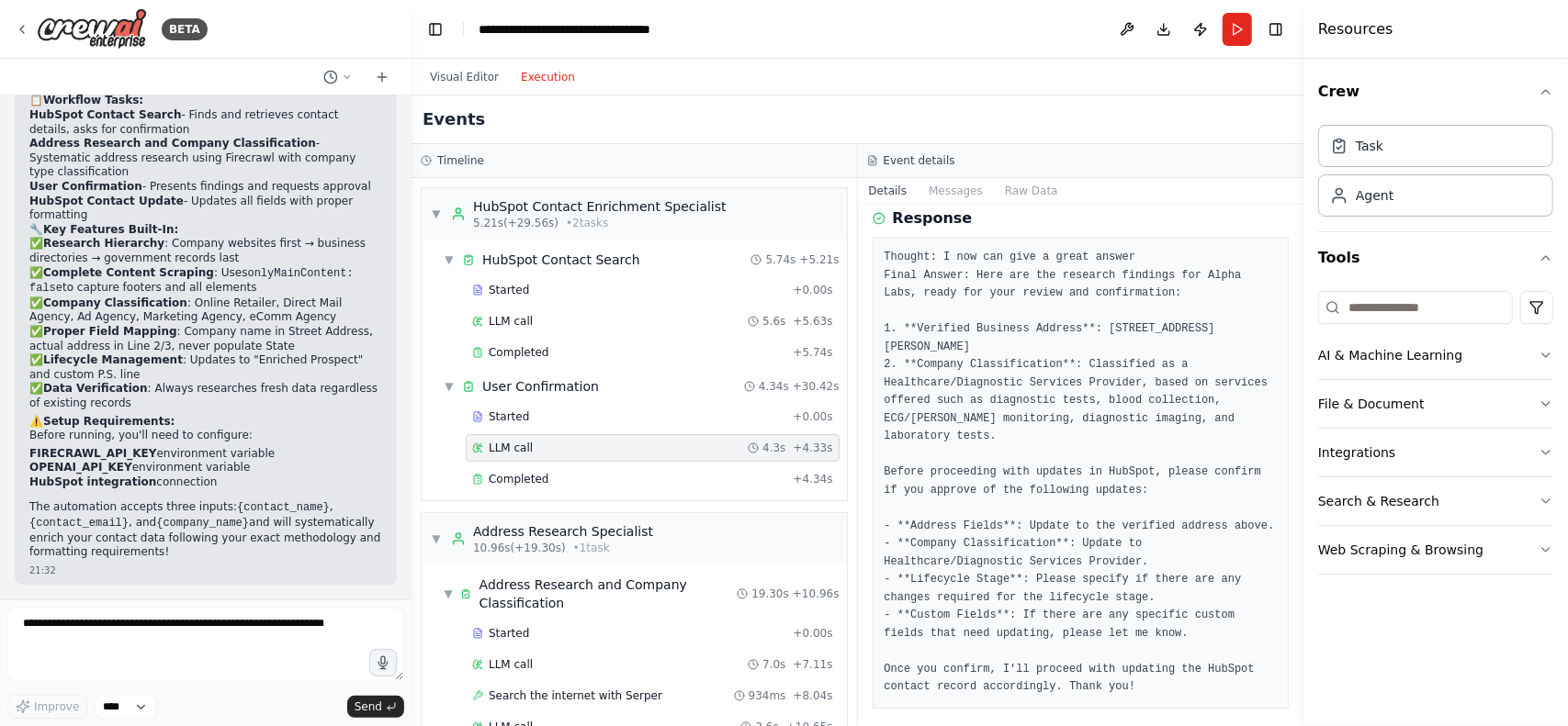
scroll to position [107, 0]
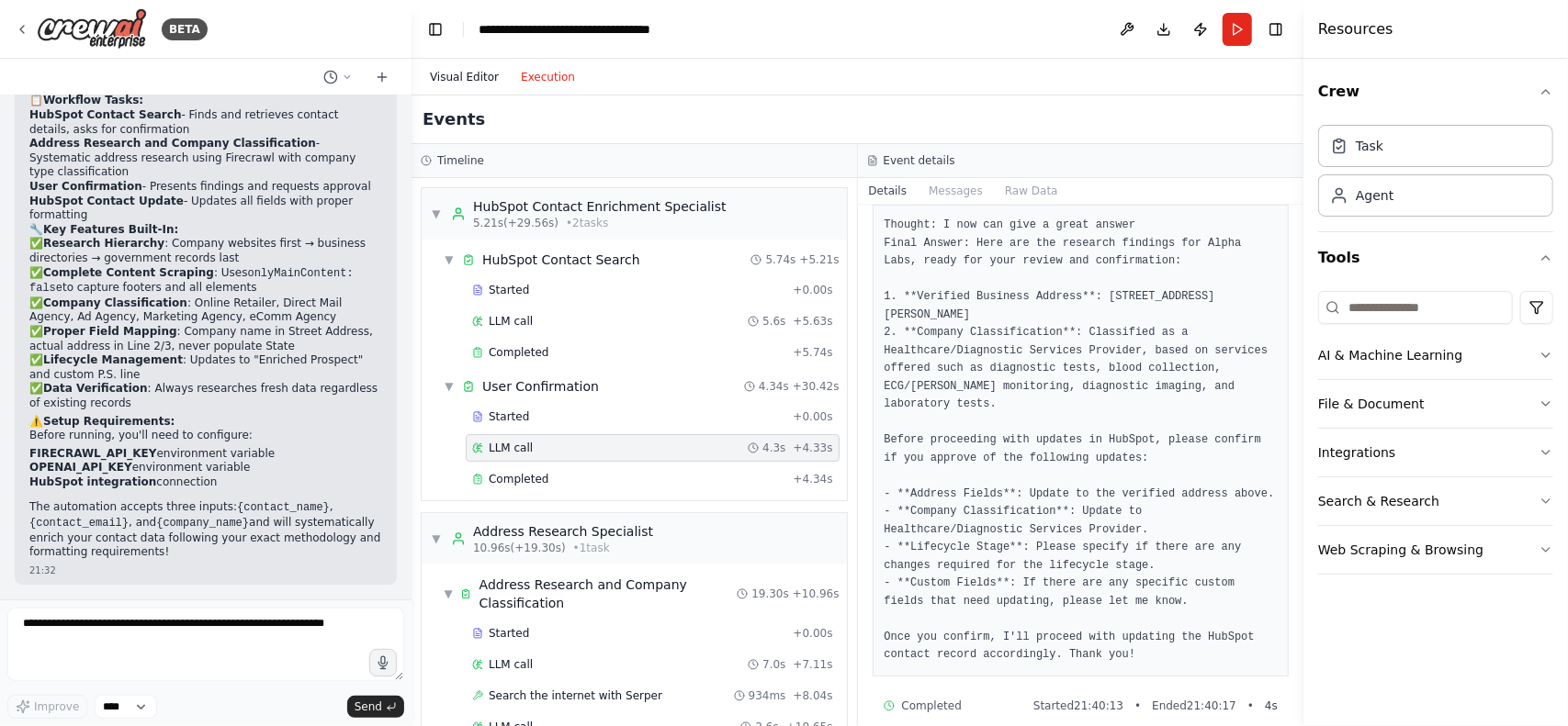
click at [483, 75] on button "Visual Editor" at bounding box center [464, 77] width 91 height 22
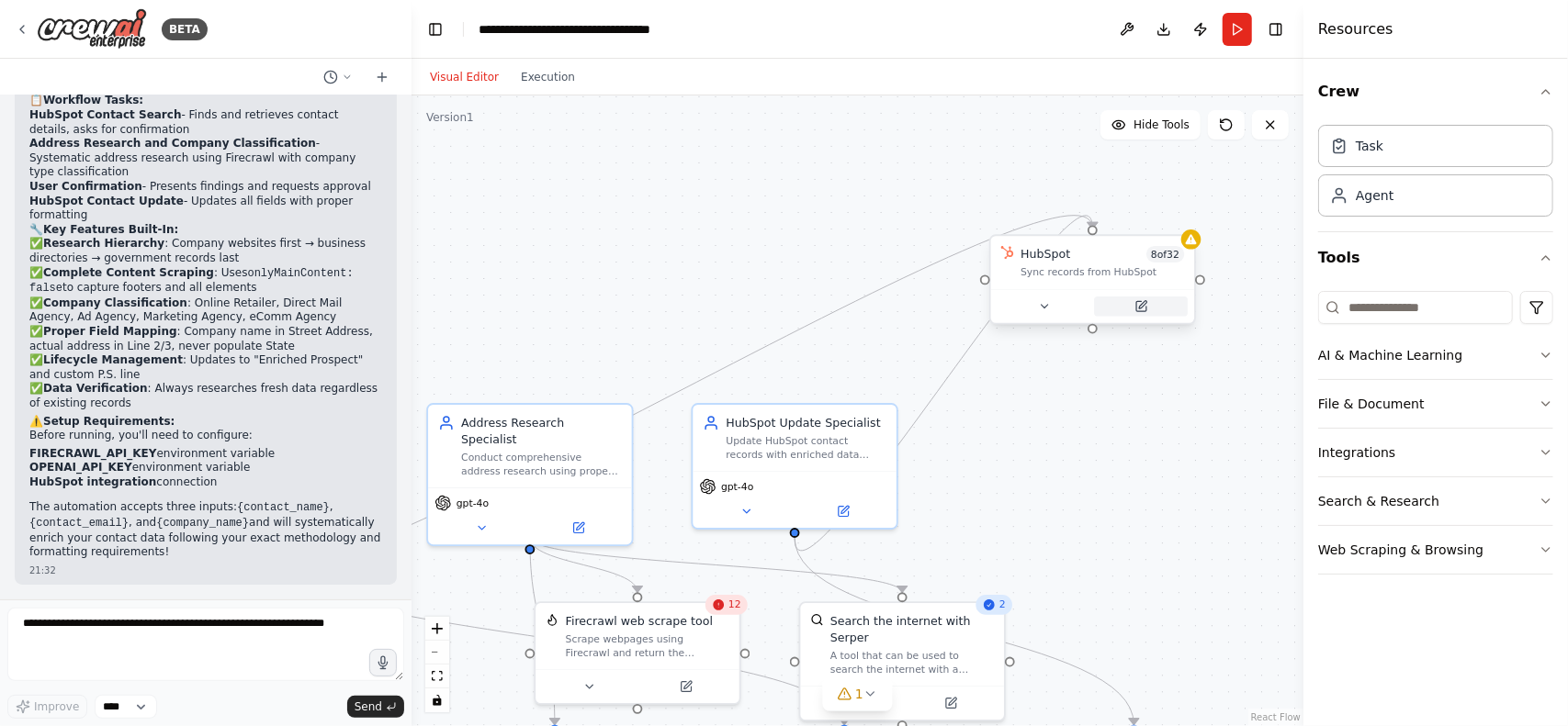
click at [1144, 304] on icon at bounding box center [1143, 305] width 8 height 8
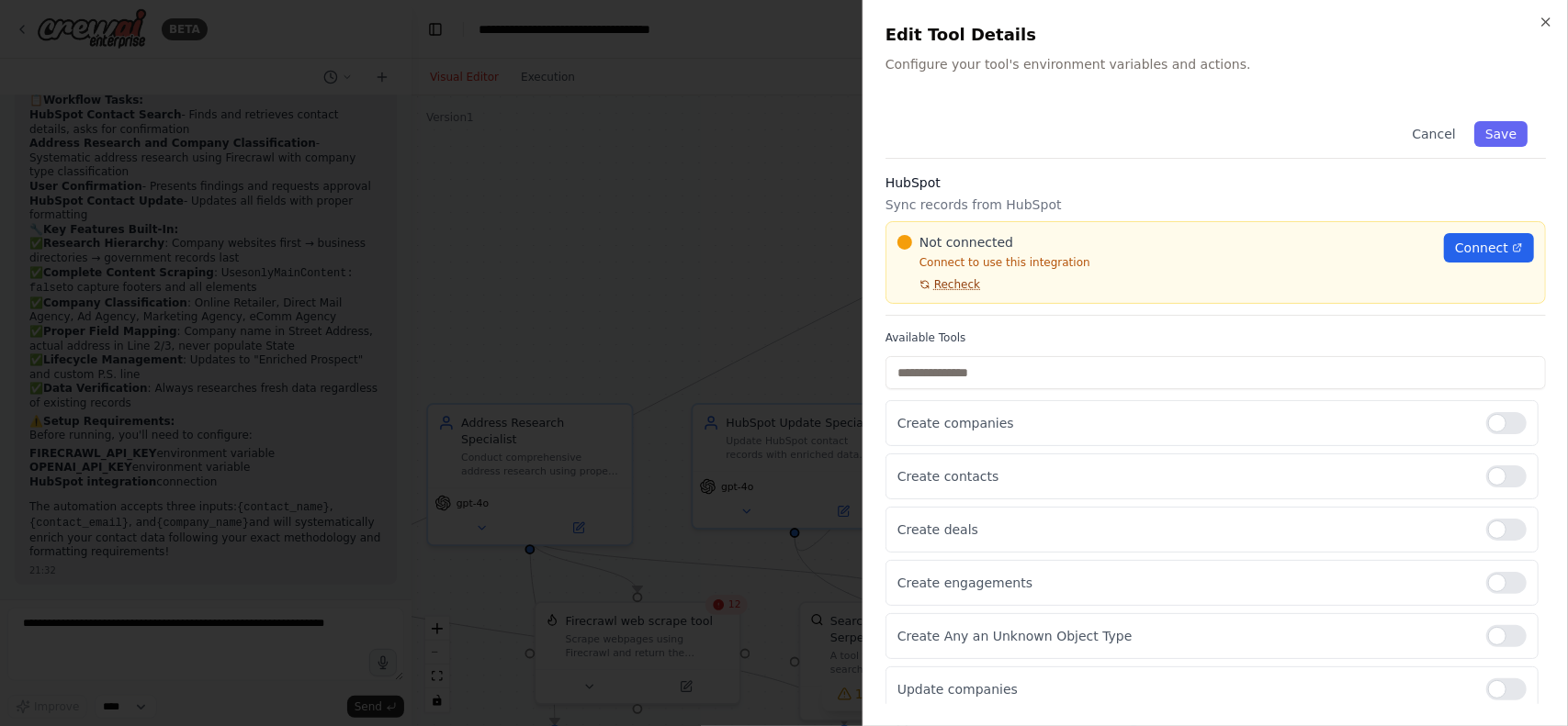
click at [955, 286] on span "Recheck" at bounding box center [956, 284] width 46 height 15
click at [1545, 26] on icon "button" at bounding box center [1546, 21] width 15 height 15
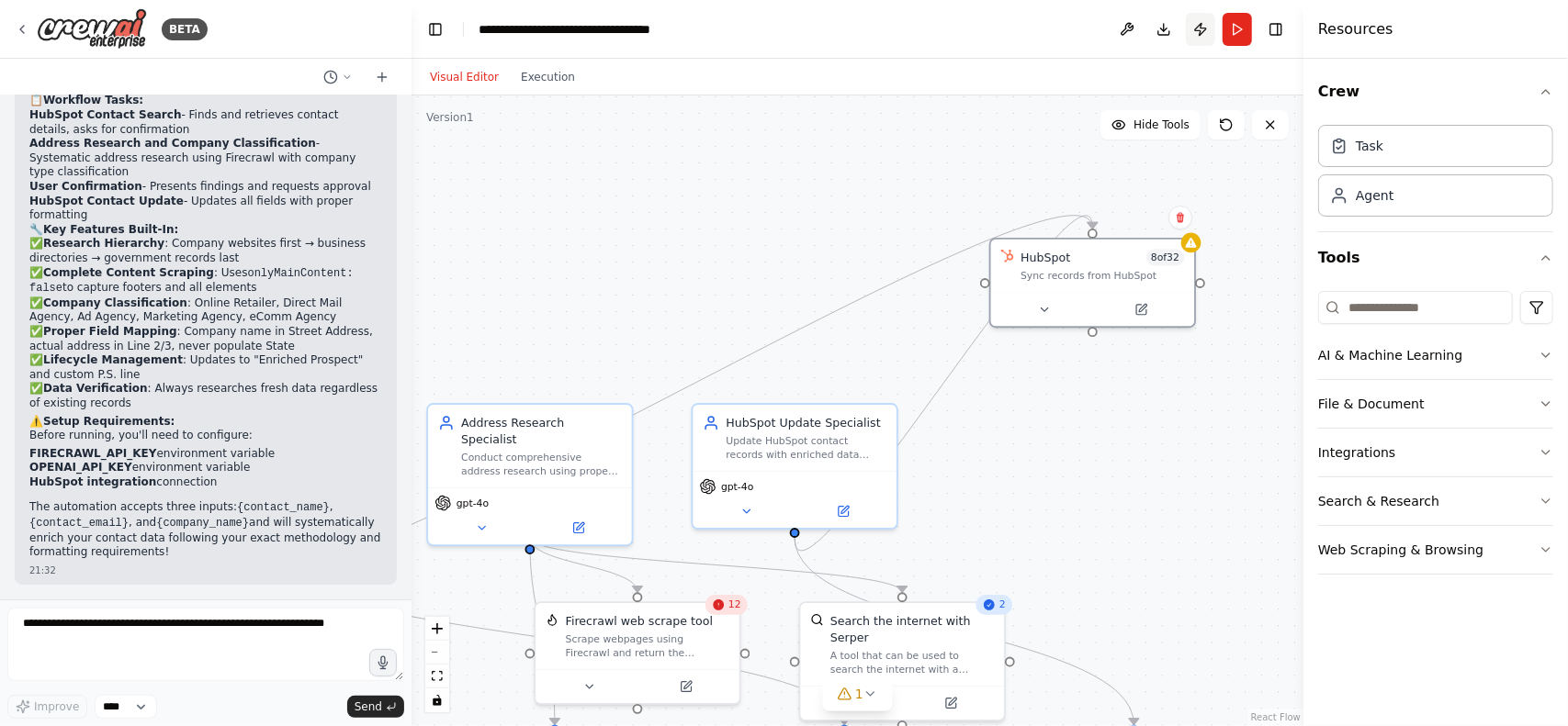
click at [1208, 36] on button "Publish" at bounding box center [1200, 29] width 29 height 33
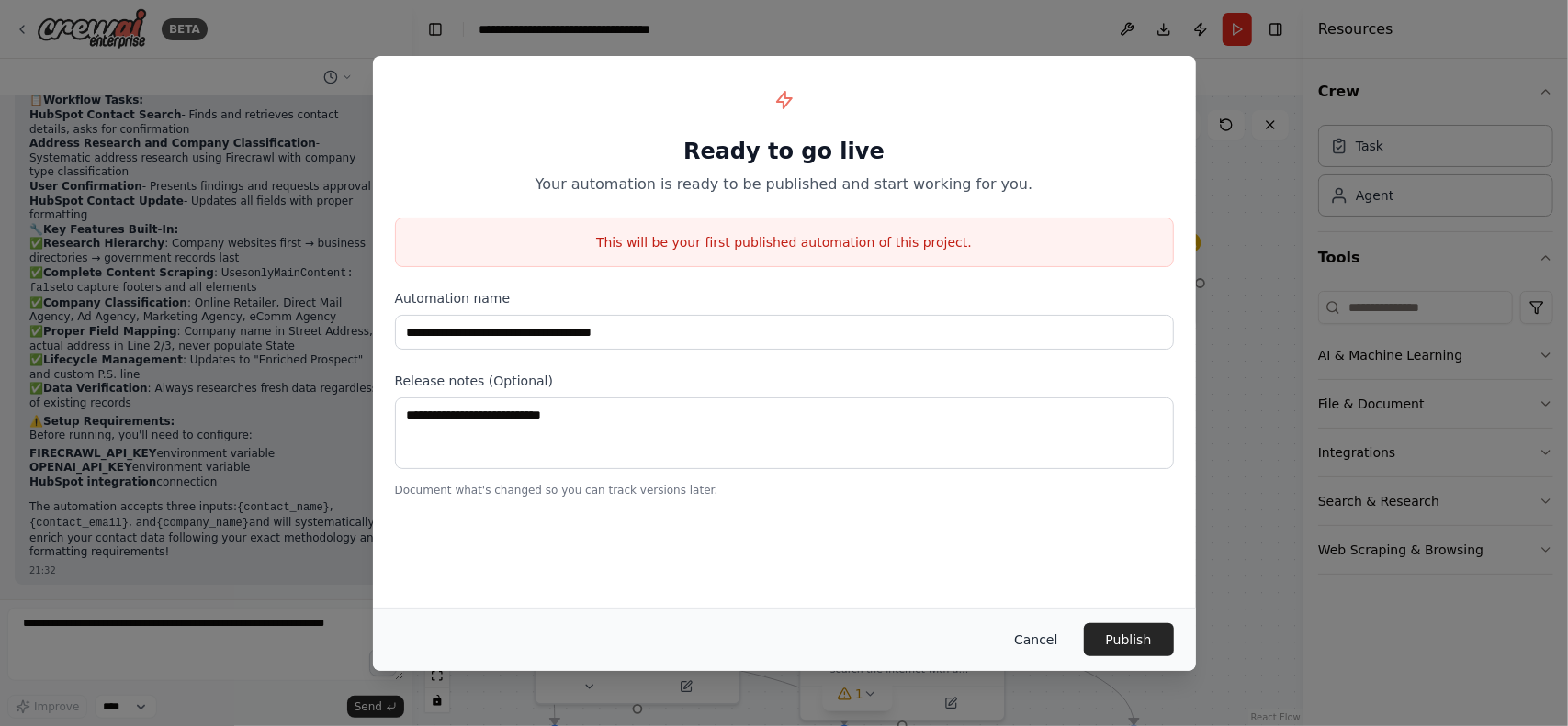
click at [1041, 633] on button "Cancel" at bounding box center [1036, 640] width 73 height 33
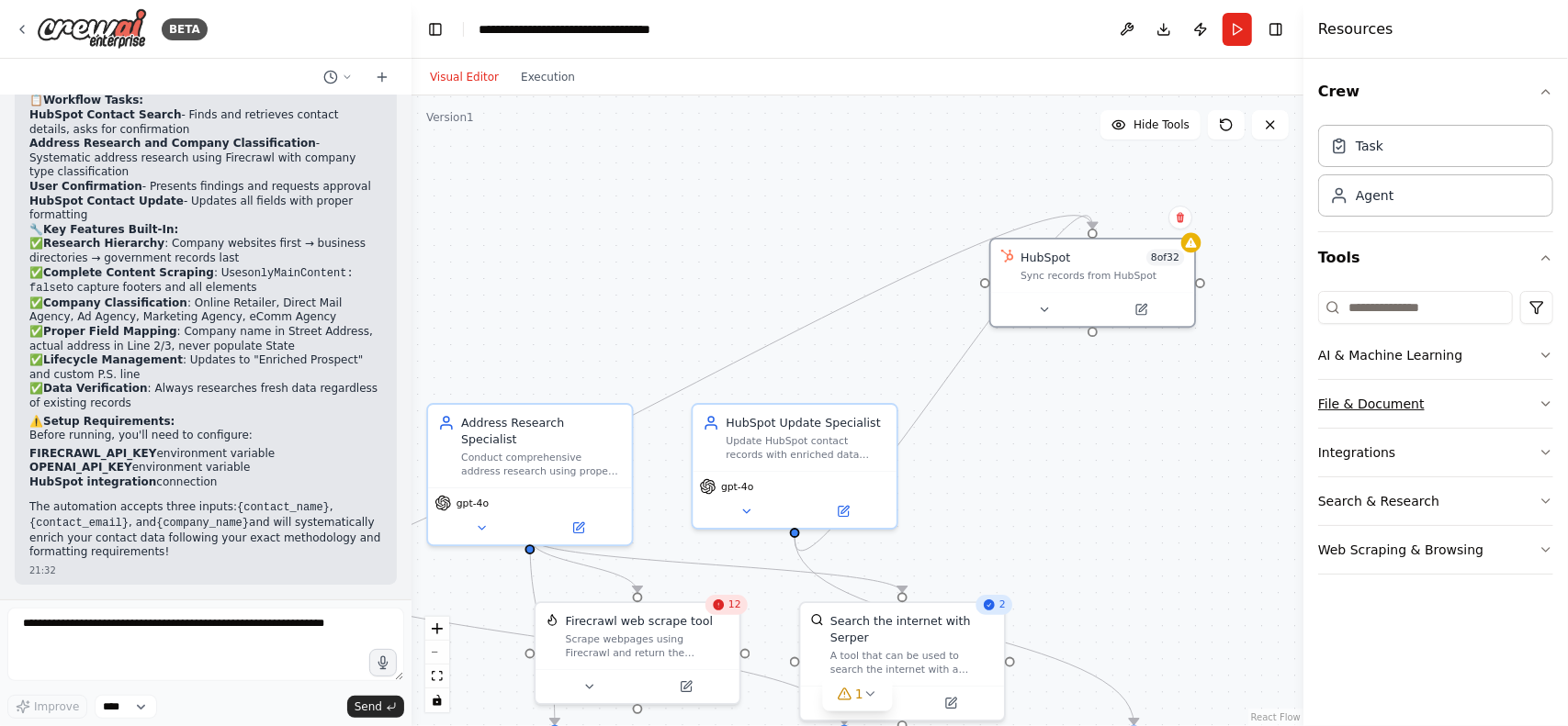
click at [1396, 409] on button "File & Document" at bounding box center [1435, 403] width 236 height 47
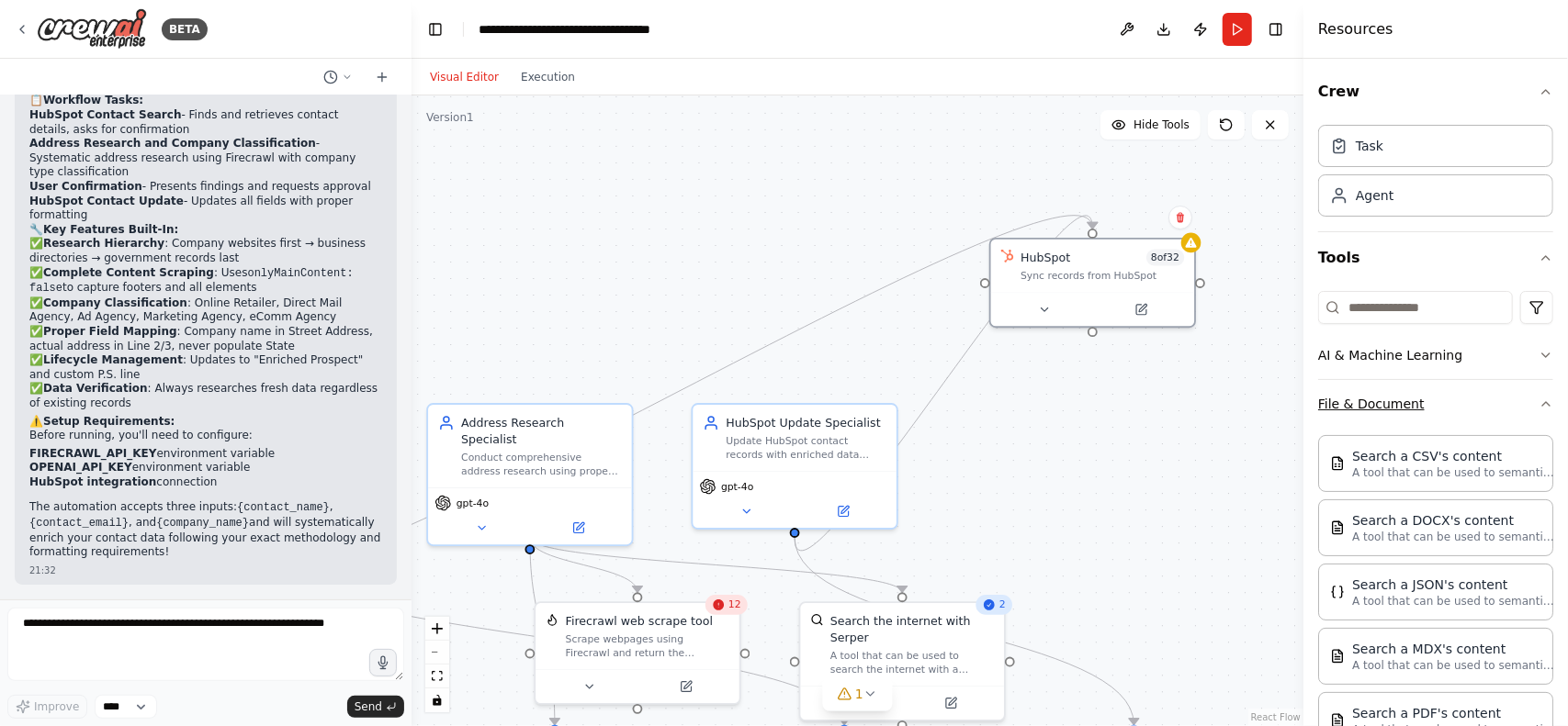
click at [1396, 409] on button "File & Document" at bounding box center [1435, 403] width 236 height 47
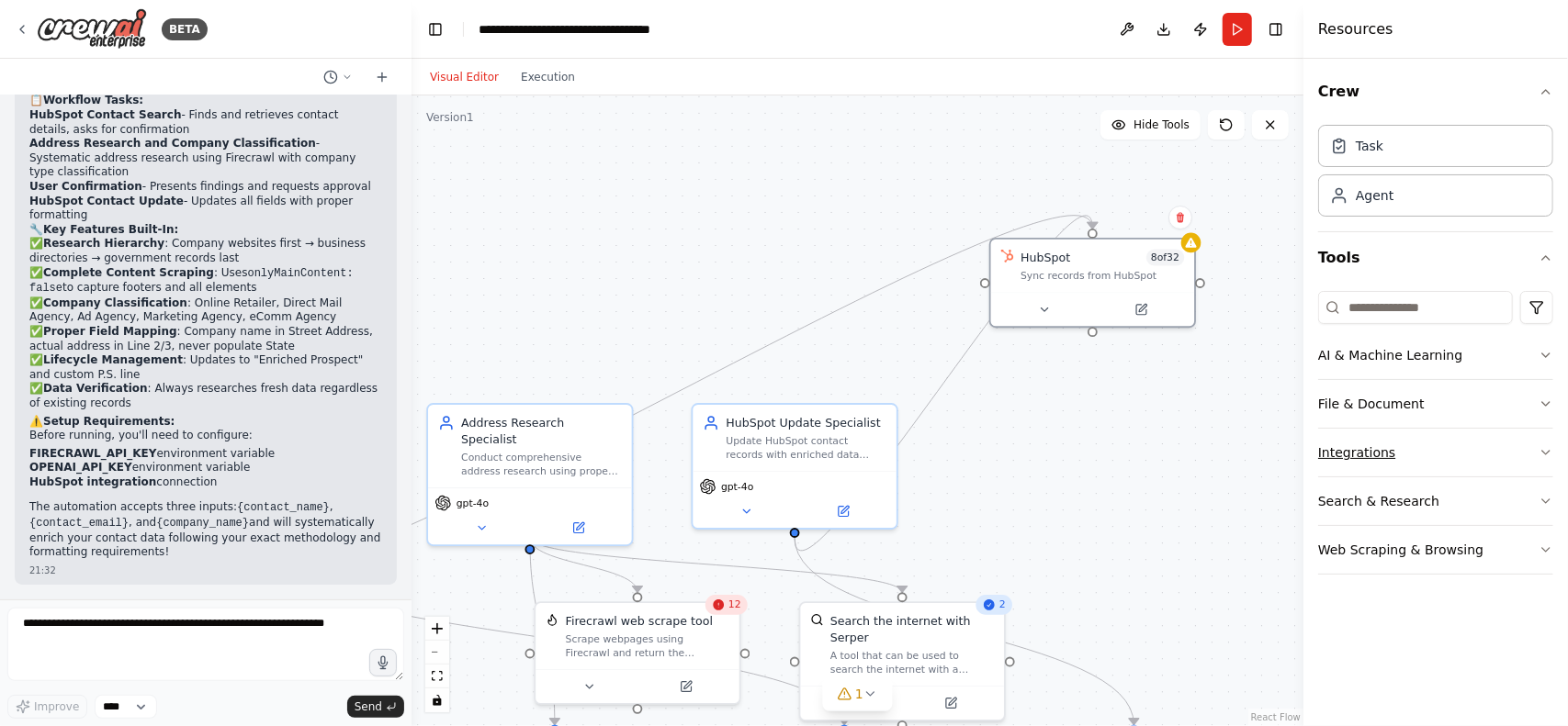
click at [1388, 439] on button "Integrations" at bounding box center [1435, 452] width 236 height 47
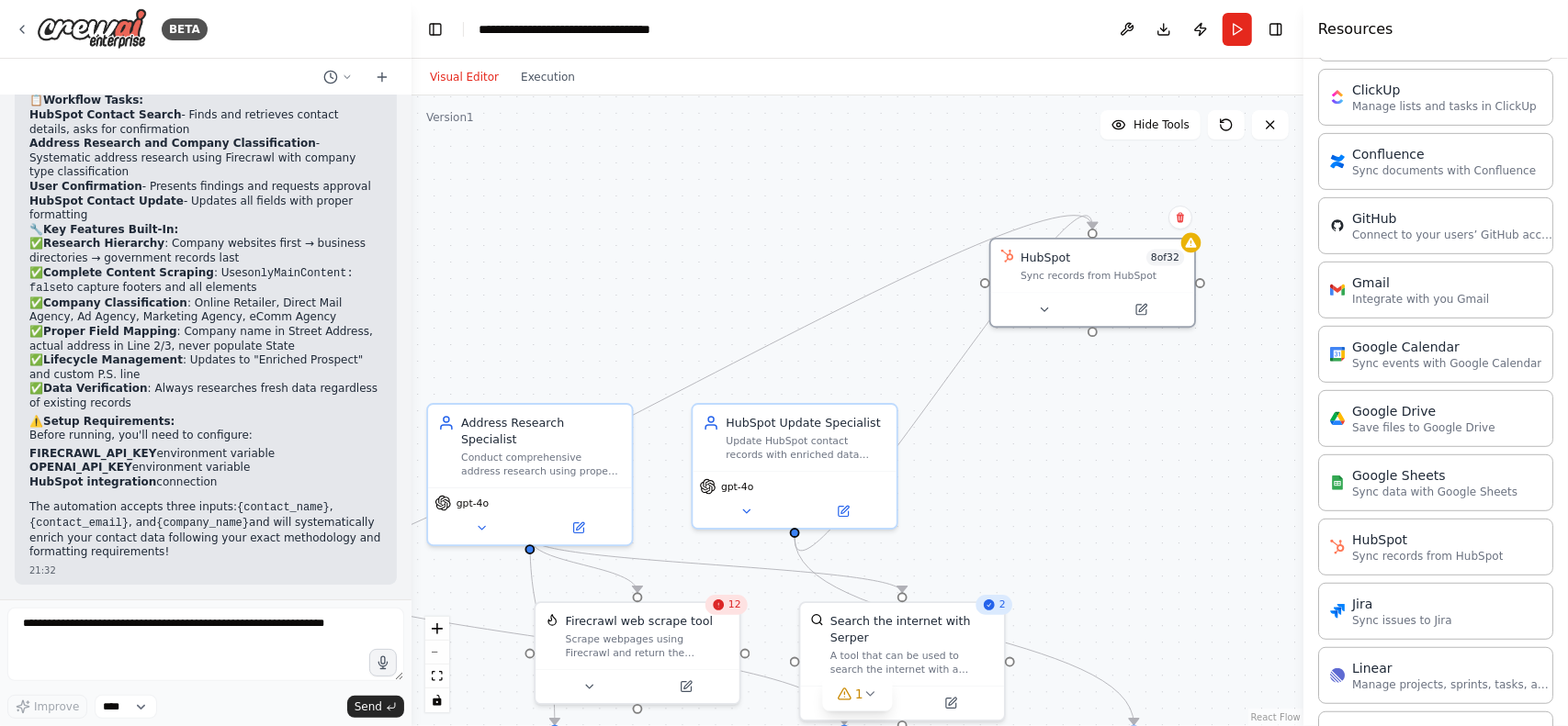
scroll to position [545, 0]
drag, startPoint x: 1192, startPoint y: 442, endPoint x: 1077, endPoint y: 418, distance: 117.5
click at [1077, 418] on div "Sync records from HubSpot" at bounding box center [1136, 421] width 164 height 13
click at [1209, 362] on icon at bounding box center [1213, 365] width 11 height 11
click at [1156, 366] on button "Confirm" at bounding box center [1161, 366] width 65 height 22
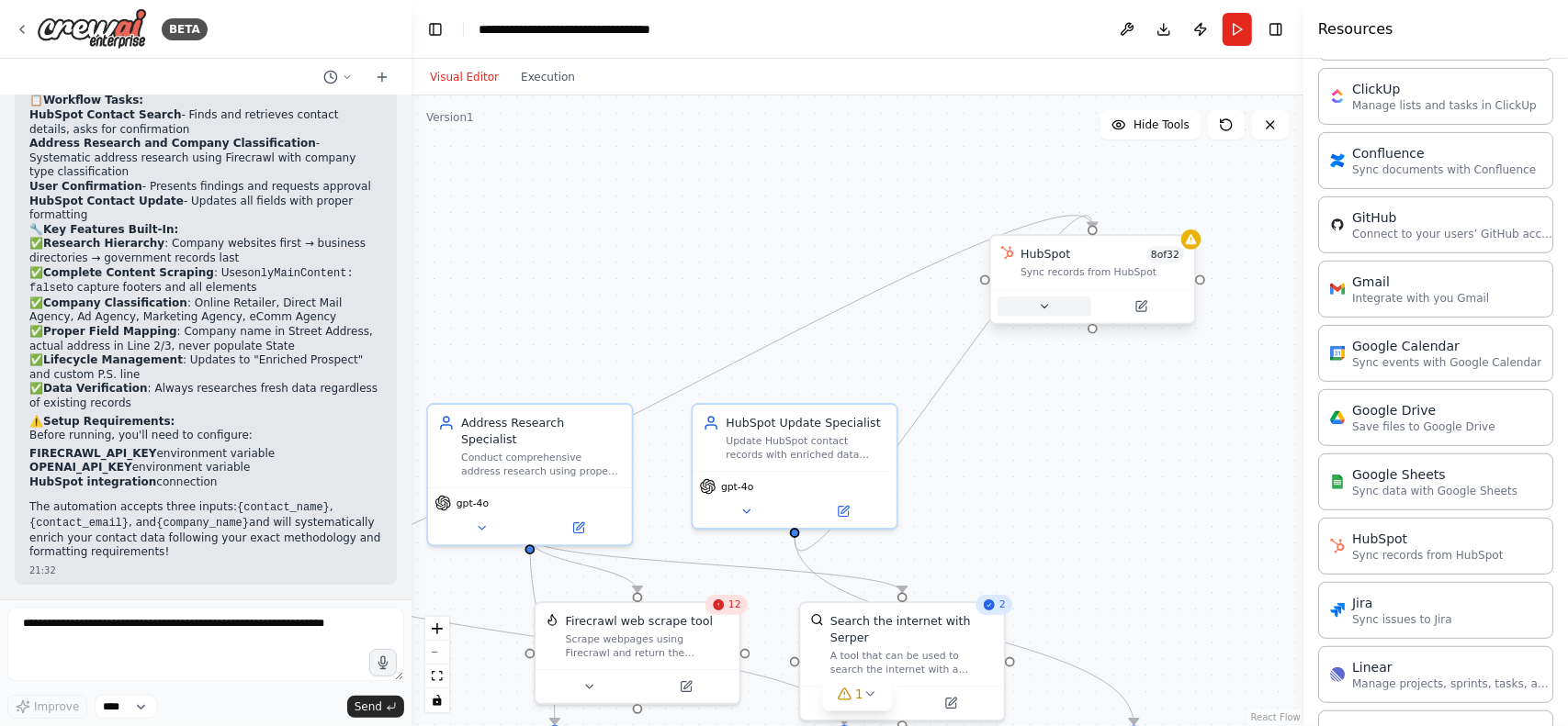
click at [1051, 304] on button at bounding box center [1044, 306] width 94 height 20
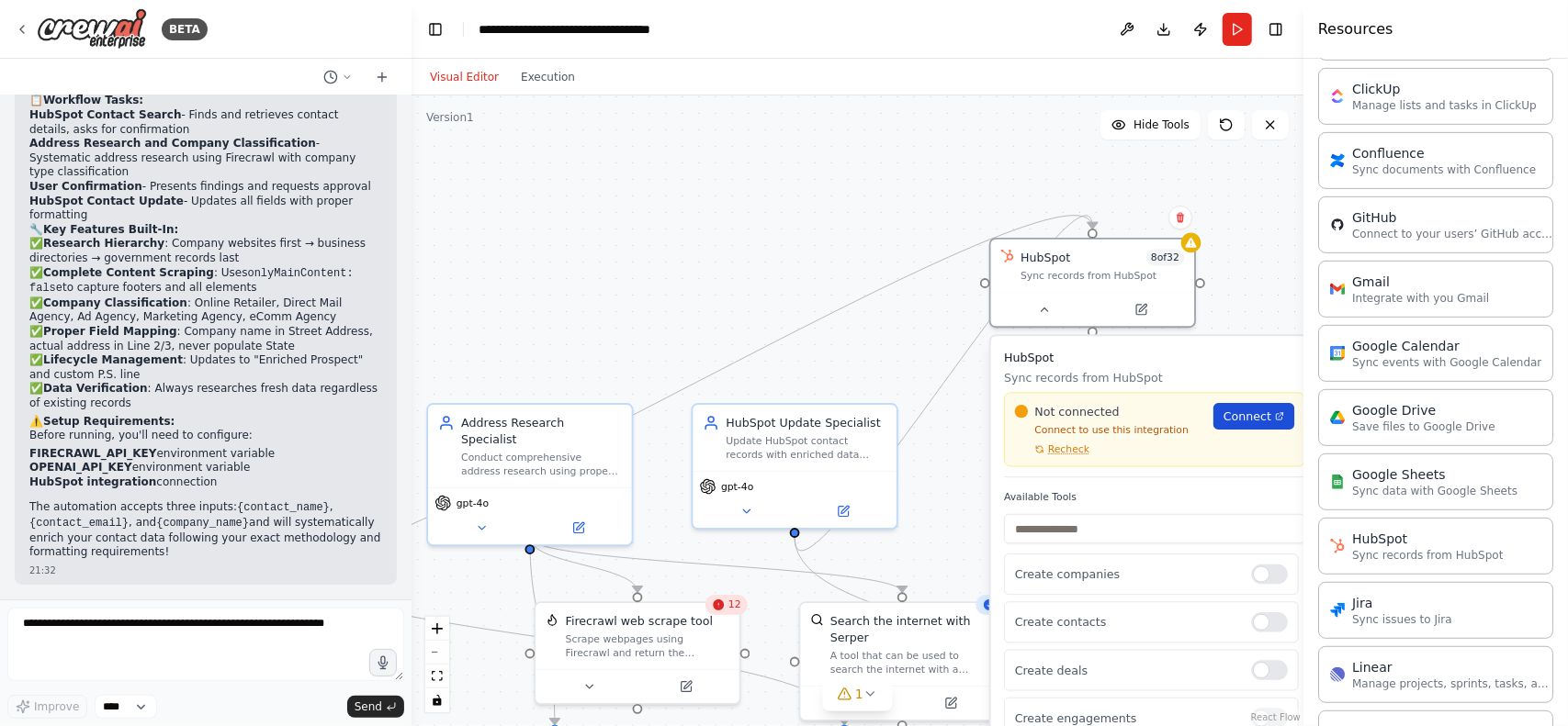
click at [1259, 422] on span "Connect" at bounding box center [1247, 417] width 48 height 16
click at [1069, 454] on span "Recheck" at bounding box center [1069, 449] width 42 height 13
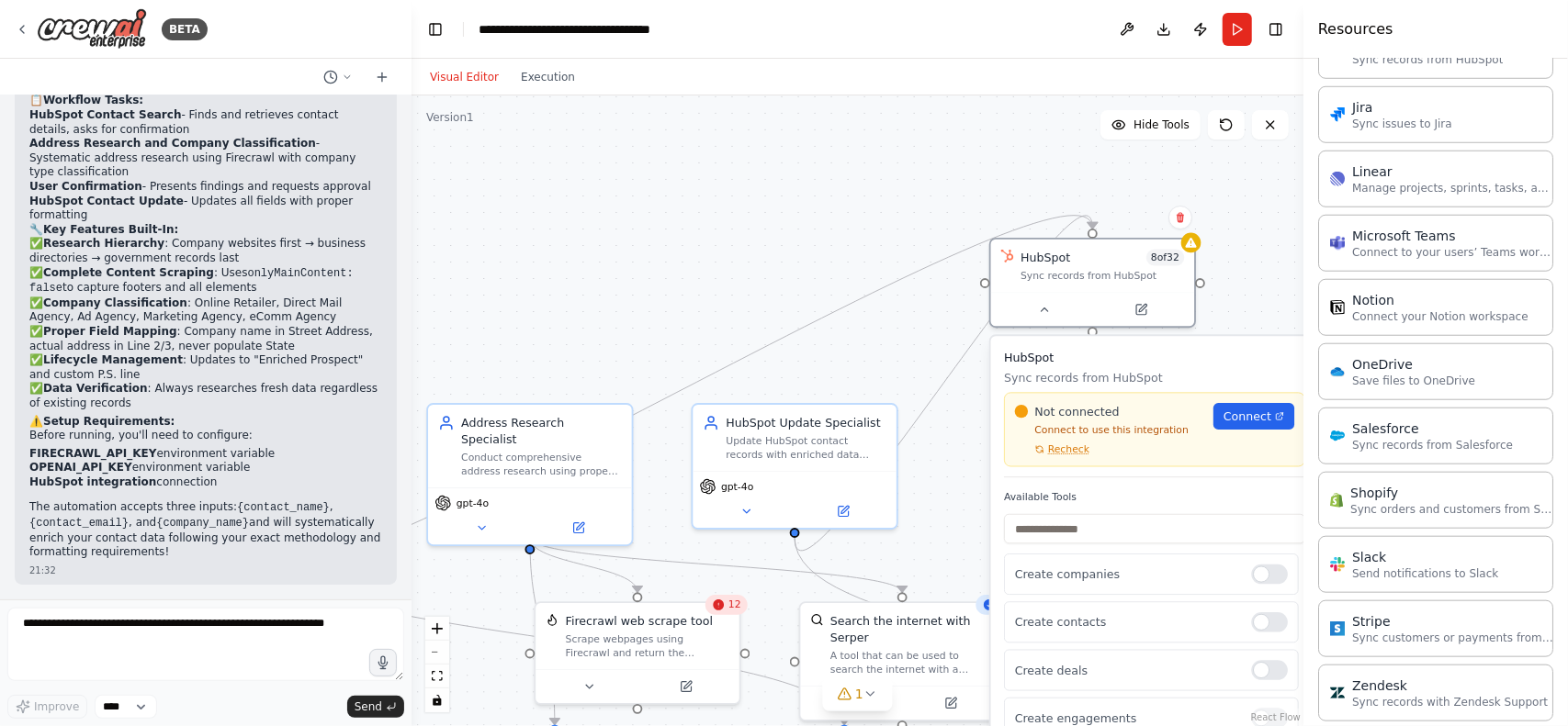
scroll to position [1162, 0]
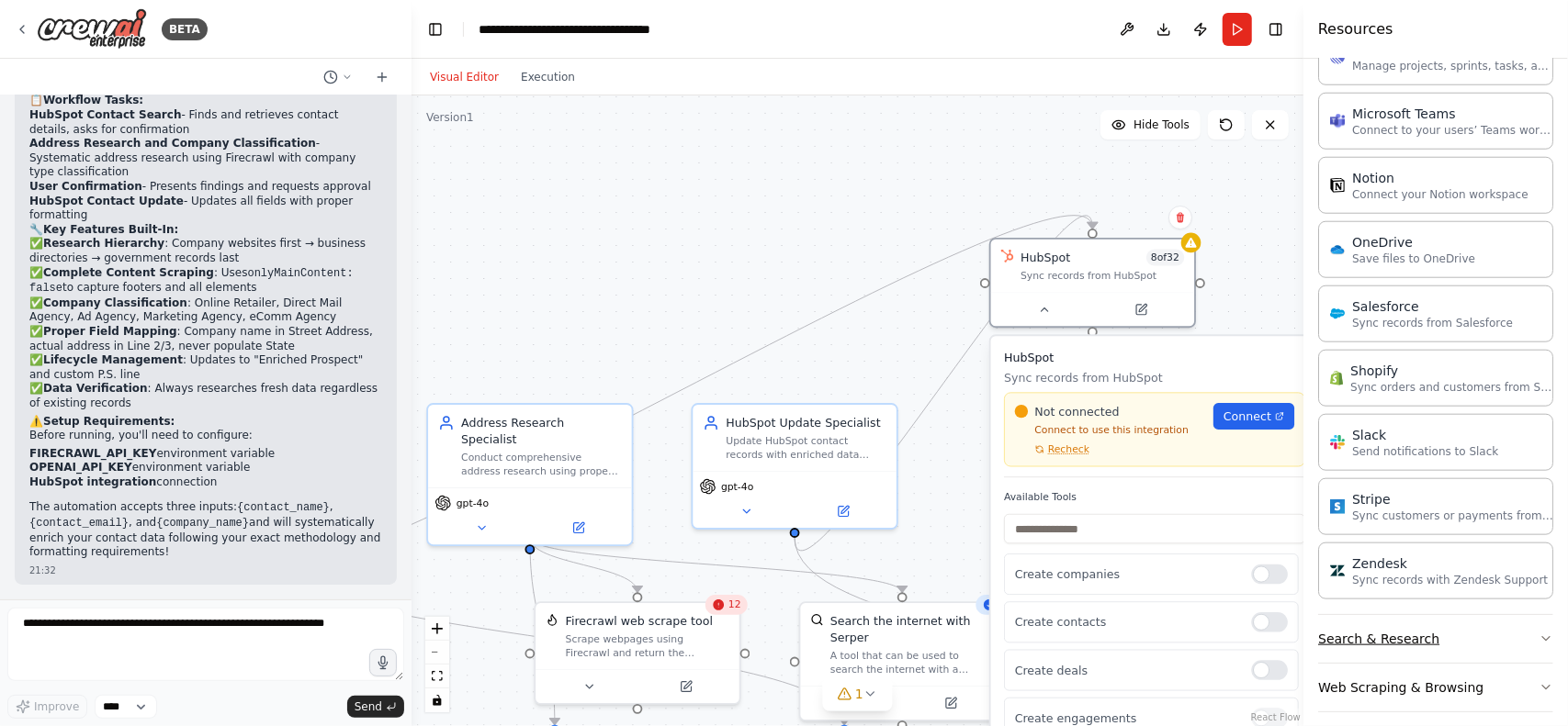
click at [1437, 633] on button "Search & Research" at bounding box center [1435, 639] width 236 height 47
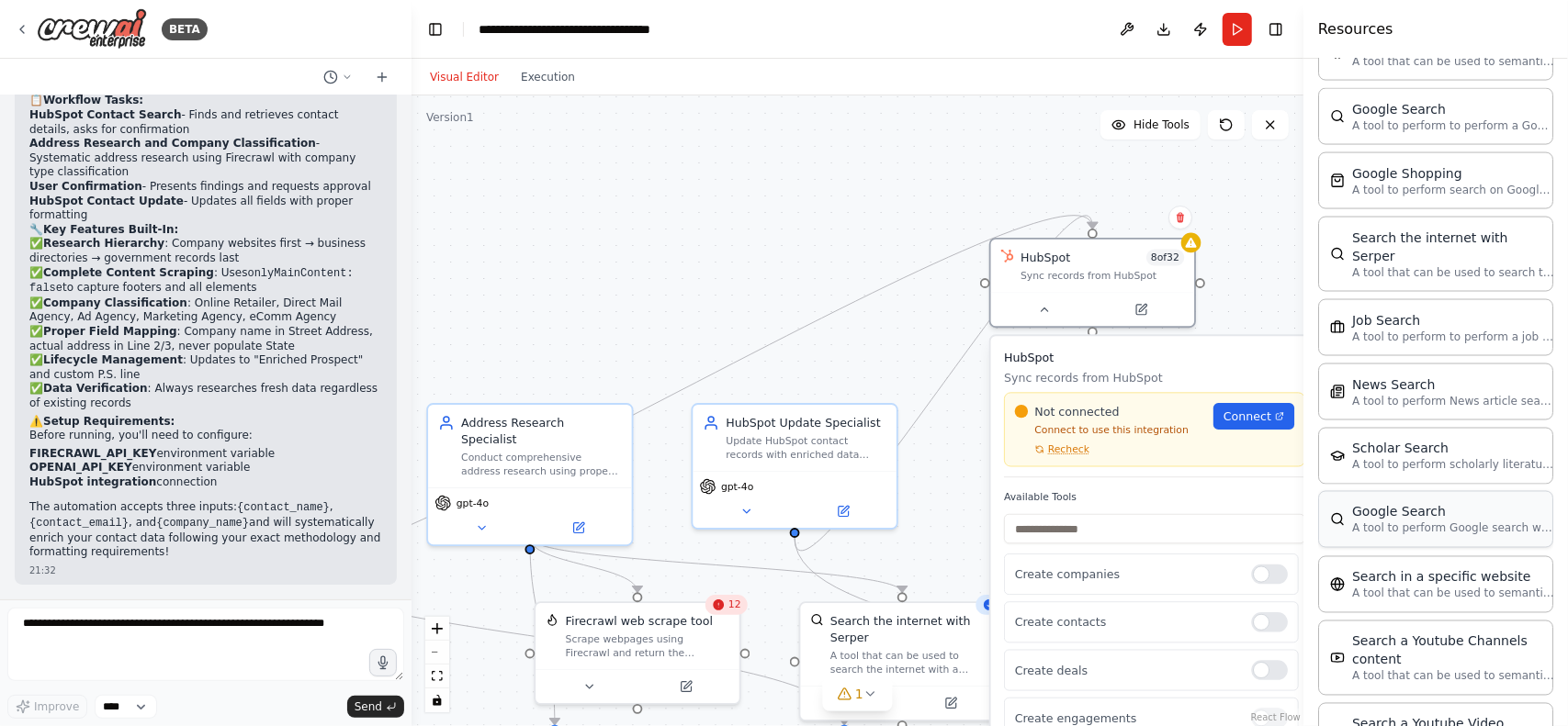
scroll to position [2008, 0]
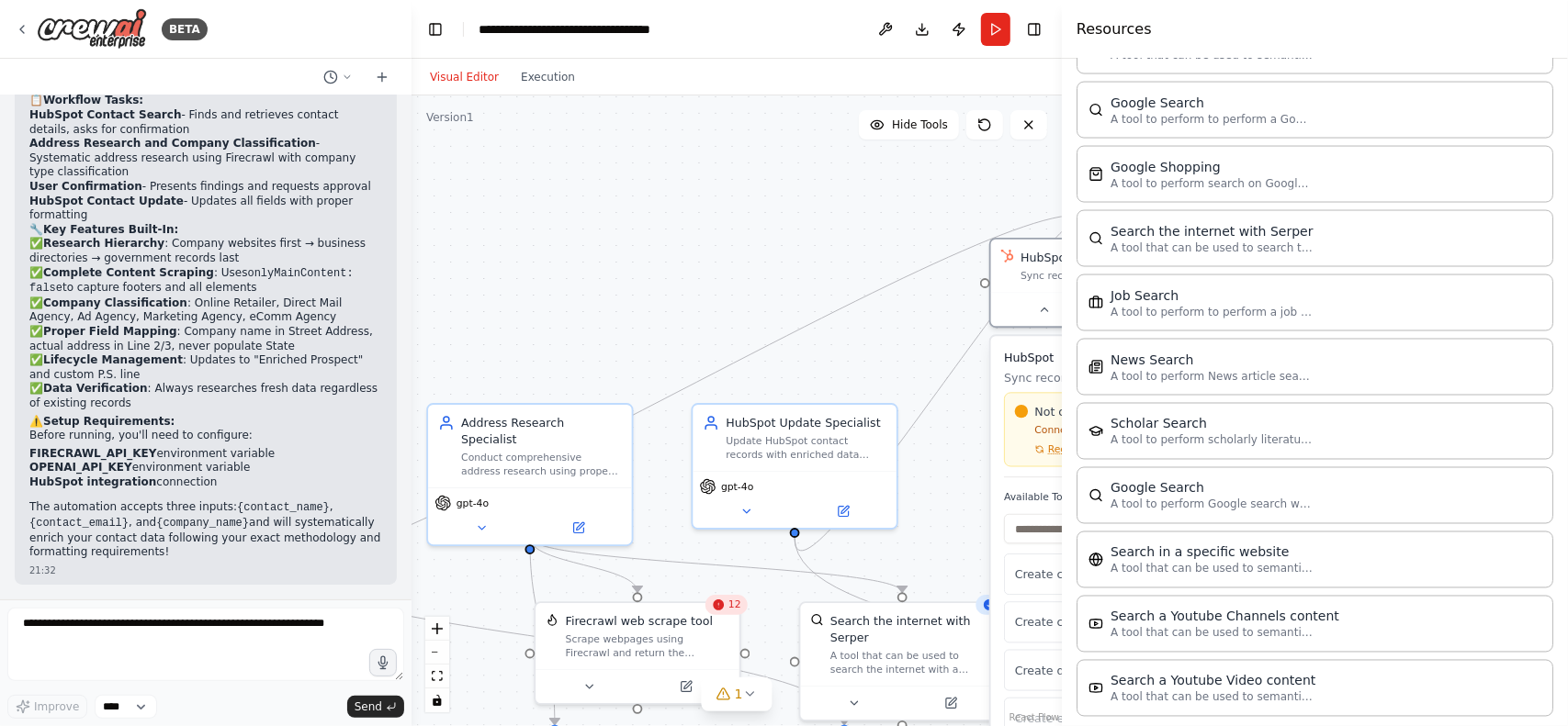
drag, startPoint x: 1303, startPoint y: 553, endPoint x: 1062, endPoint y: 549, distance: 241.0
click at [1062, 549] on div at bounding box center [1066, 363] width 8 height 726
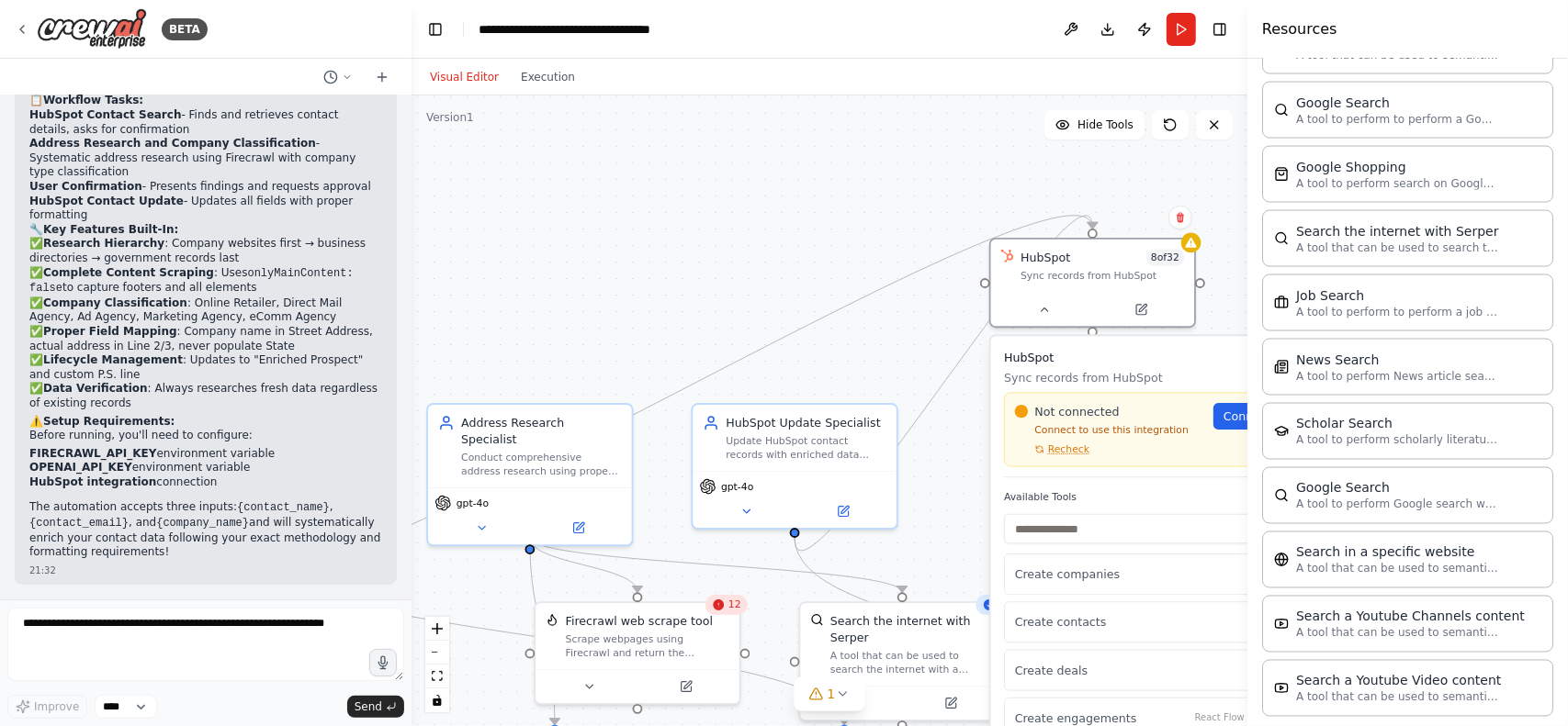
drag, startPoint x: 1062, startPoint y: 549, endPoint x: 1247, endPoint y: 576, distance: 187.0
click at [1247, 576] on div at bounding box center [1251, 363] width 8 height 726
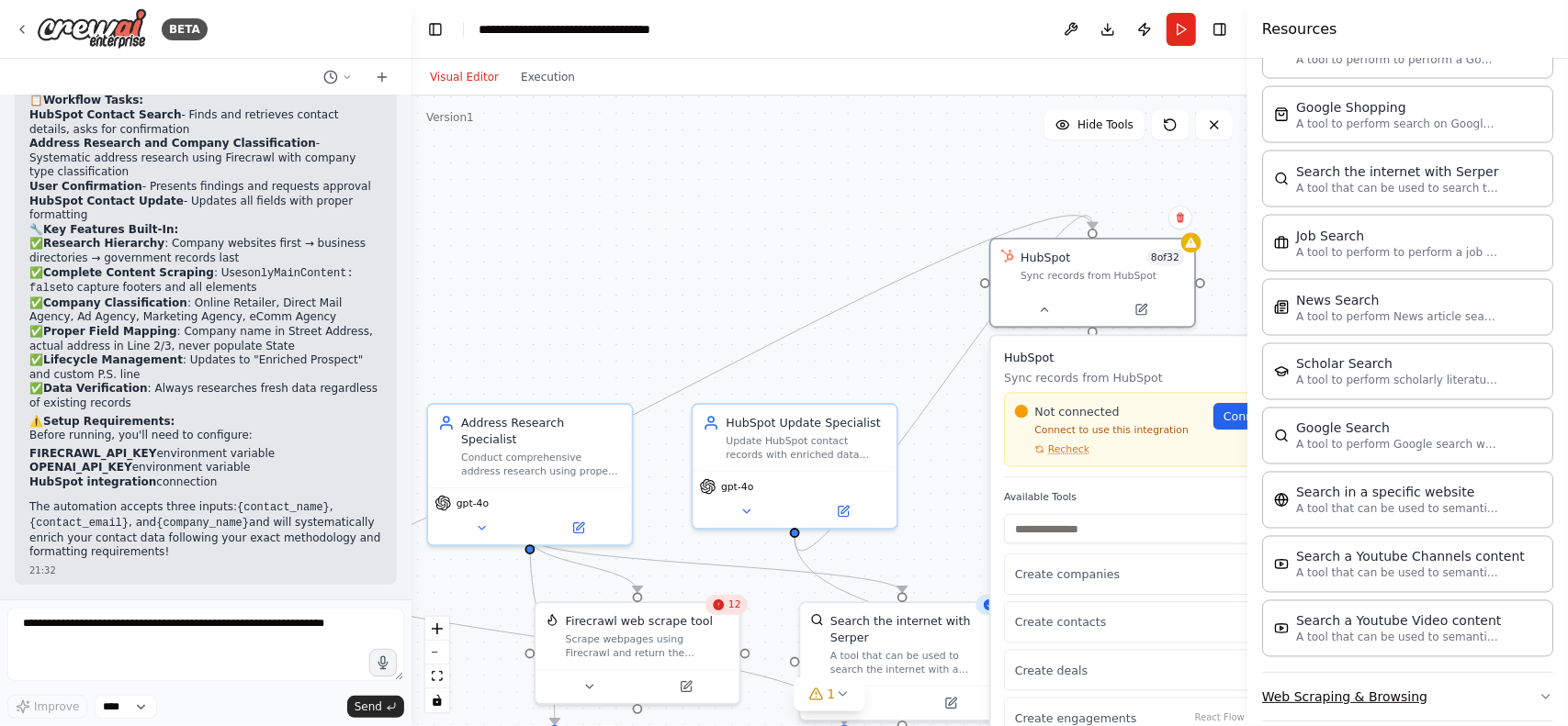
click at [1370, 673] on button "Web Scraping & Browsing" at bounding box center [1408, 696] width 291 height 47
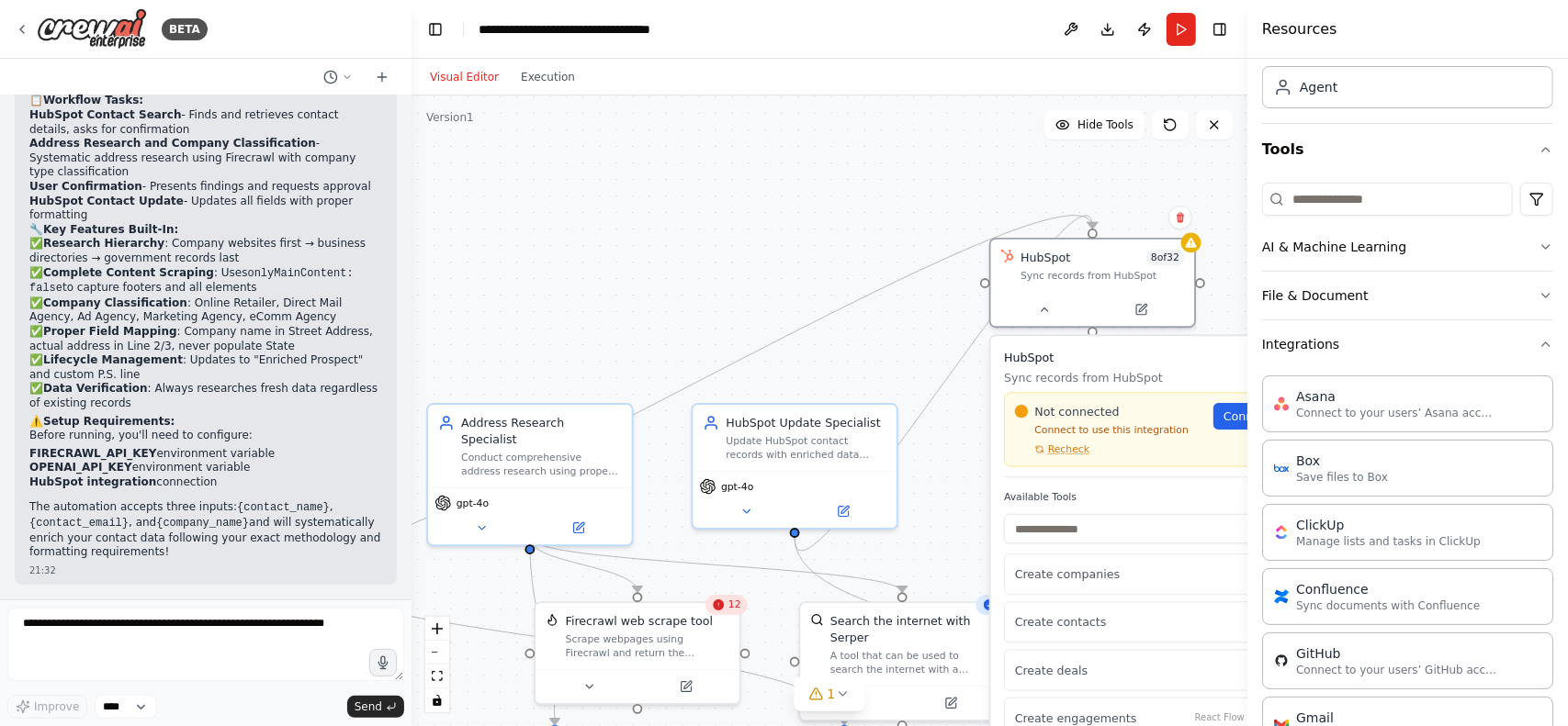
scroll to position [0, 0]
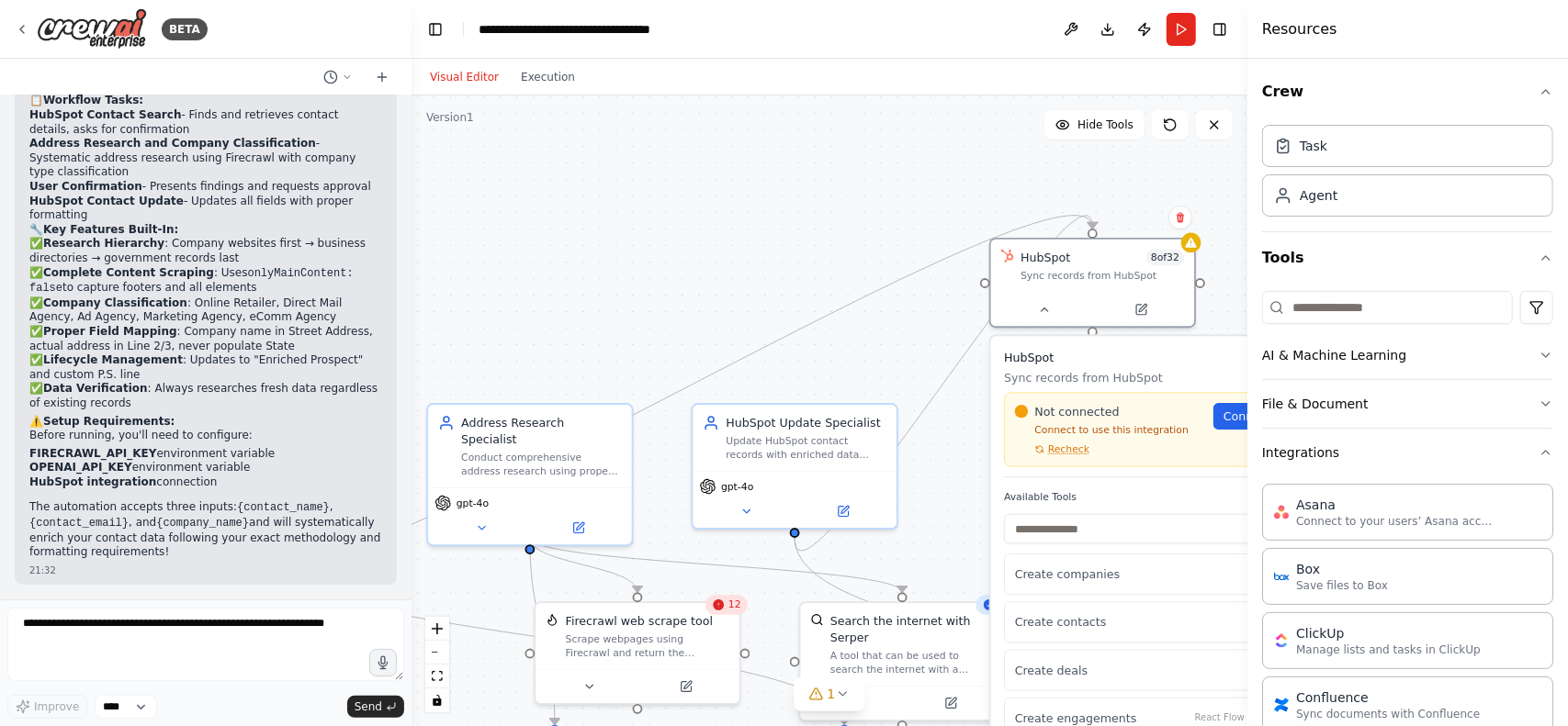
click at [14, 23] on div "BETA" at bounding box center [206, 29] width 411 height 59
click at [22, 30] on icon at bounding box center [22, 30] width 4 height 8
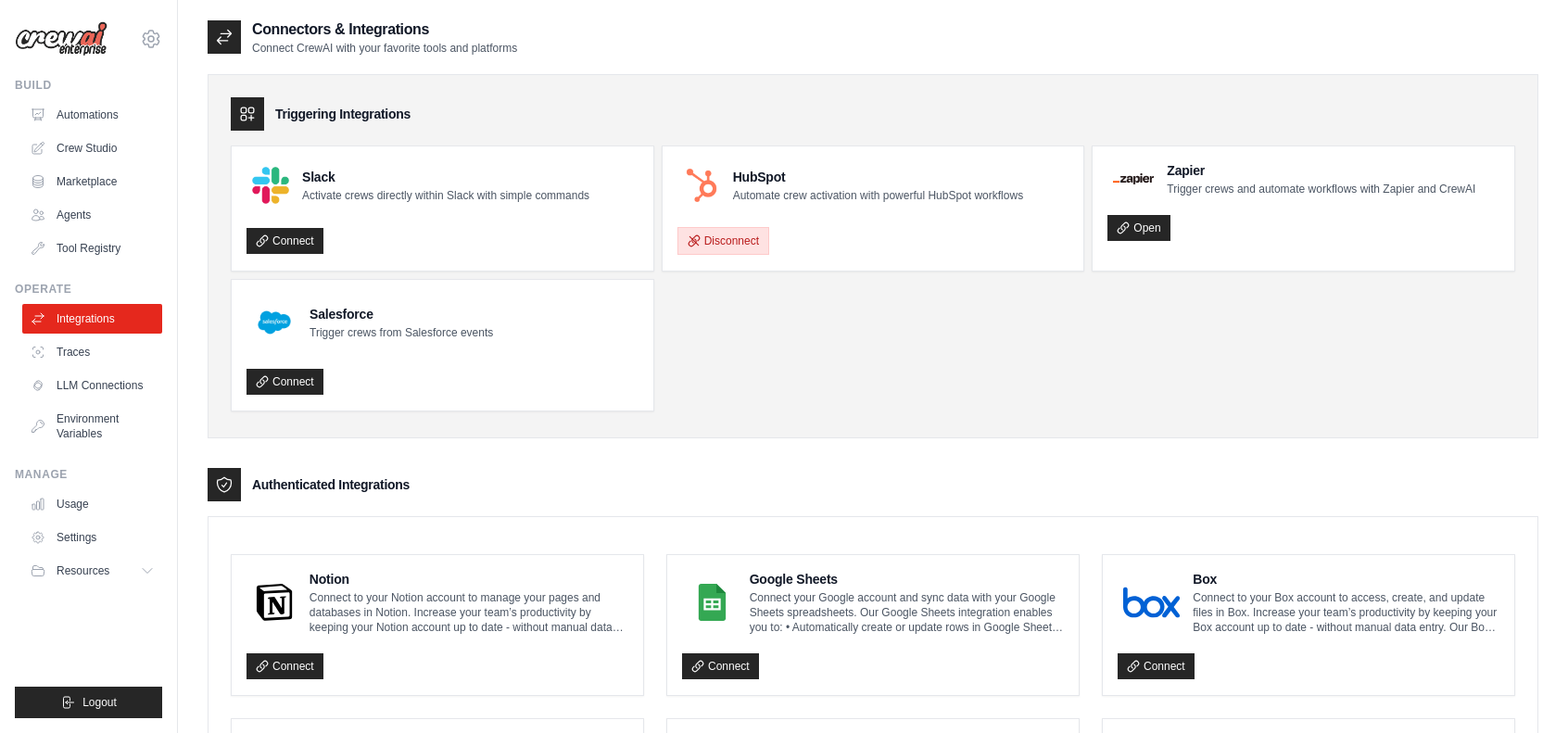
click at [729, 238] on button "Disconnect" at bounding box center [724, 241] width 92 height 27
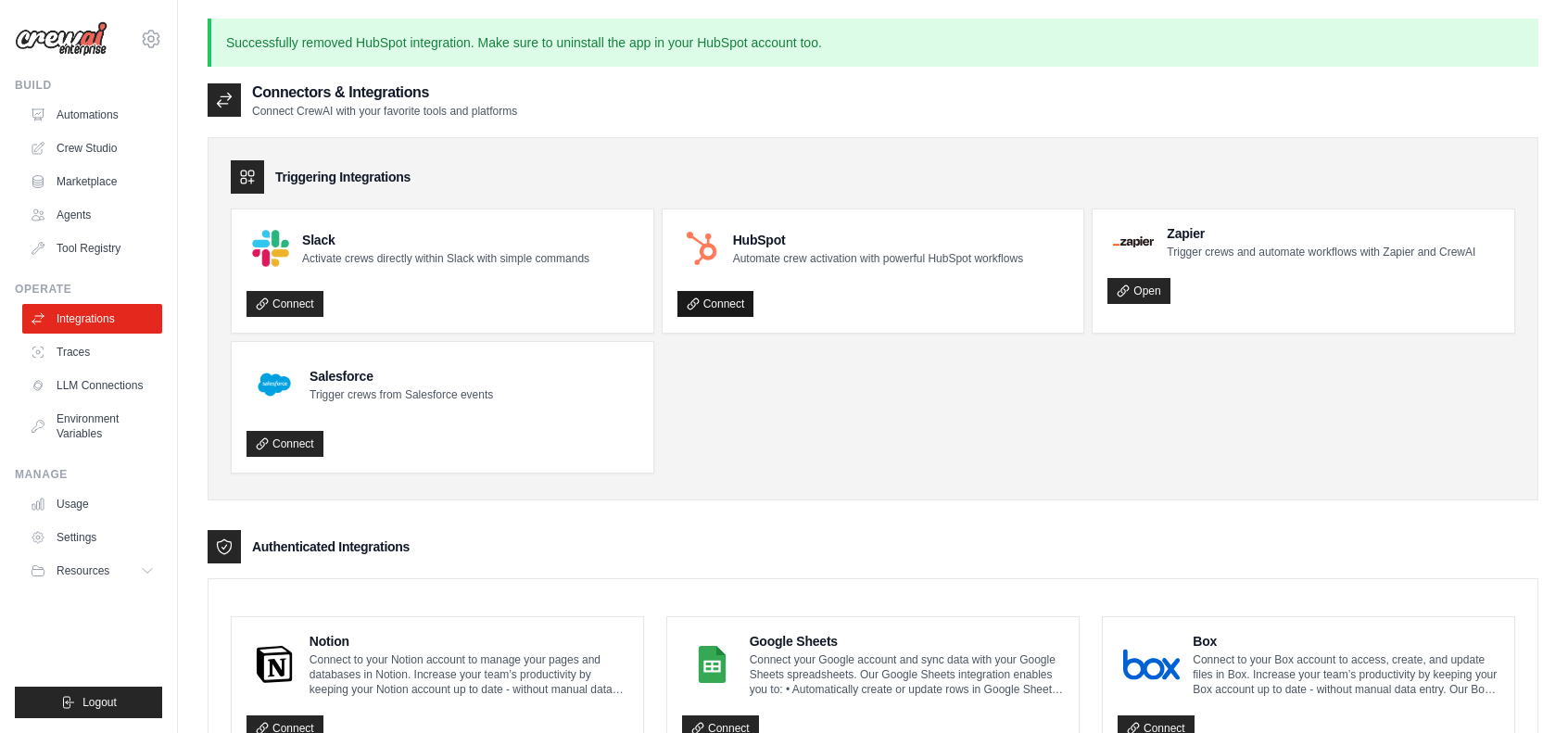
click at [734, 303] on link "Connect" at bounding box center [716, 303] width 77 height 26
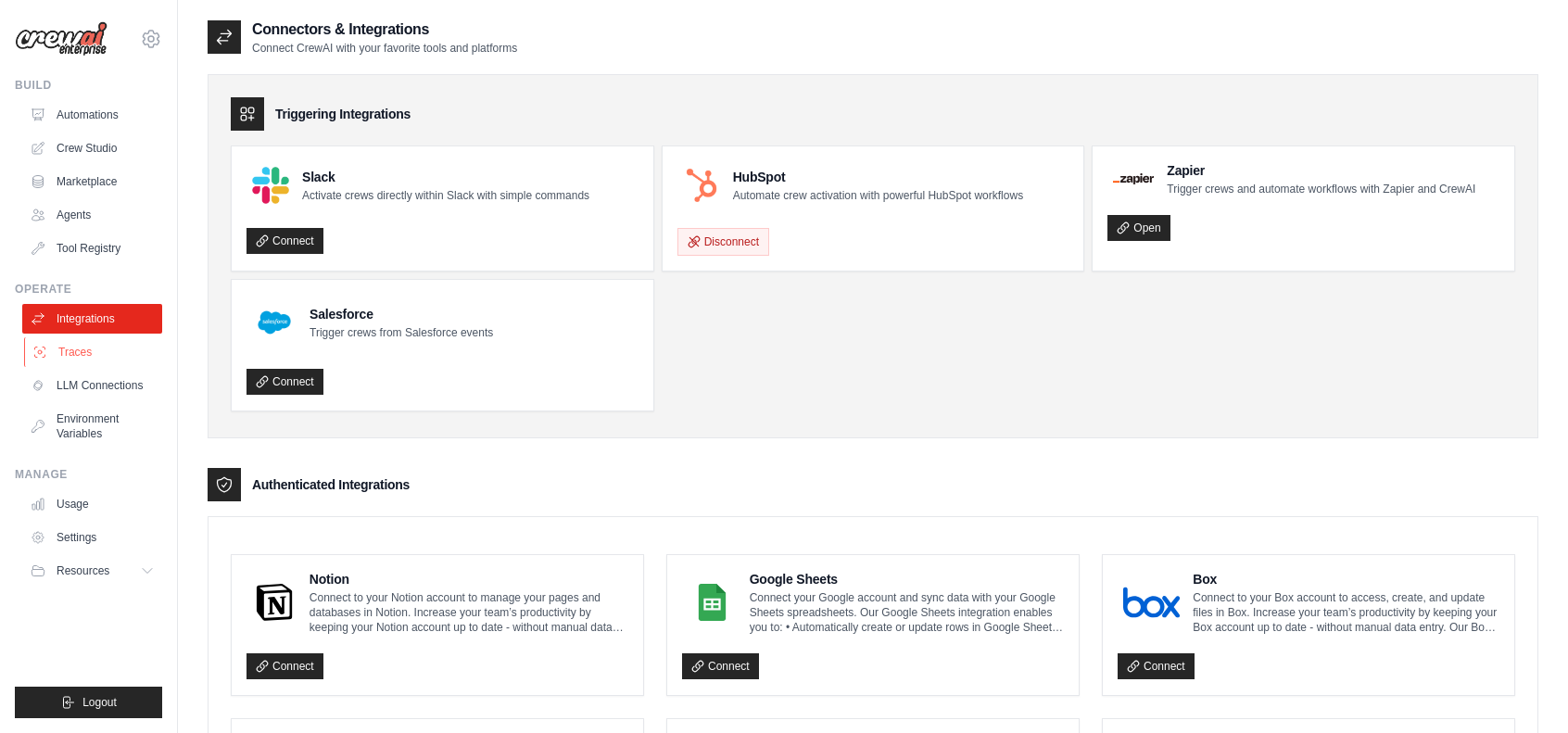
click at [85, 361] on link "Traces" at bounding box center [94, 352] width 140 height 29
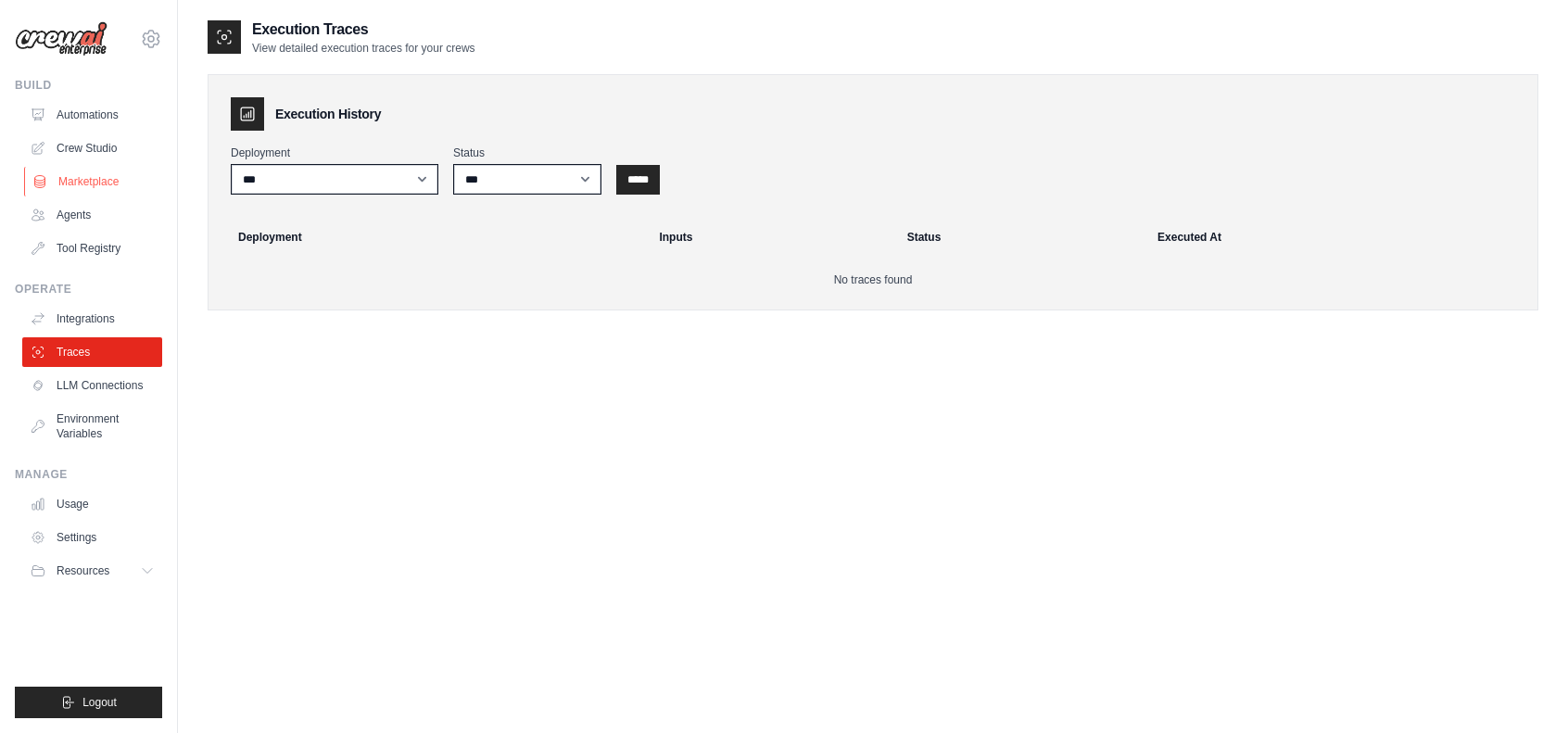
click at [85, 178] on link "Marketplace" at bounding box center [94, 182] width 140 height 29
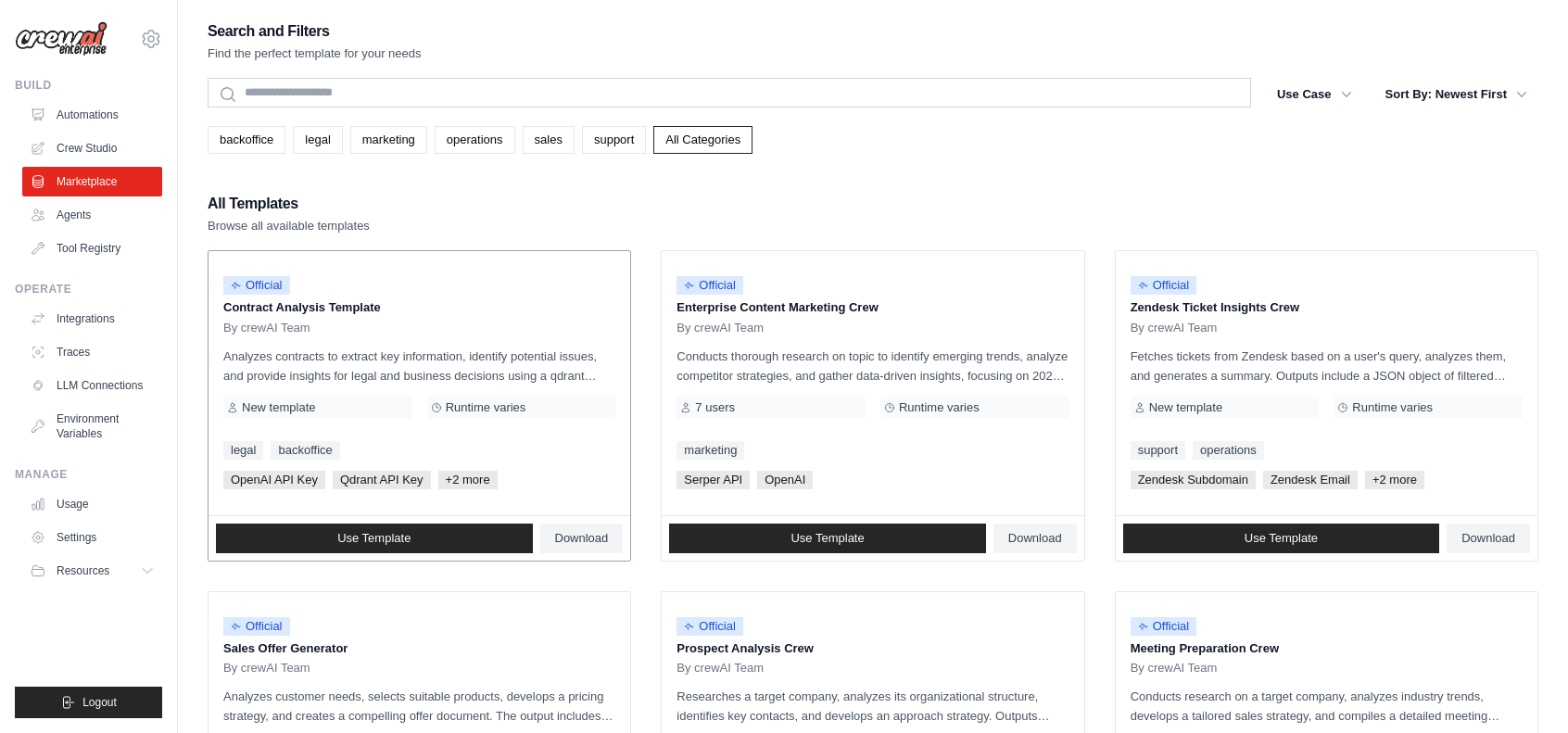
click at [488, 478] on span "+2 more" at bounding box center [468, 480] width 60 height 19
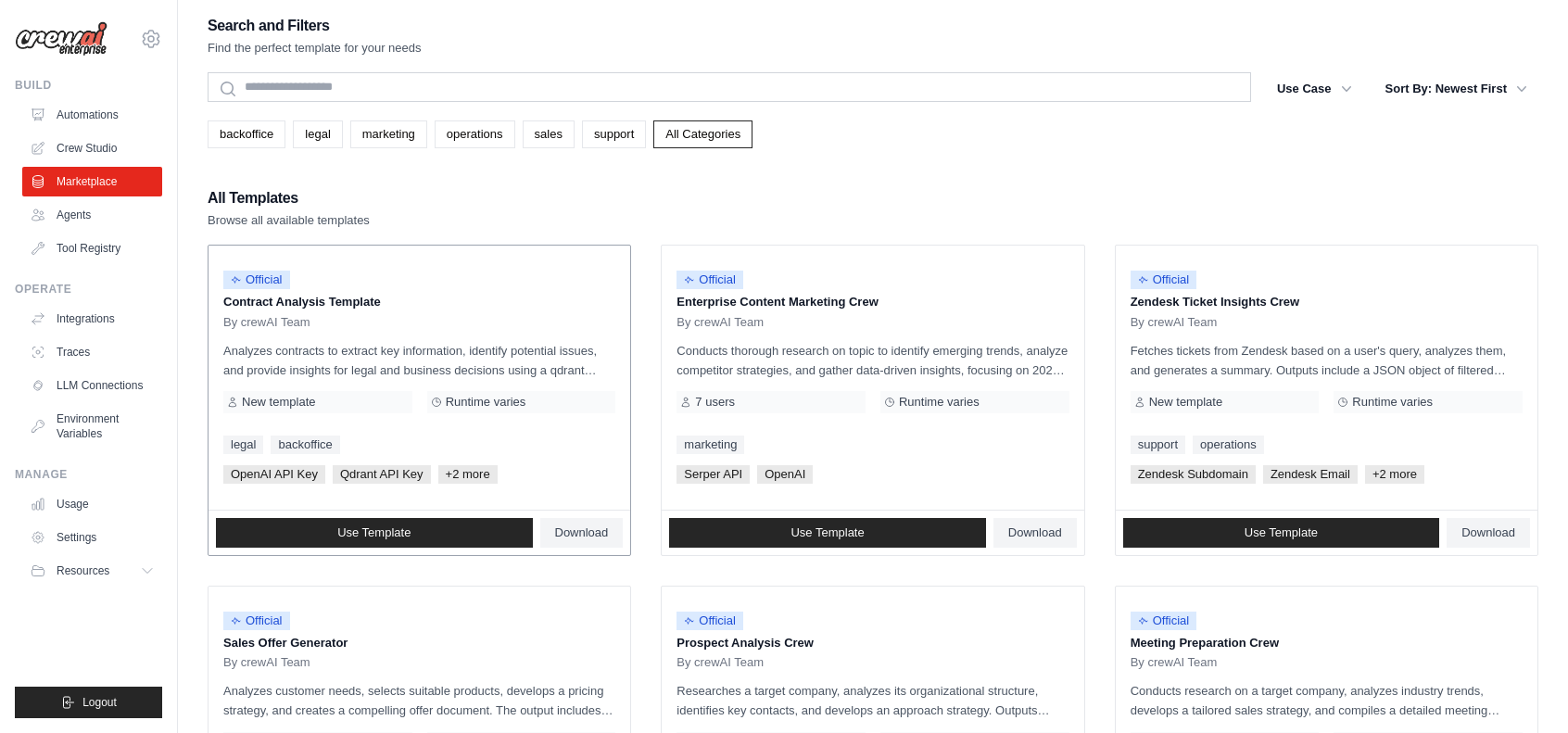
scroll to position [5, 0]
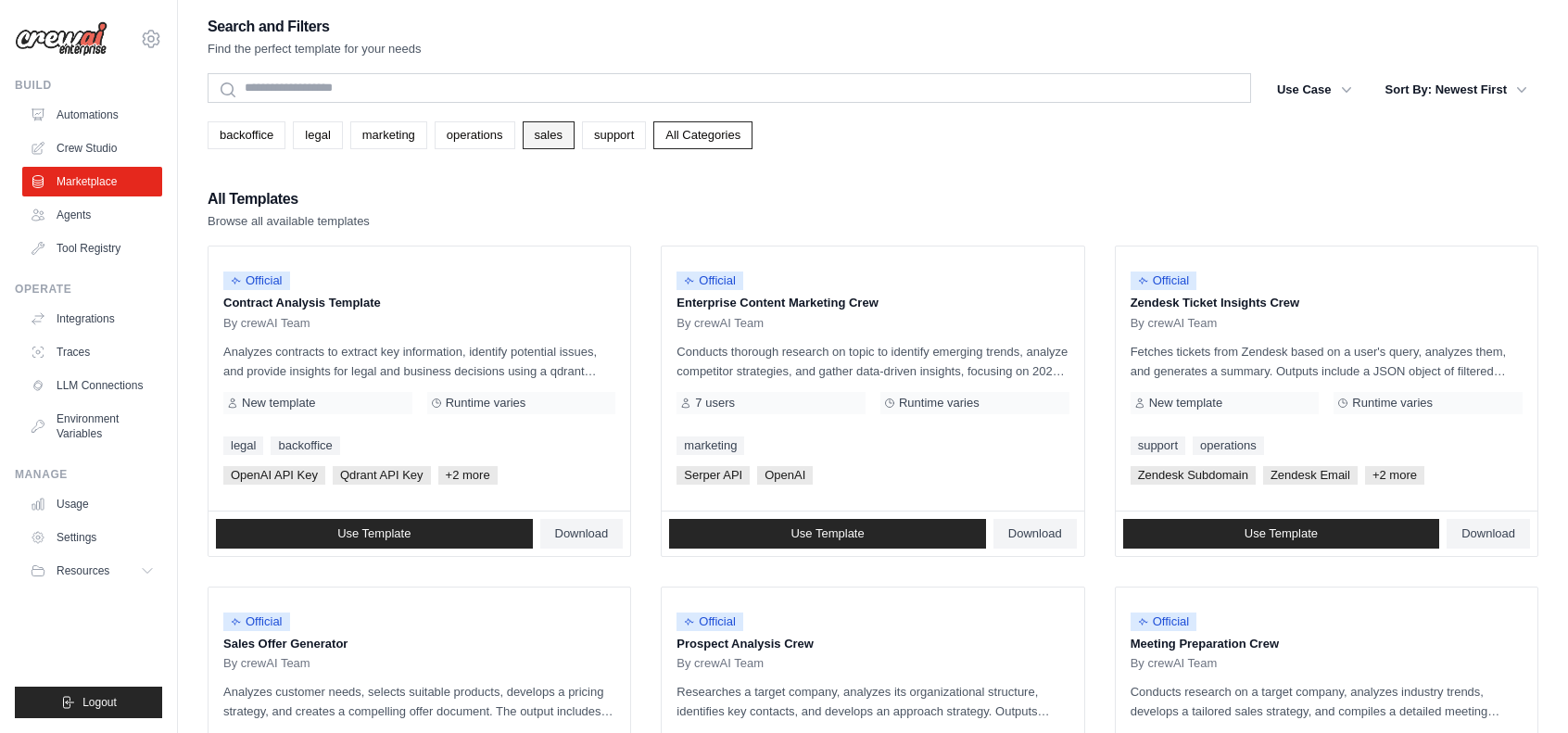
click at [539, 136] on link "sales" at bounding box center [548, 135] width 52 height 27
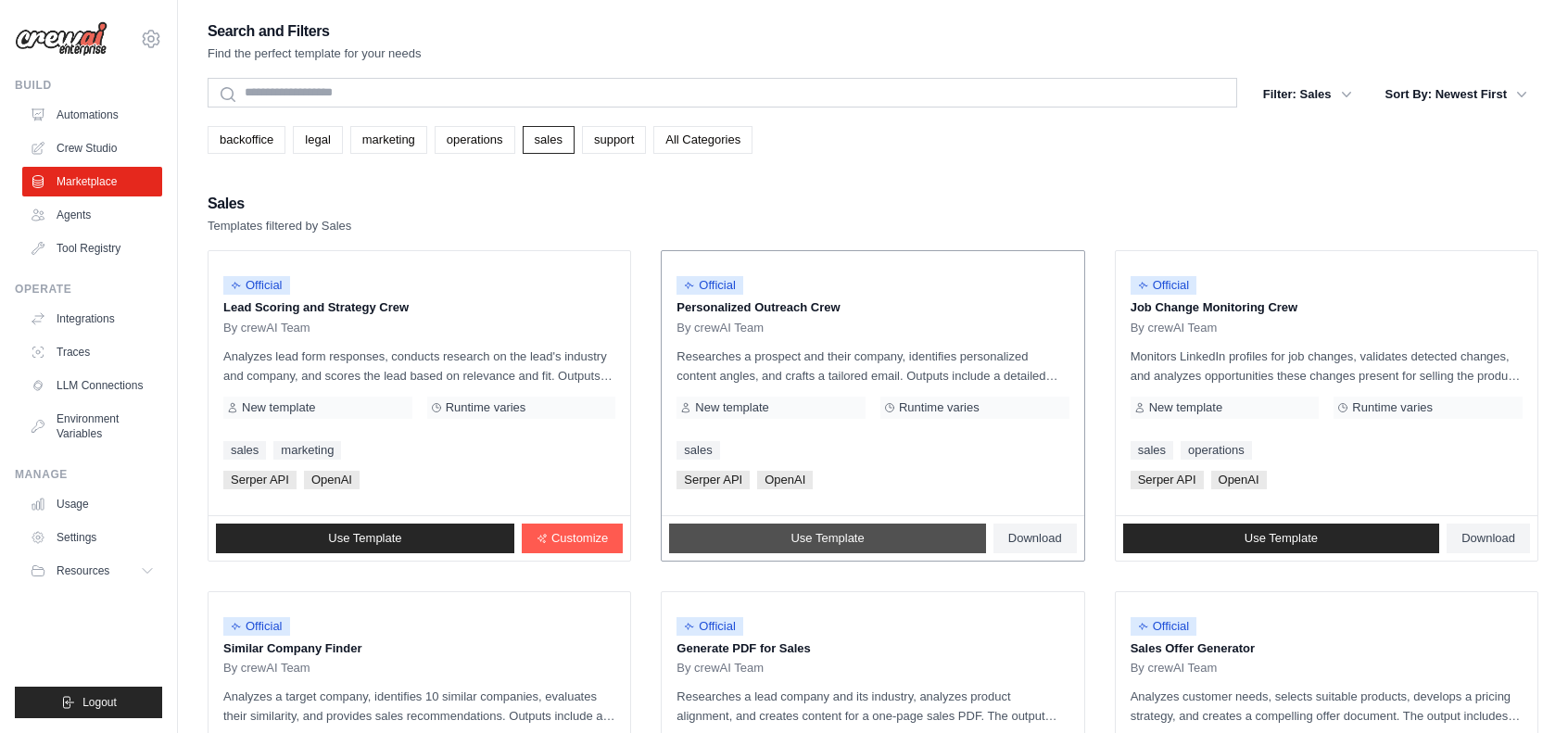
click at [826, 537] on span "Use Template" at bounding box center [827, 538] width 73 height 15
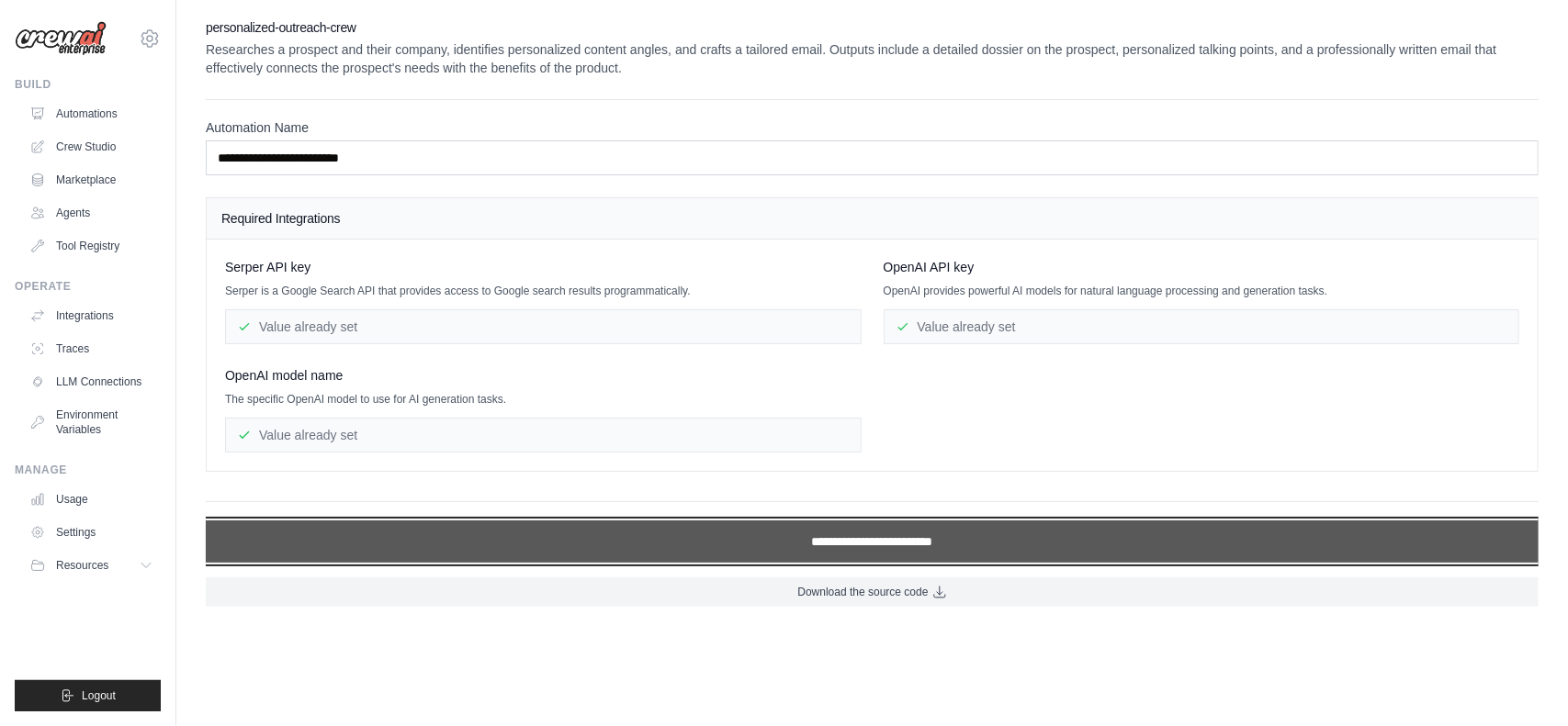
click at [799, 539] on input "**********" at bounding box center [872, 542] width 1333 height 43
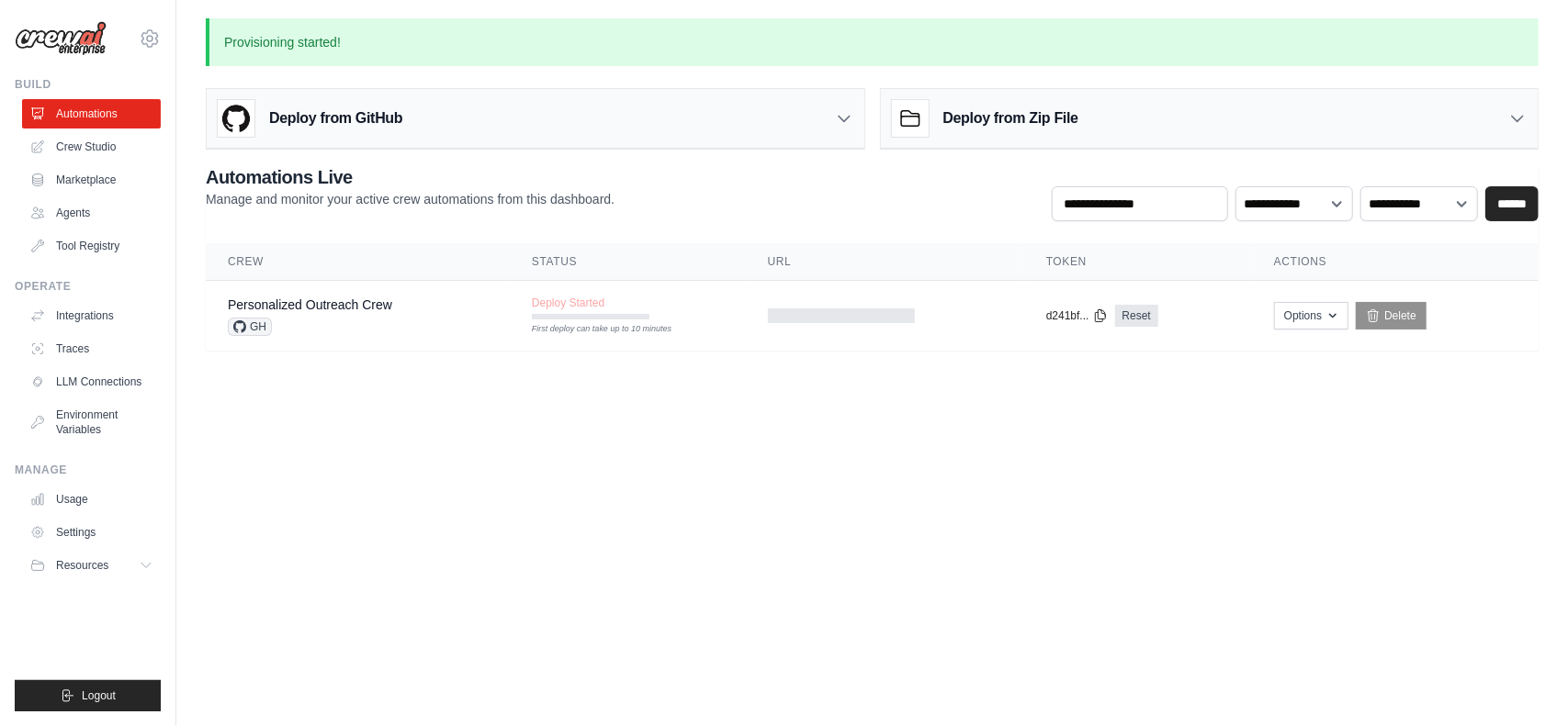
click at [836, 122] on icon at bounding box center [844, 118] width 18 height 18
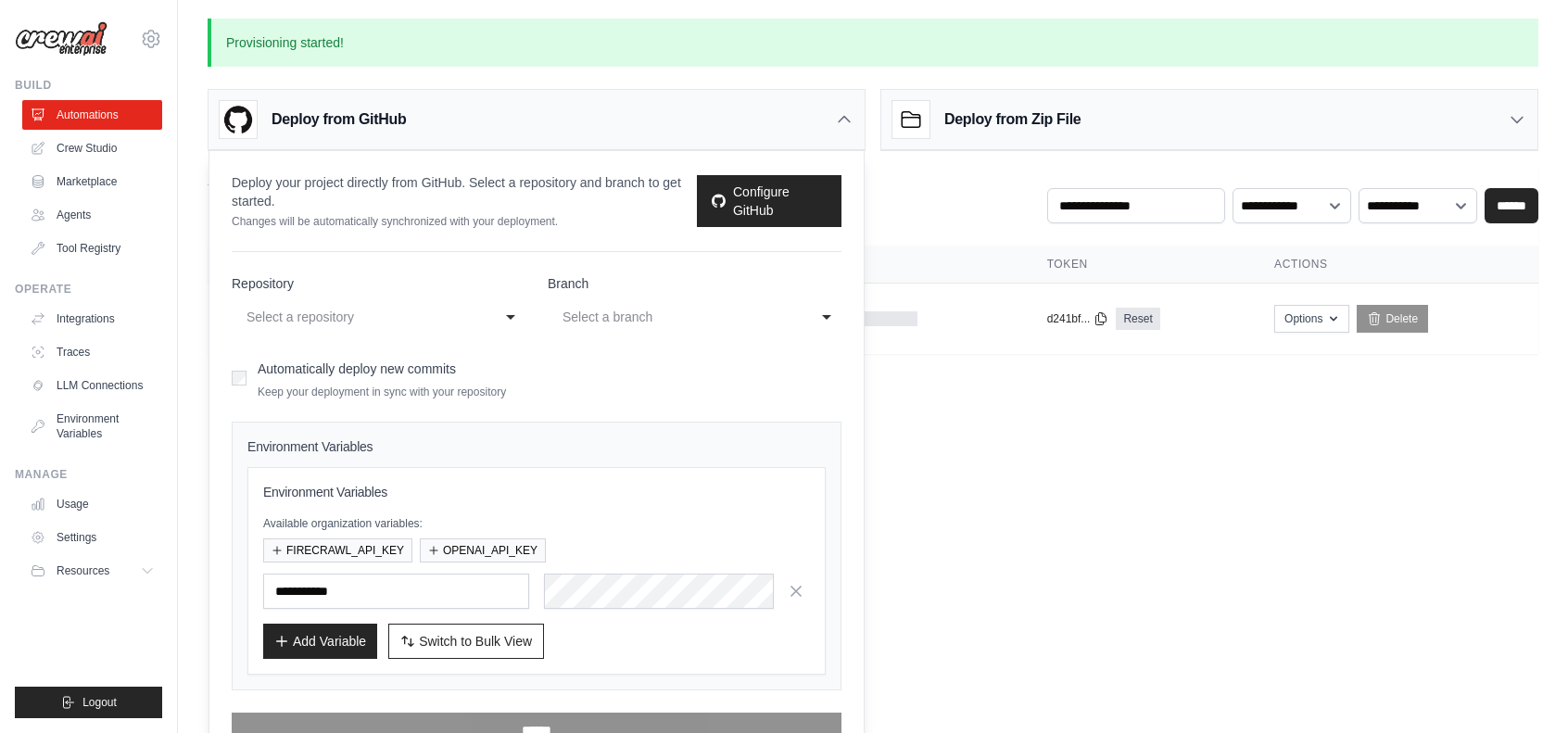
click at [843, 123] on icon at bounding box center [844, 119] width 19 height 19
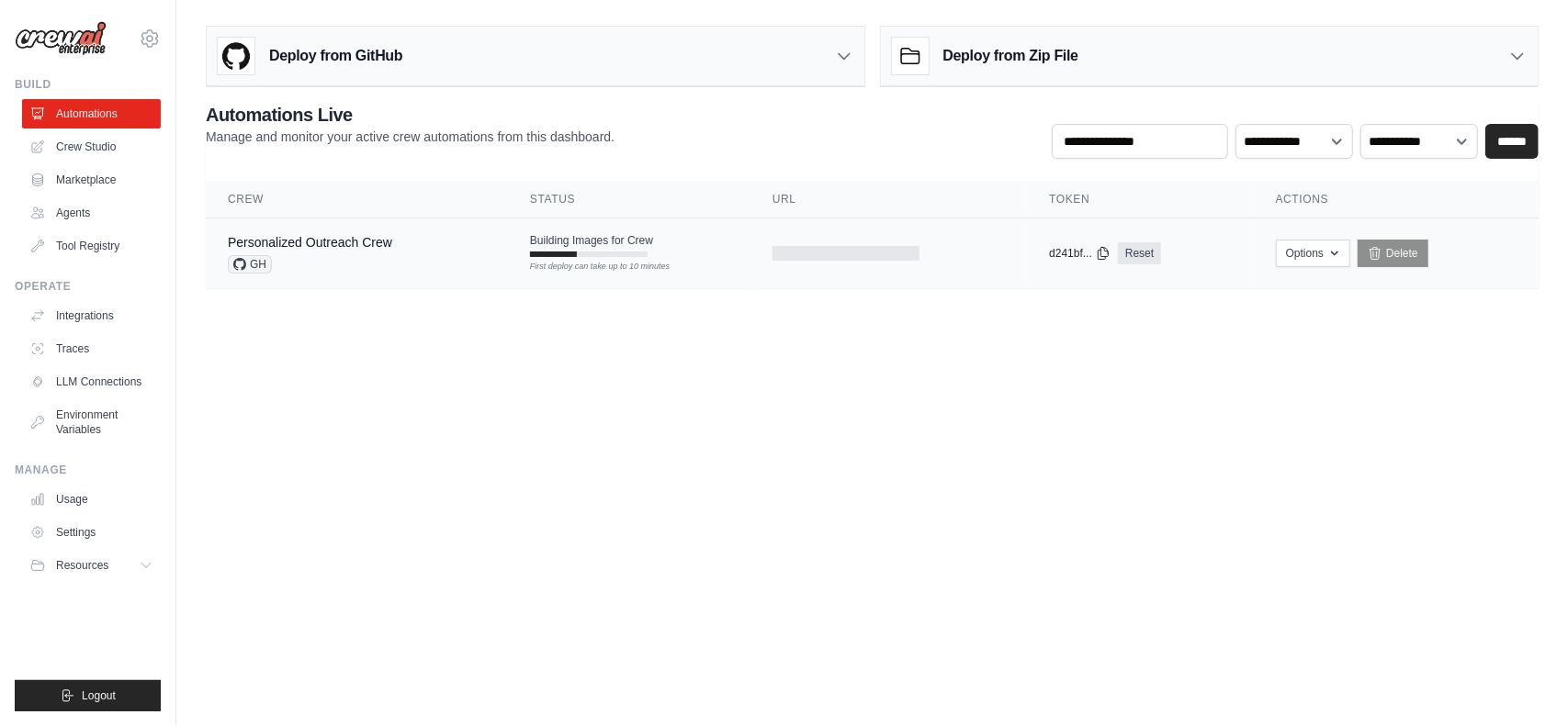
click at [636, 261] on div "First deploy can take up to 10 minutes" at bounding box center [589, 267] width 117 height 13
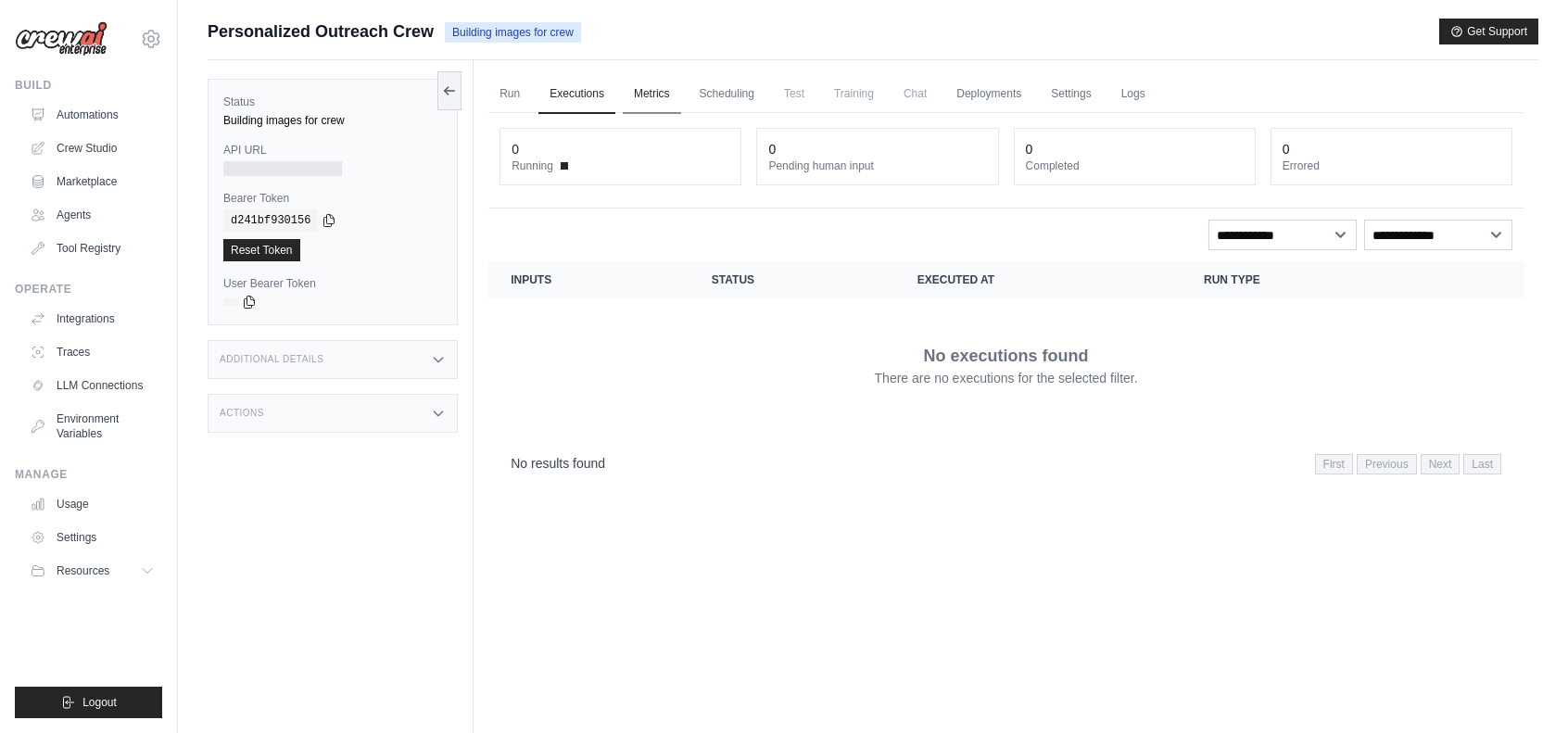
click at [656, 92] on link "Metrics" at bounding box center [652, 95] width 59 height 39
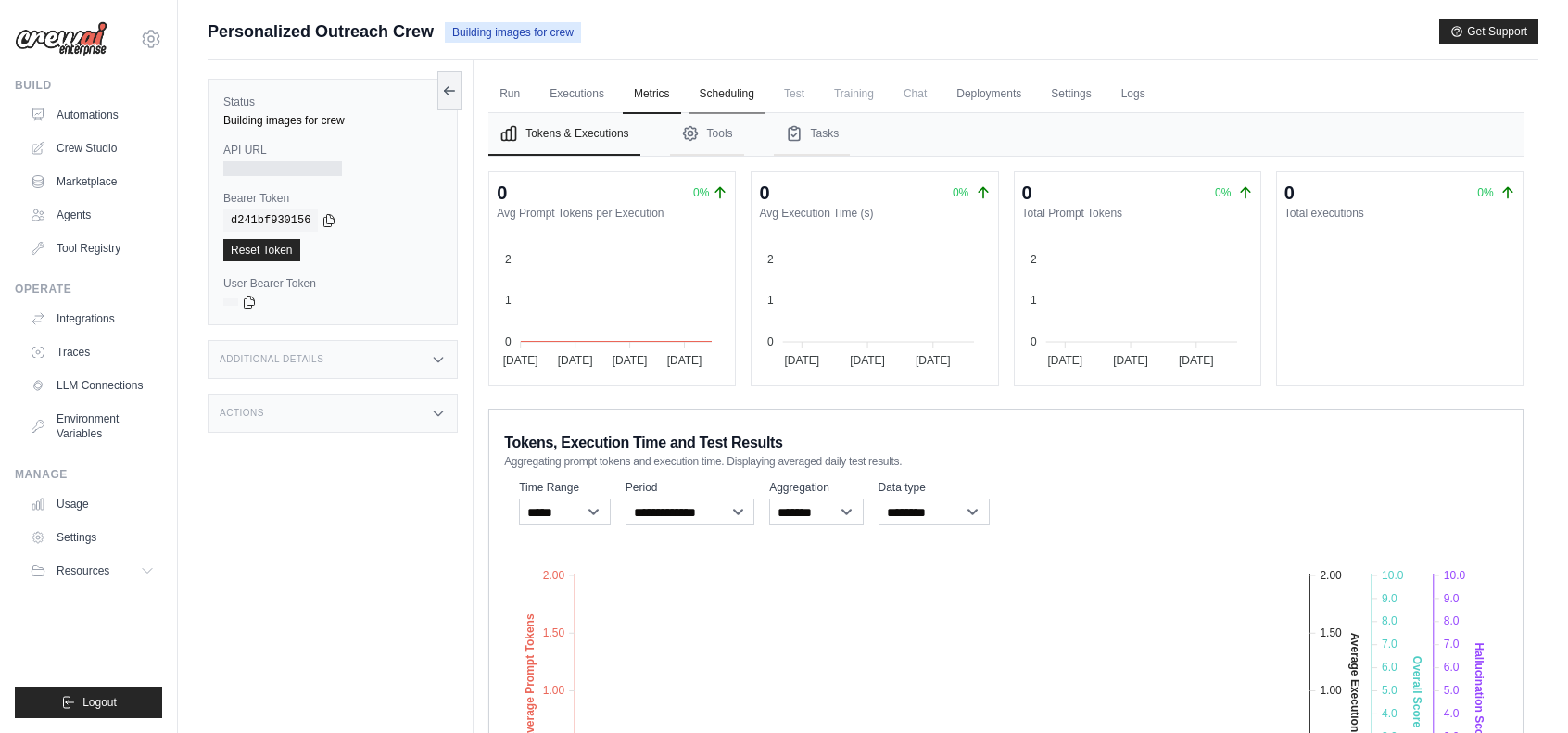
click at [718, 94] on link "Scheduling" at bounding box center [727, 95] width 77 height 39
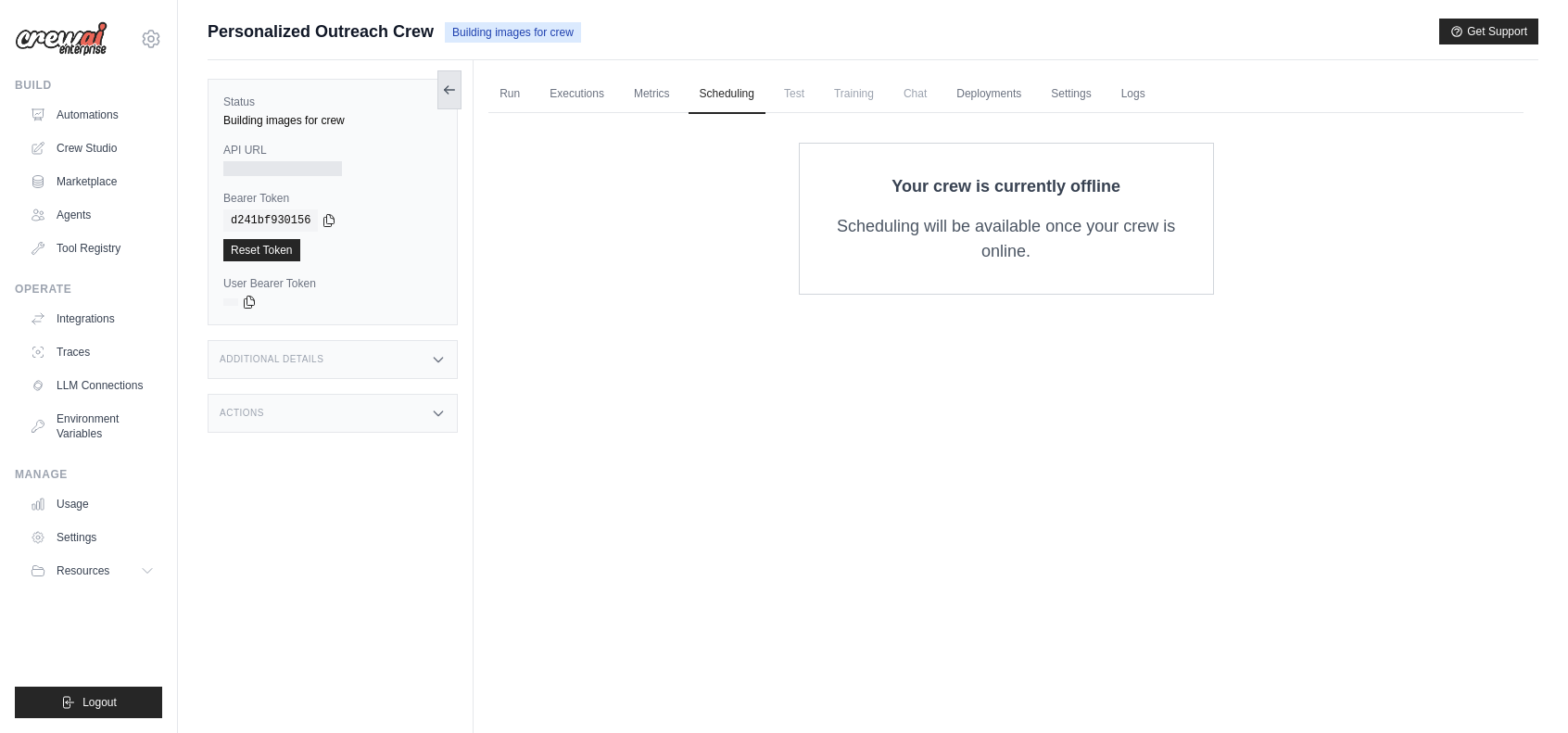
click at [450, 90] on icon at bounding box center [450, 90] width 10 height 0
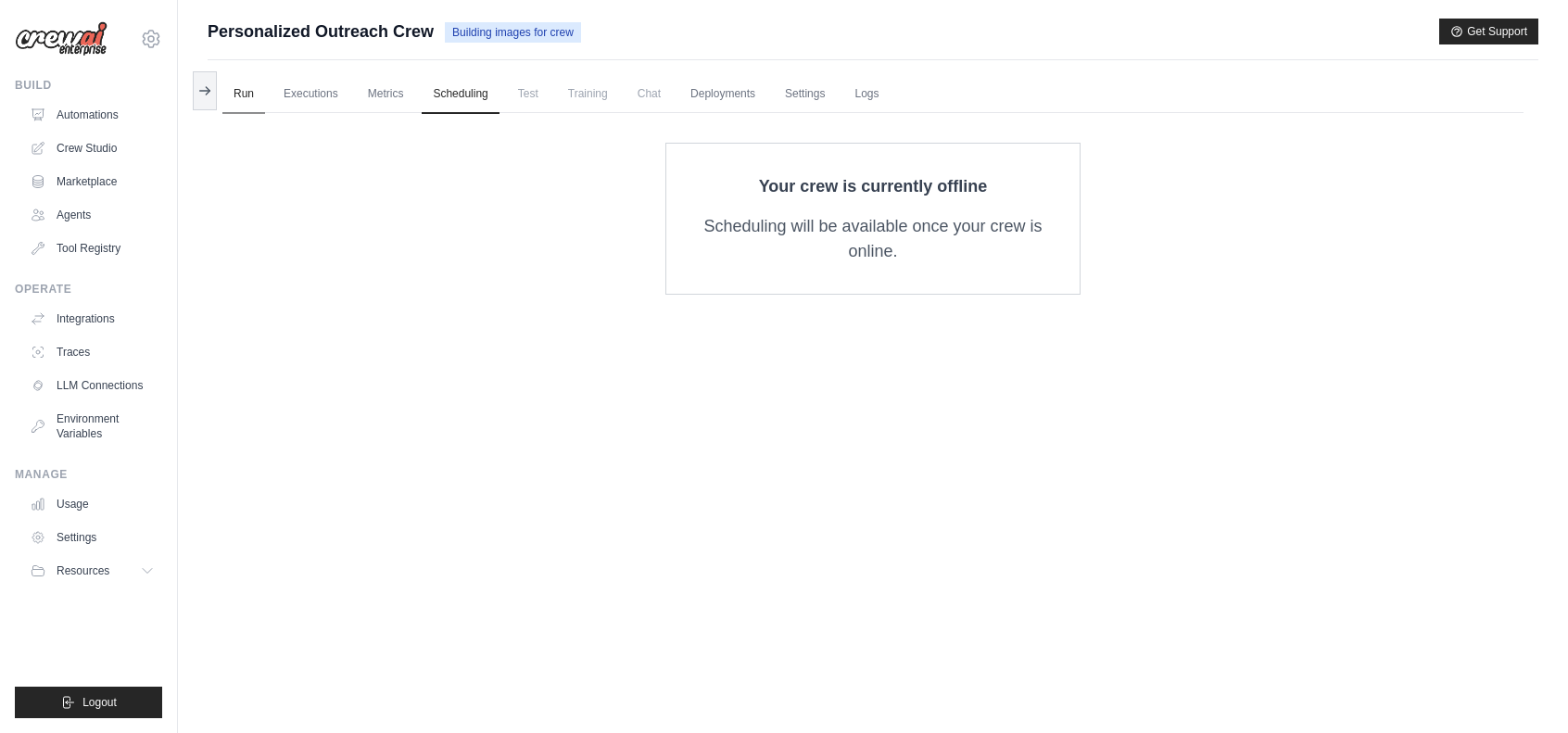
click at [241, 92] on link "Run" at bounding box center [244, 95] width 43 height 39
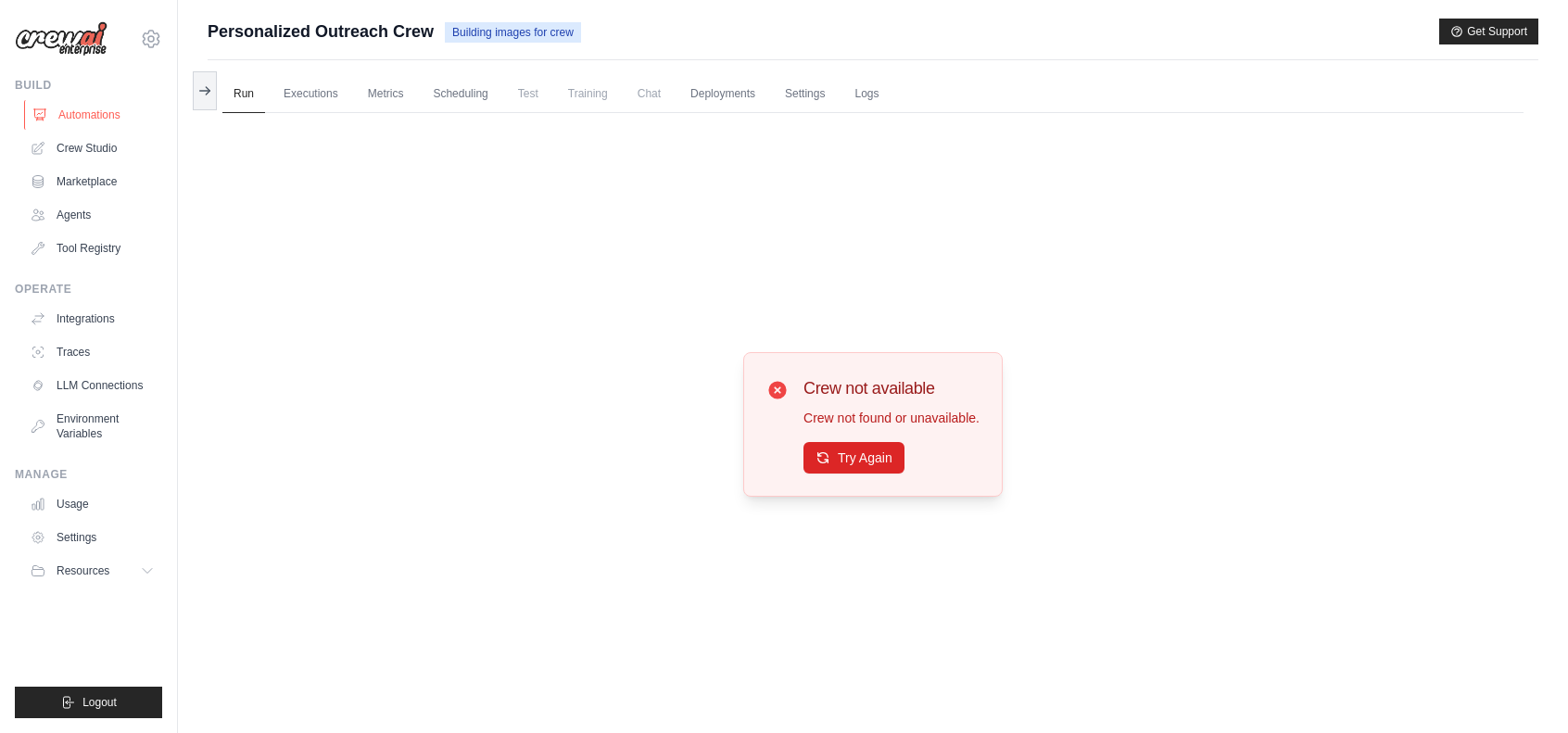
click at [103, 124] on link "Automations" at bounding box center [94, 115] width 140 height 29
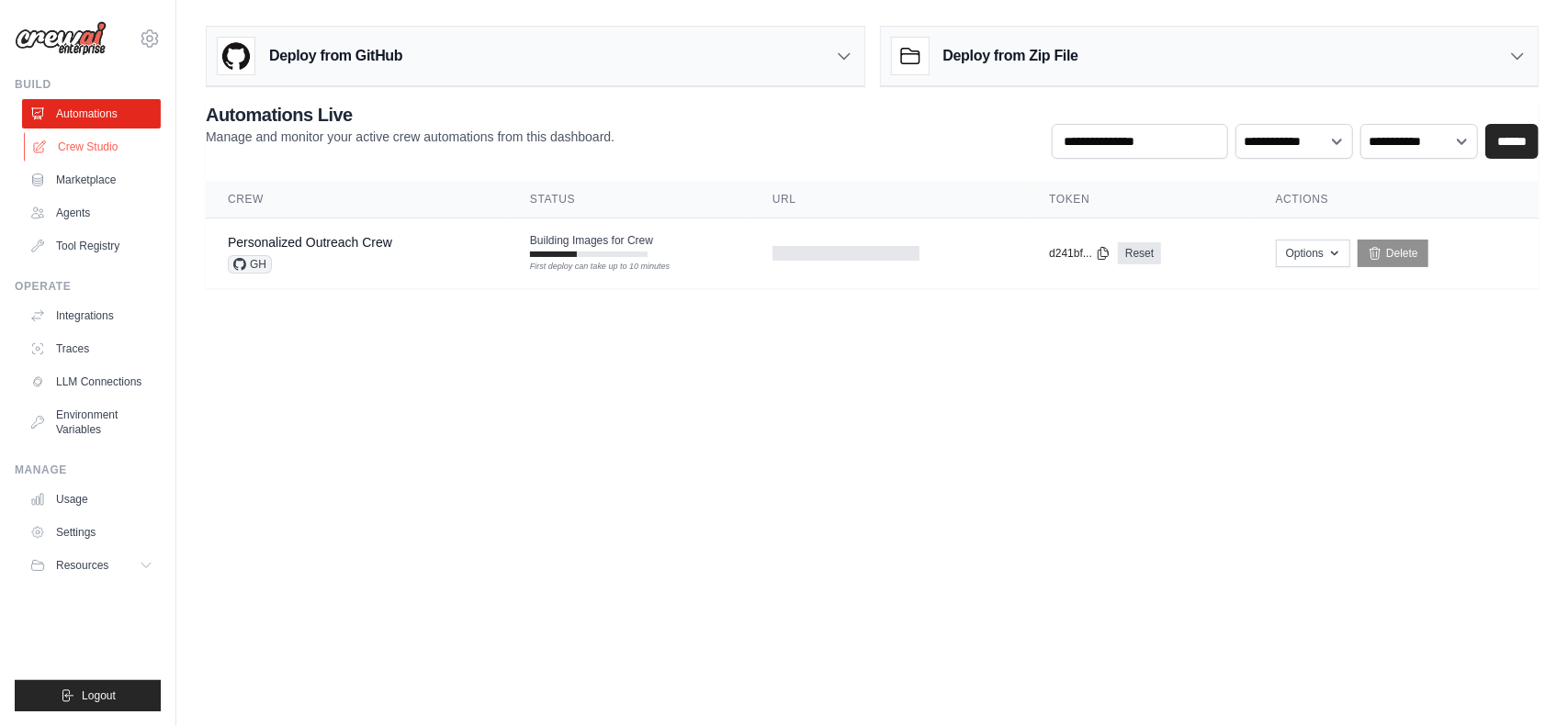
click at [128, 137] on link "Crew Studio" at bounding box center [93, 146] width 139 height 29
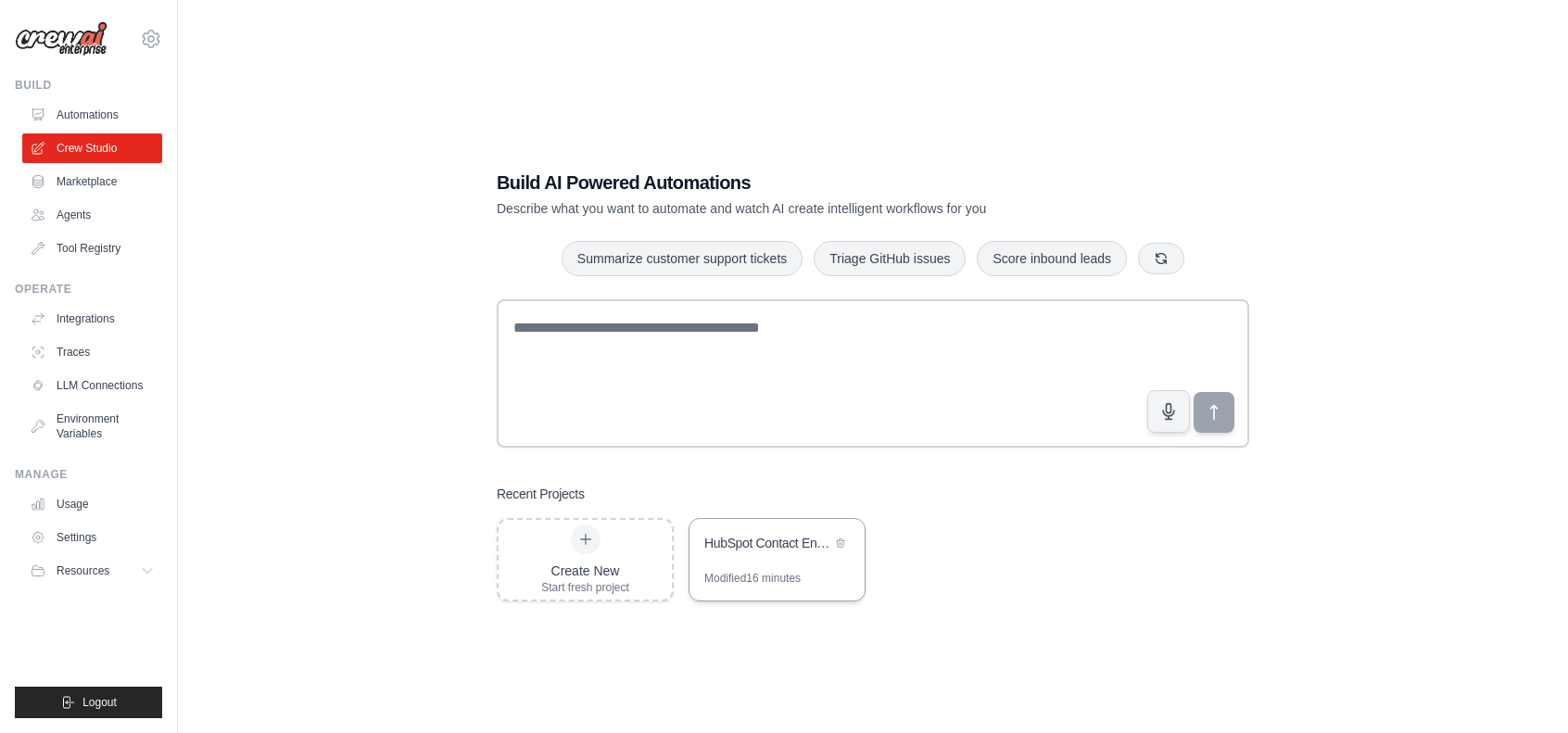
click at [793, 549] on div "HubSpot Contact Enrichment Automation" at bounding box center [768, 543] width 127 height 19
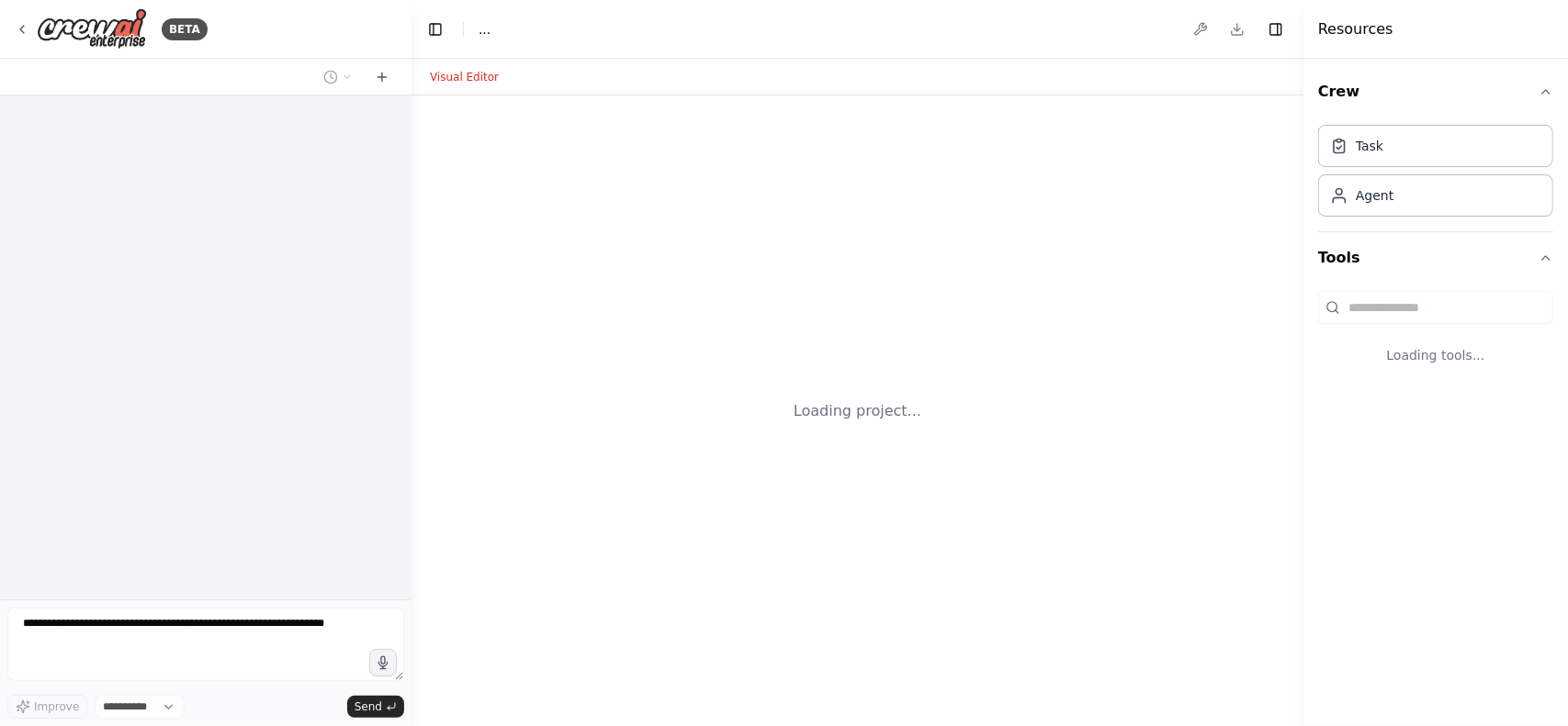
select select "****"
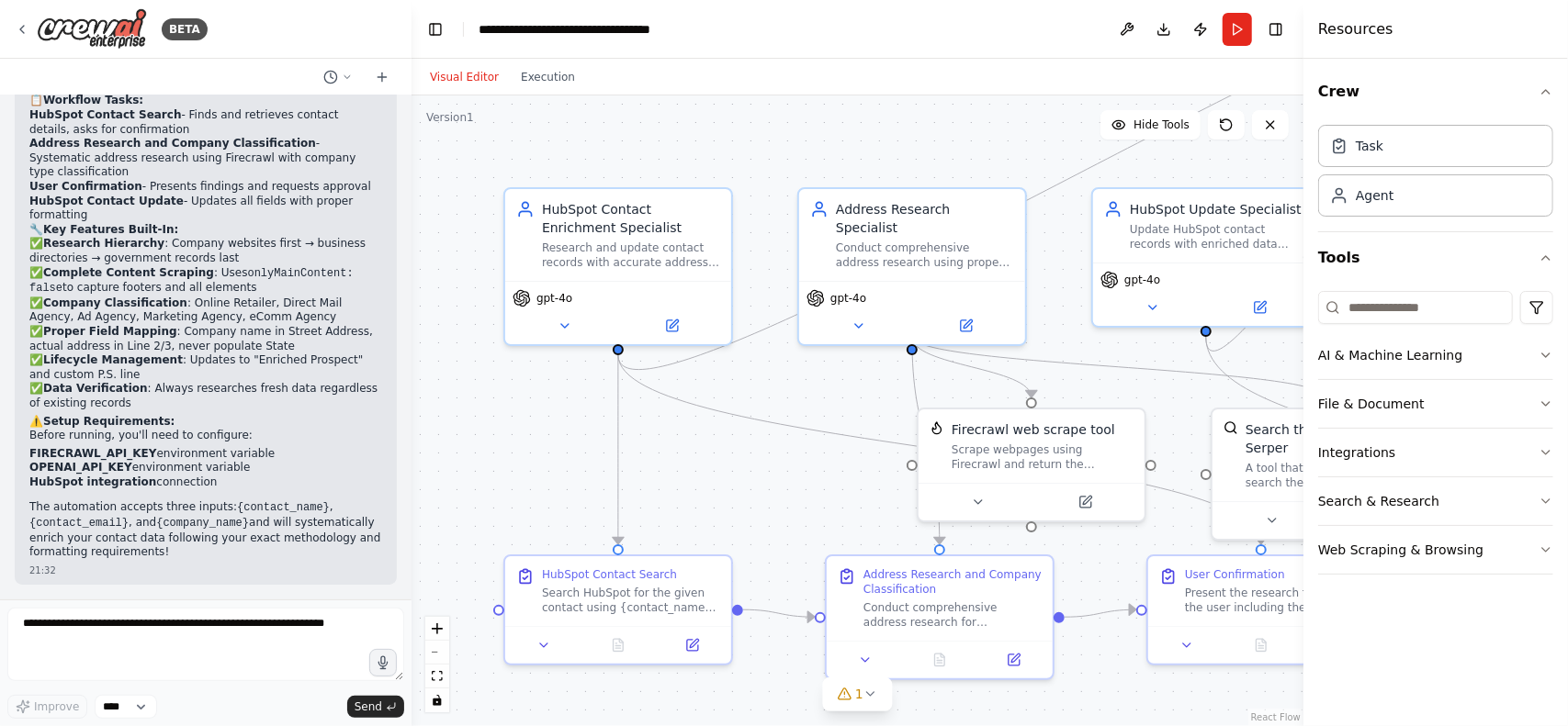
scroll to position [4870, 0]
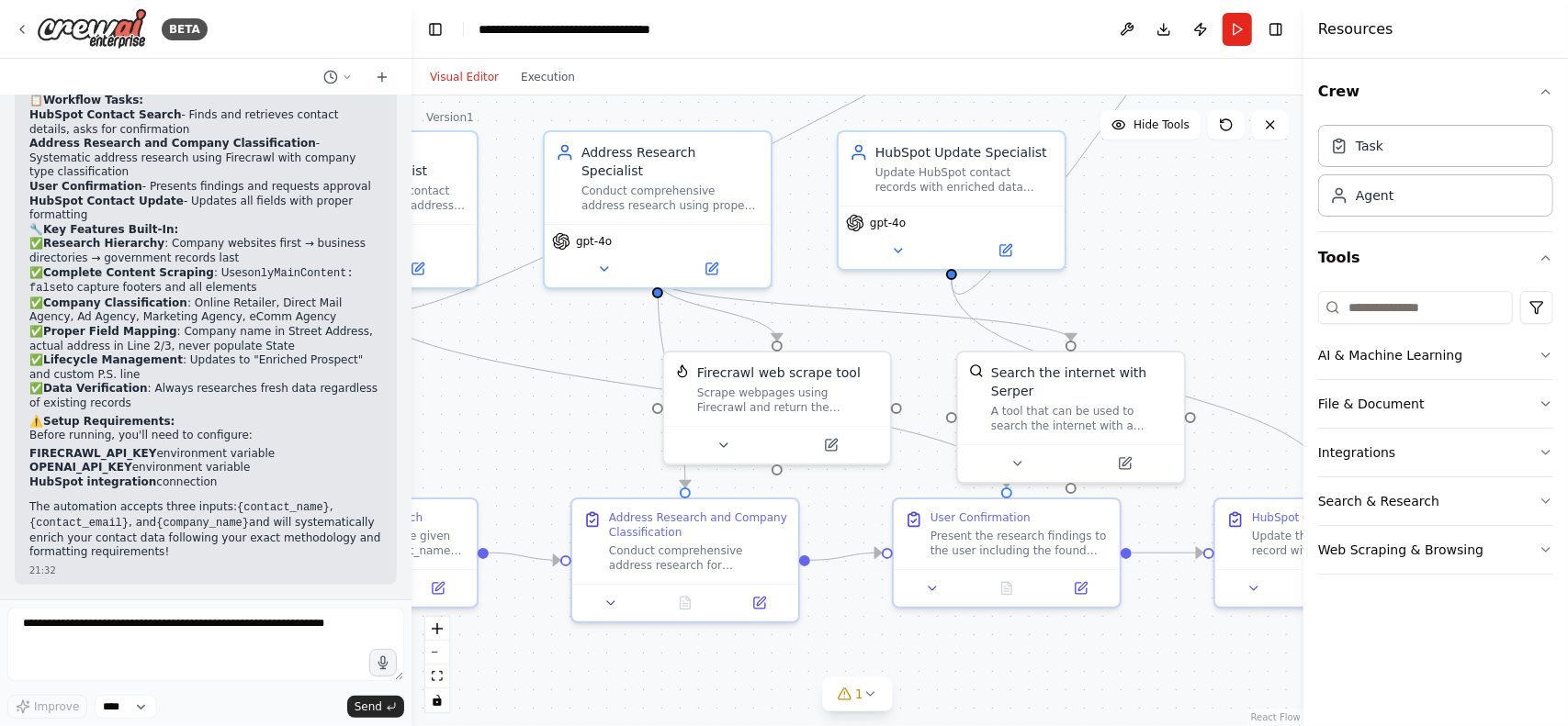
drag, startPoint x: 817, startPoint y: 486, endPoint x: 563, endPoint y: 428, distance: 260.5
click at [563, 428] on div ".deletable-edge-delete-btn { width: 20px; height: 20px; border: 0px solid #ffff…" at bounding box center [857, 411] width 892 height 631
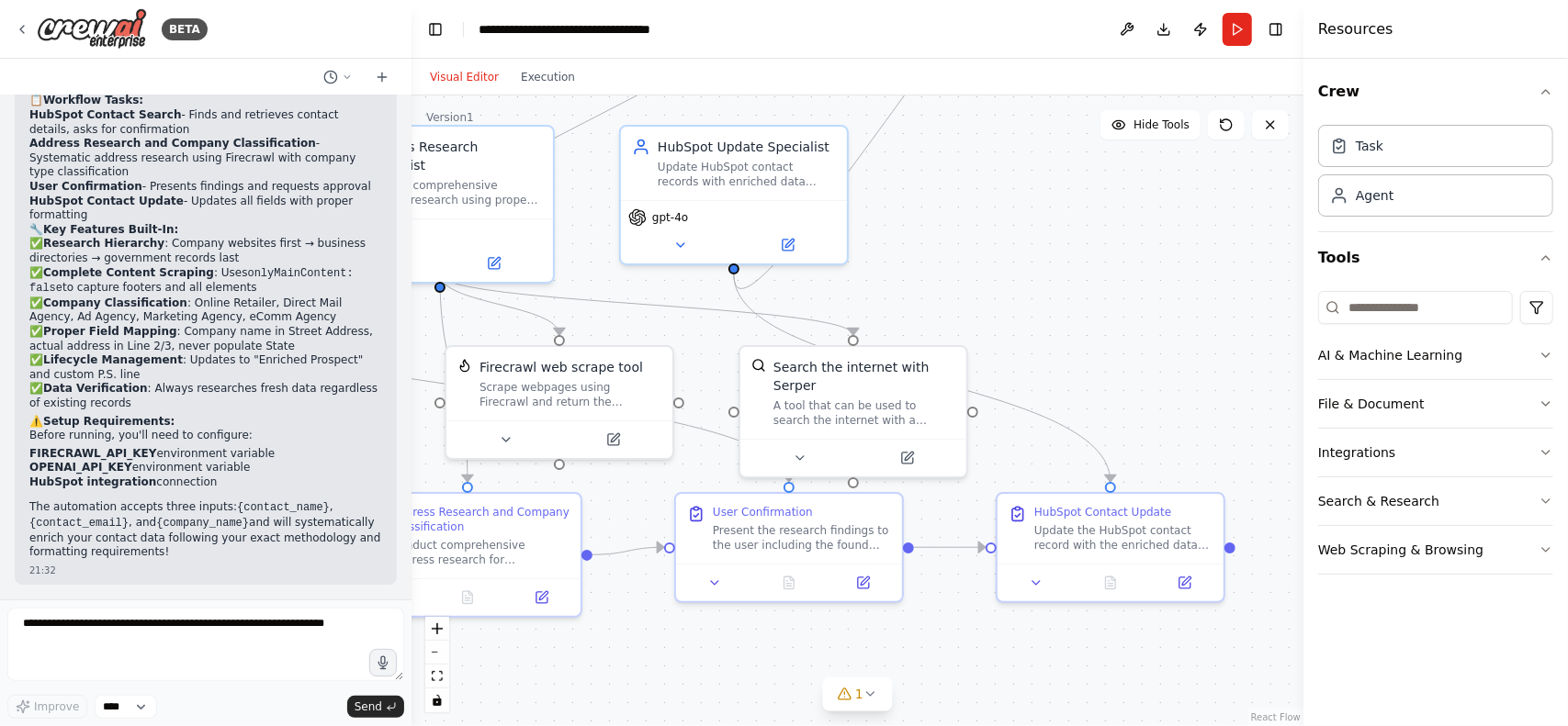
drag, startPoint x: 1160, startPoint y: 662, endPoint x: 942, endPoint y: 656, distance: 218.1
click at [942, 656] on div ".deletable-edge-delete-btn { width: 20px; height: 20px; border: 0px solid #ffff…" at bounding box center [857, 411] width 892 height 631
click at [1358, 199] on div "Agent" at bounding box center [1374, 194] width 38 height 18
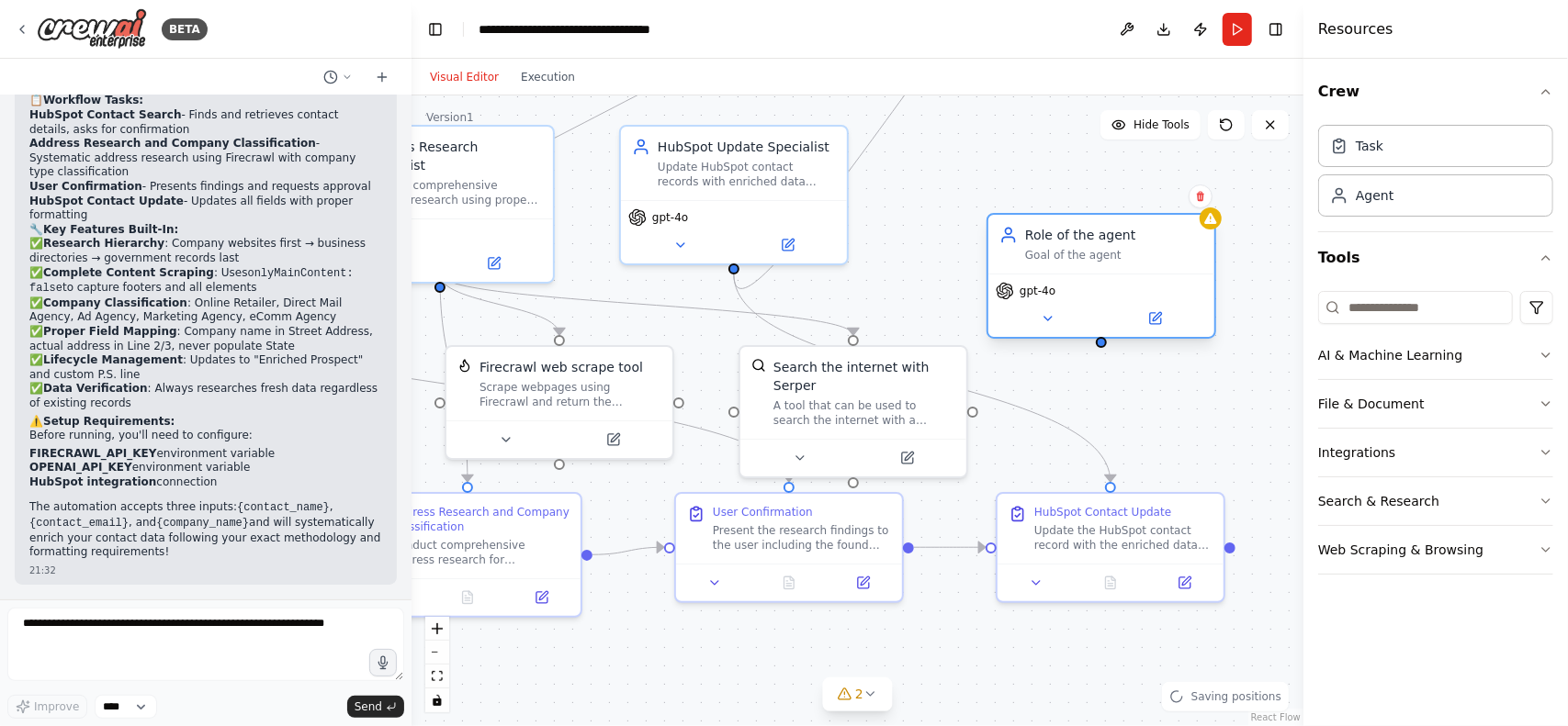
drag, startPoint x: 1188, startPoint y: 271, endPoint x: 1029, endPoint y: 245, distance: 161.1
click at [1029, 245] on div "Role of the agent Goal of the agent" at bounding box center [1114, 244] width 178 height 37
click at [1201, 200] on icon at bounding box center [1200, 197] width 8 height 10
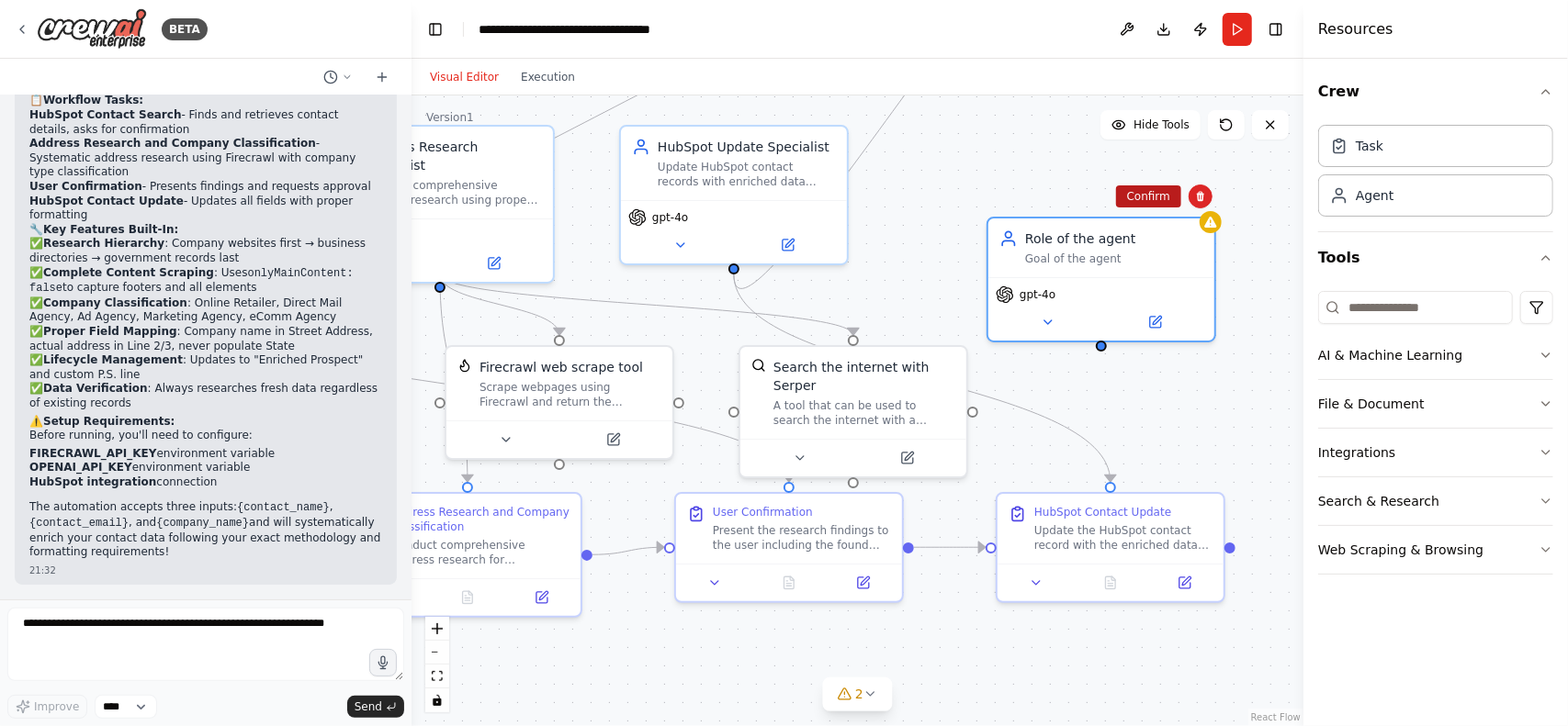
click at [1154, 200] on button "Confirm" at bounding box center [1148, 196] width 65 height 22
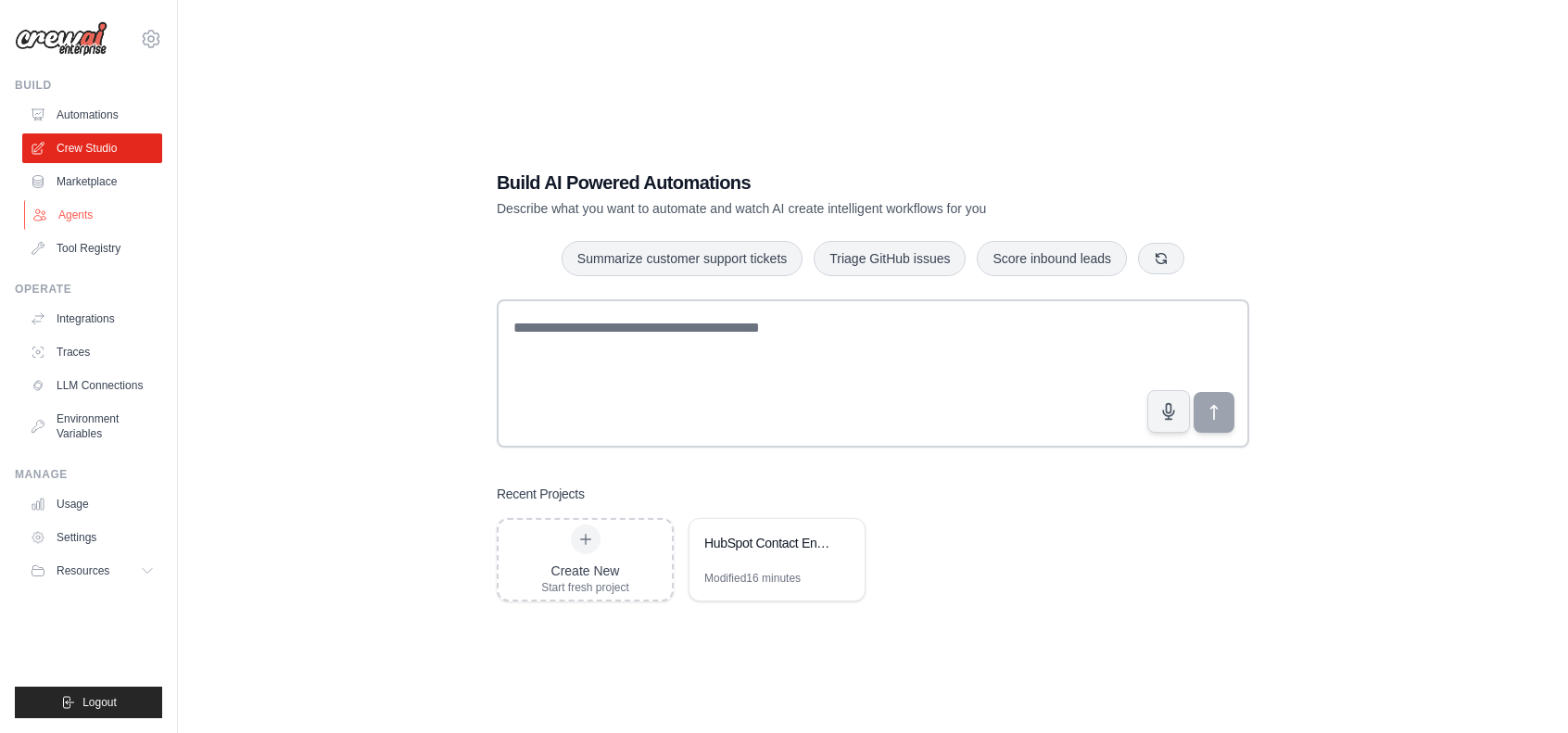
click at [91, 219] on link "Agents" at bounding box center [94, 215] width 140 height 29
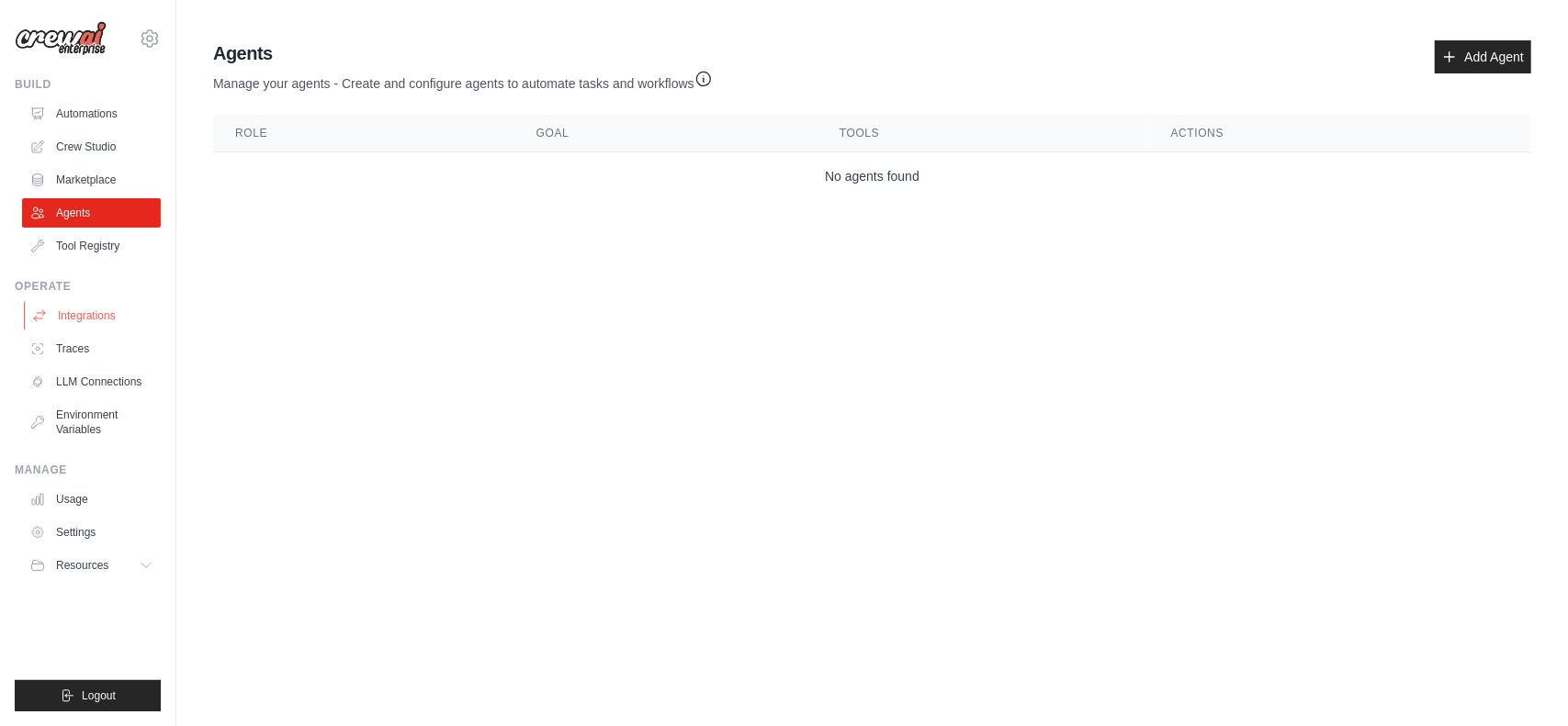
click at [117, 316] on link "Integrations" at bounding box center [93, 316] width 139 height 29
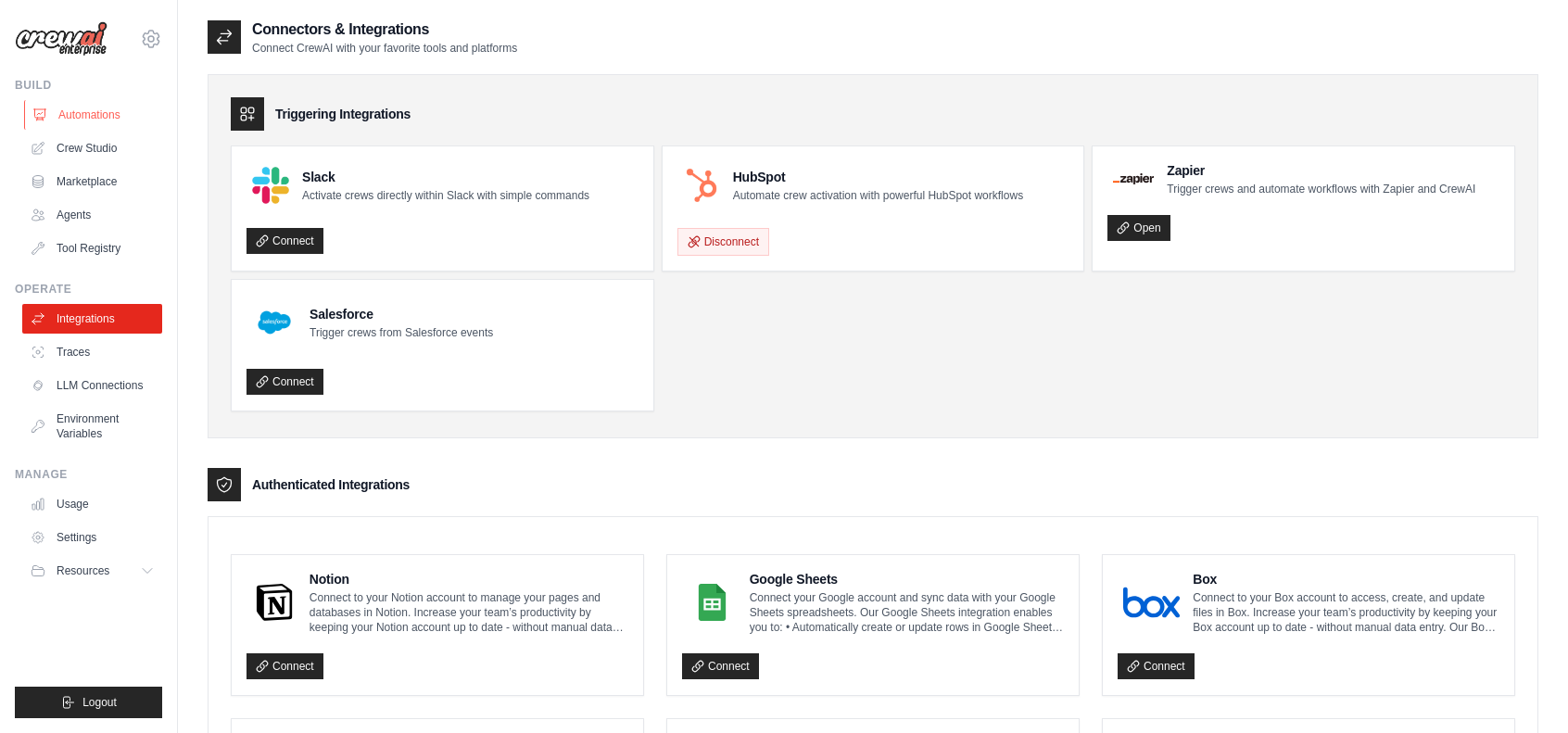
click at [111, 110] on link "Automations" at bounding box center [94, 115] width 140 height 29
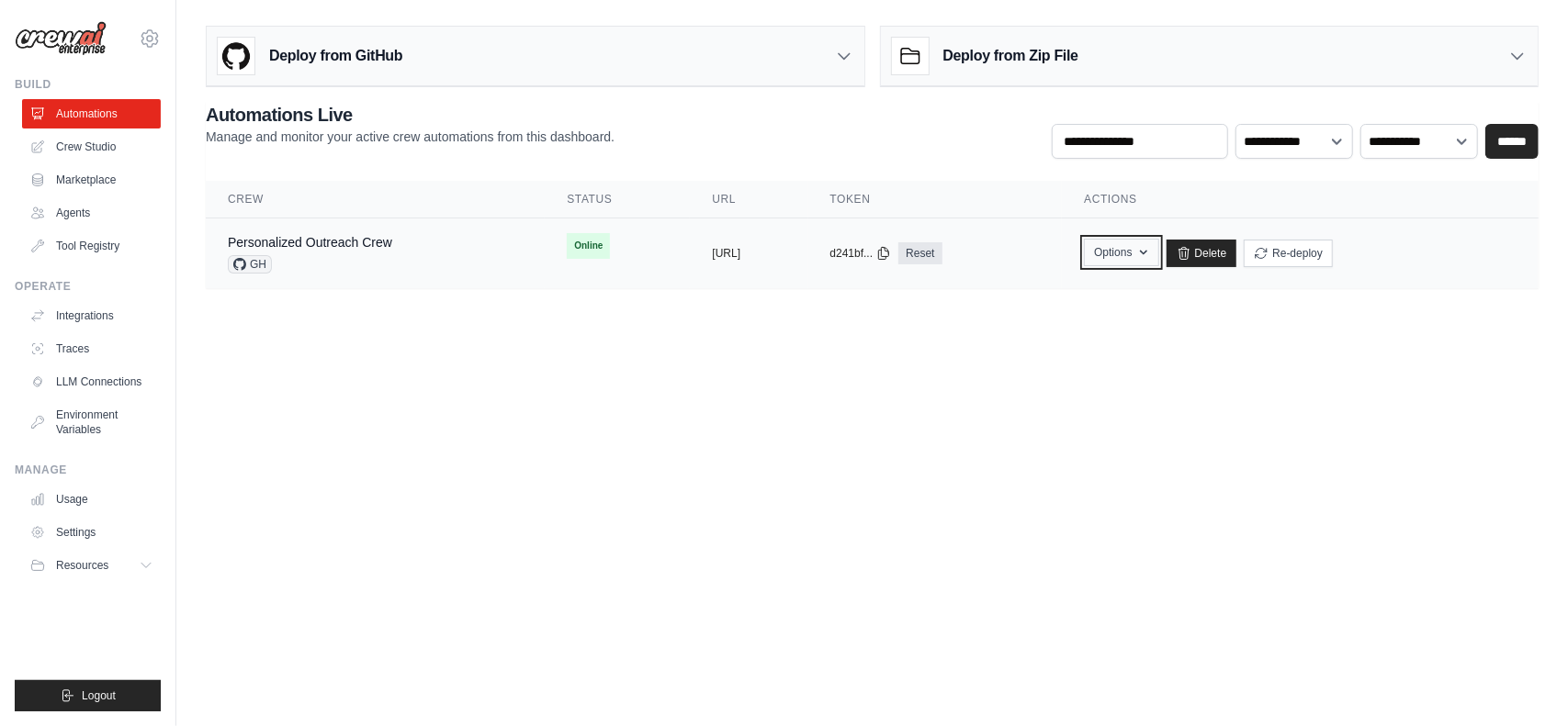
click at [1159, 258] on button "Options" at bounding box center [1121, 252] width 75 height 27
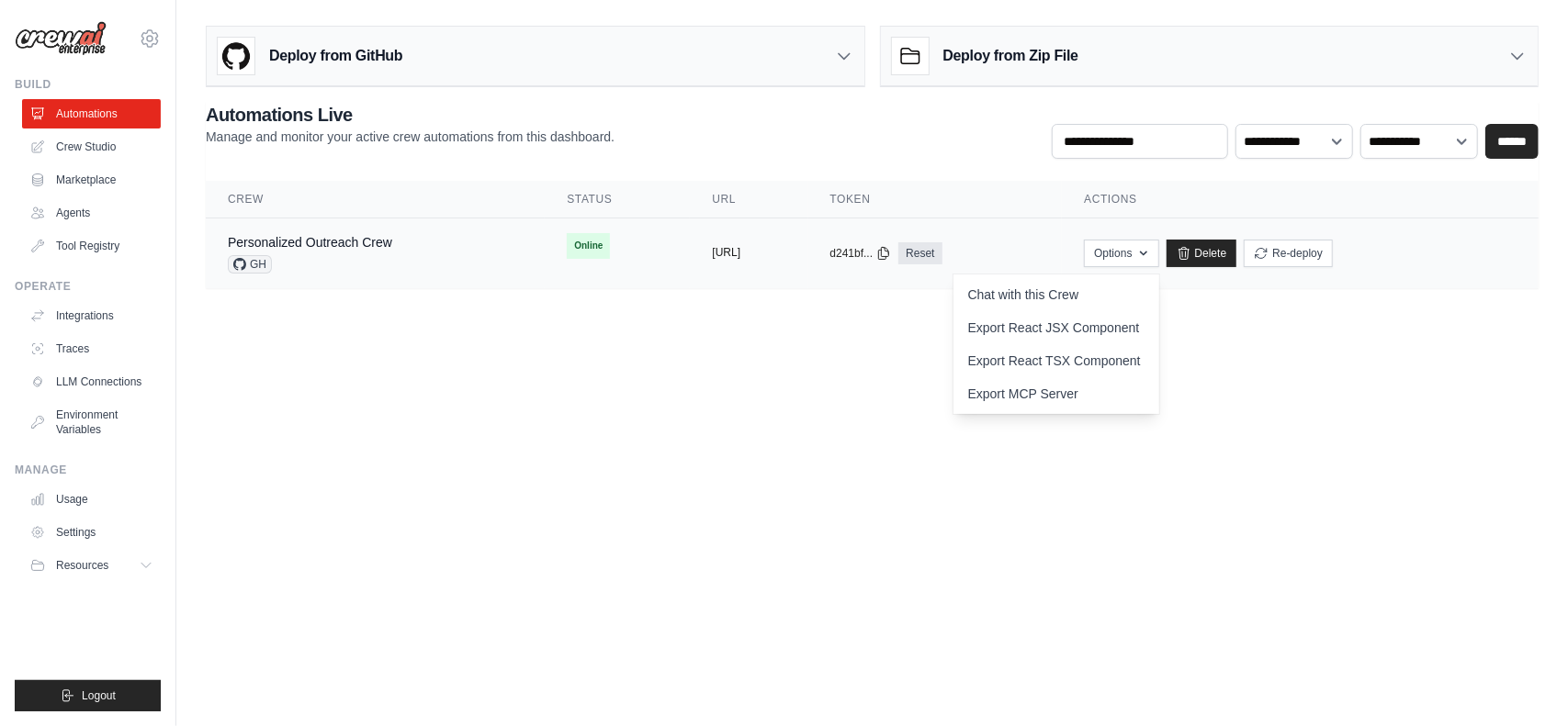
click at [741, 247] on button "[URL]" at bounding box center [725, 252] width 28 height 15
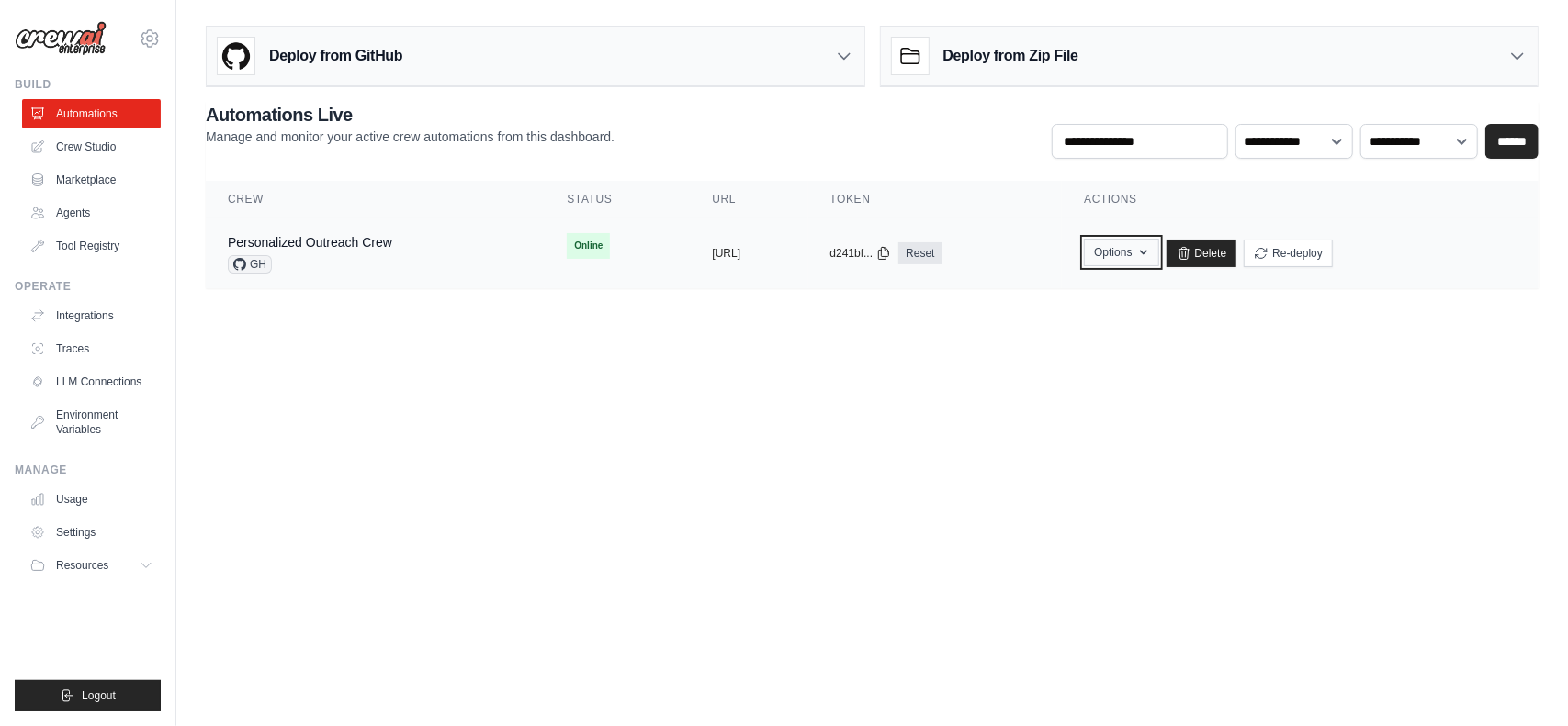
click at [1159, 253] on button "Options" at bounding box center [1121, 252] width 75 height 27
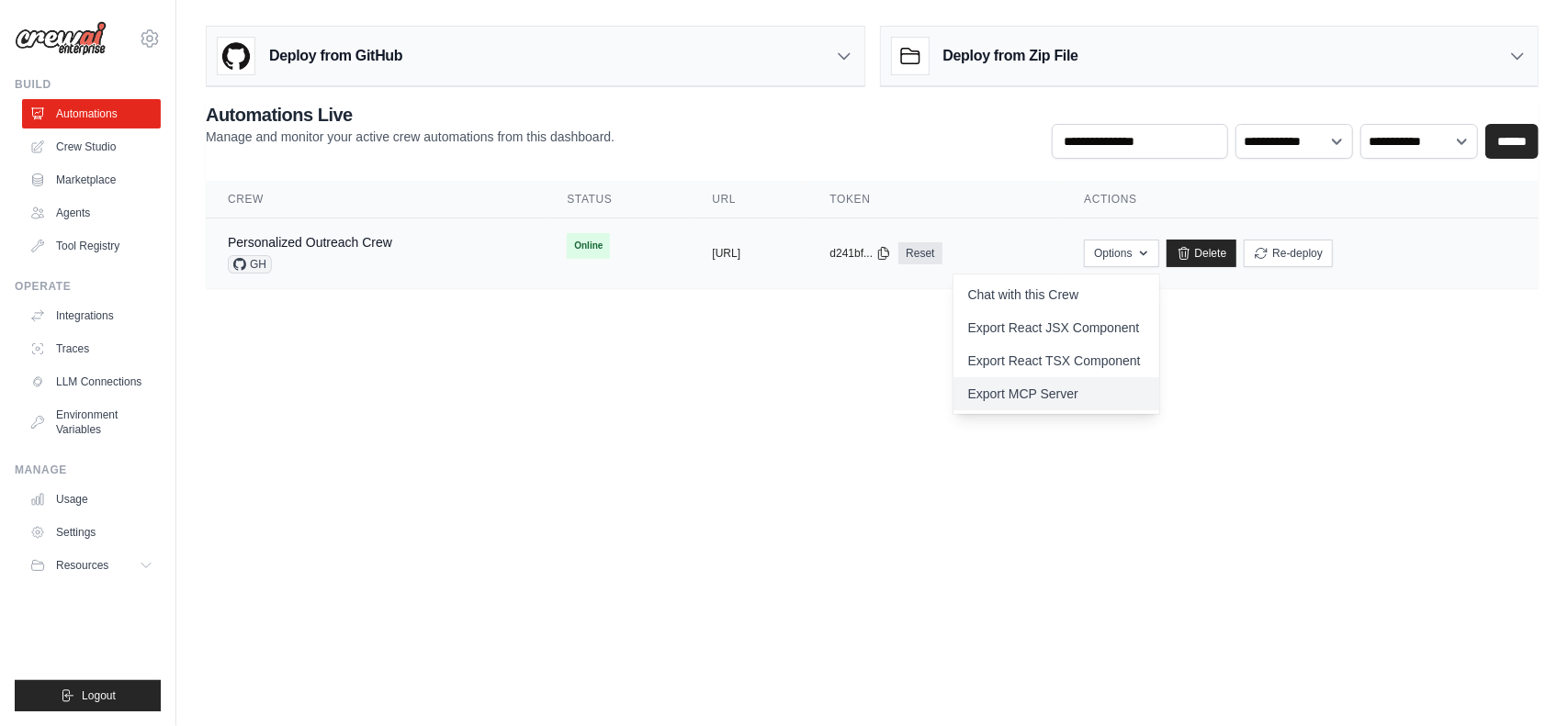
click at [1150, 394] on link "Export MCP Server" at bounding box center [1056, 394] width 206 height 33
